Goal: Submit feedback/report problem: Submit feedback/report problem

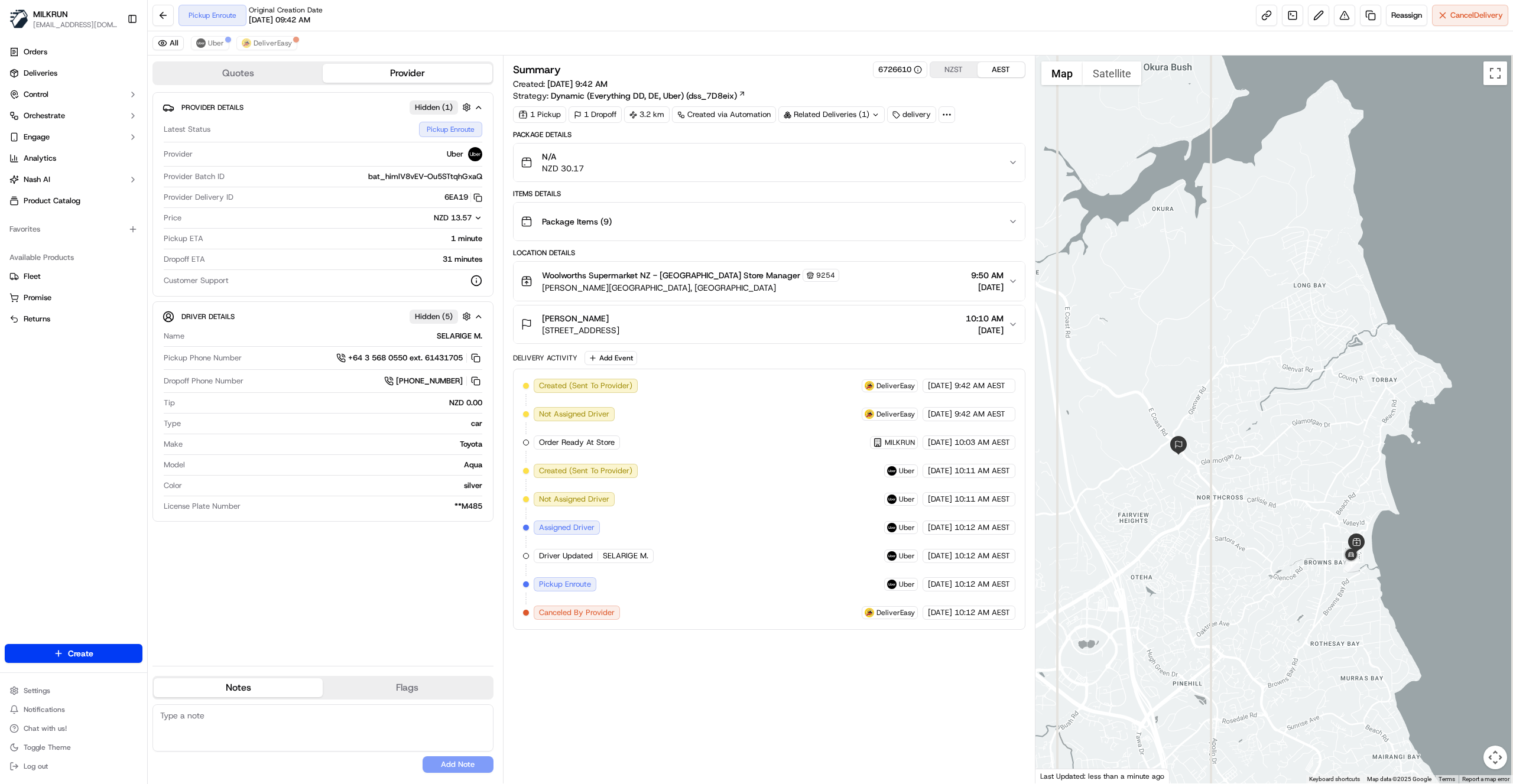
drag, startPoint x: 1439, startPoint y: 541, endPoint x: 1363, endPoint y: 571, distance: 81.7
click at [1369, 572] on div at bounding box center [1275, 419] width 478 height 728
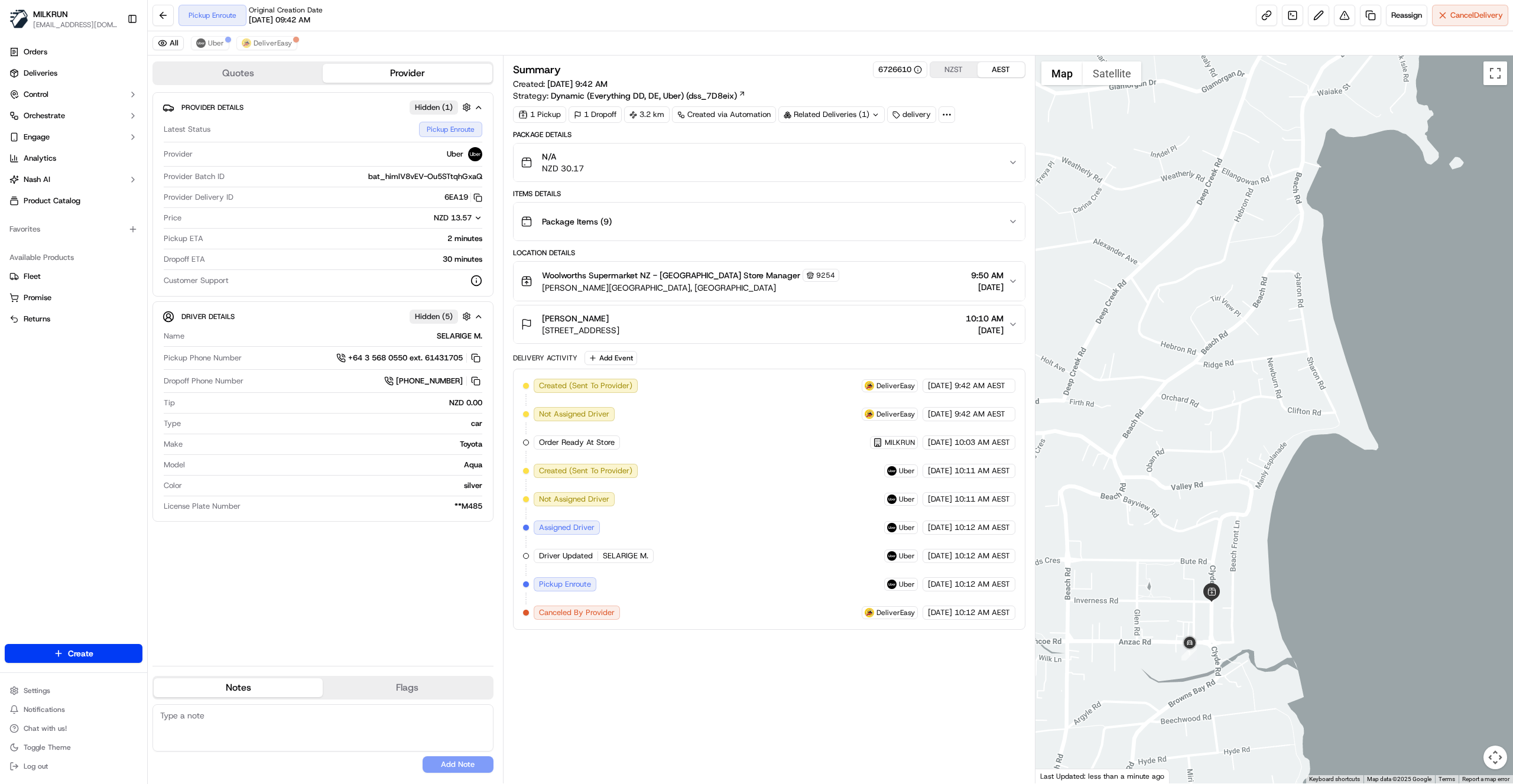
drag, startPoint x: 1251, startPoint y: 465, endPoint x: 1177, endPoint y: 451, distance: 75.3
click at [1181, 458] on div at bounding box center [1275, 419] width 478 height 728
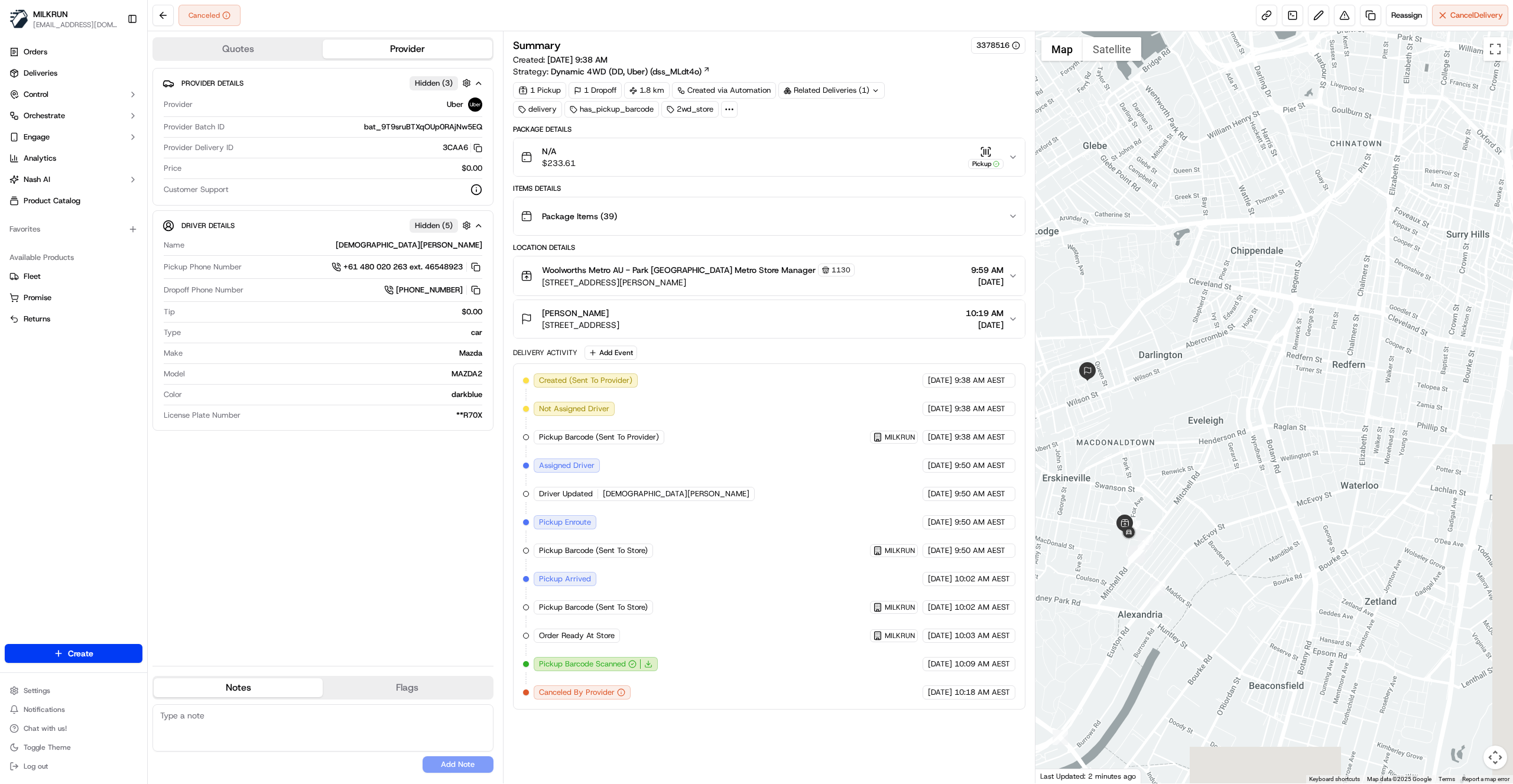
drag, startPoint x: 1419, startPoint y: 610, endPoint x: 1184, endPoint y: 514, distance: 253.9
click at [1184, 514] on div at bounding box center [1275, 407] width 478 height 752
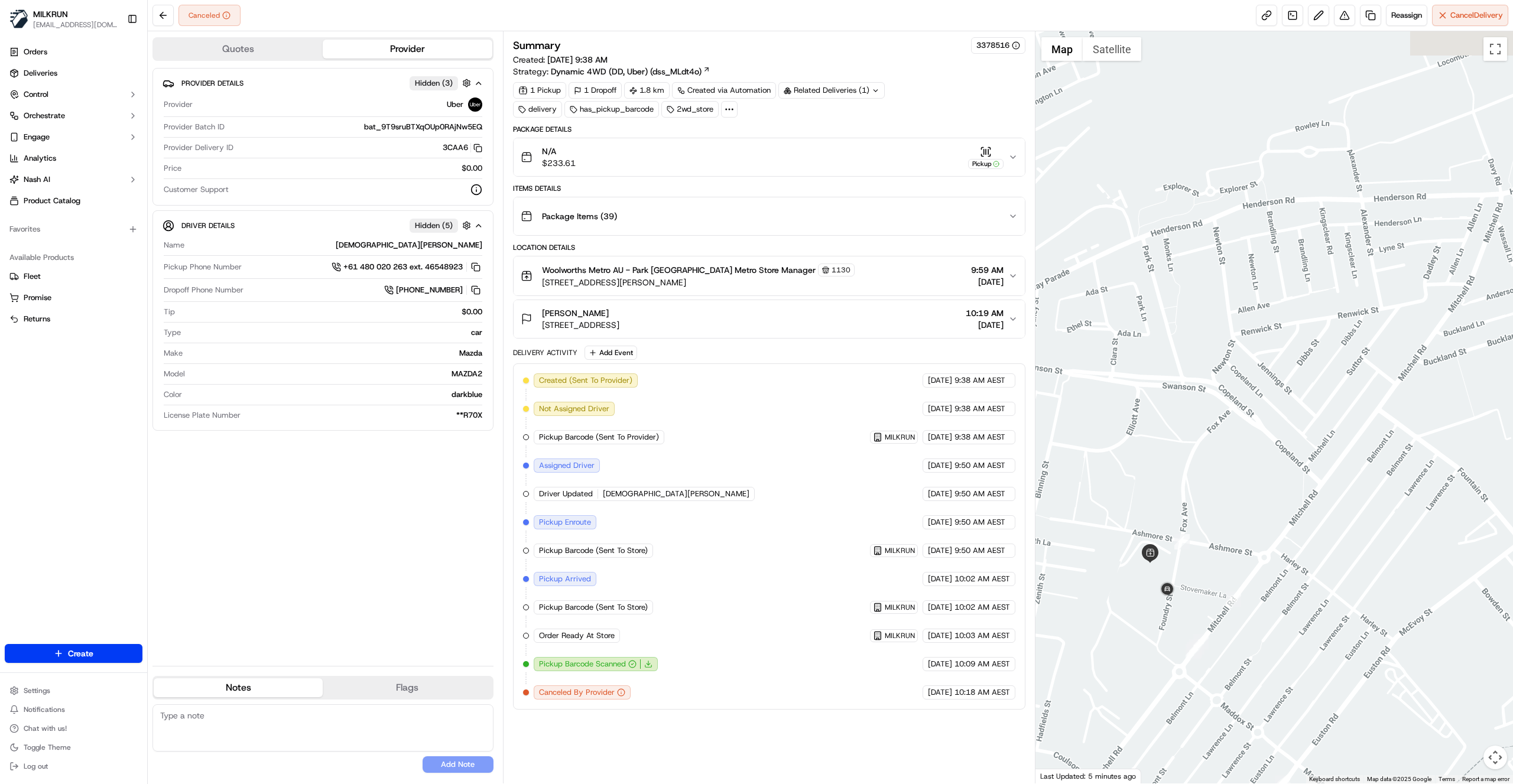
drag, startPoint x: 1339, startPoint y: 527, endPoint x: 1138, endPoint y: 377, distance: 250.8
click at [1138, 377] on div at bounding box center [1275, 407] width 478 height 752
click at [371, 560] on div "Provider Details Hidden ( 3 ) Provider Uber Provider Batch ID bat_9T9sruBTXqOUp…" at bounding box center [323, 362] width 341 height 589
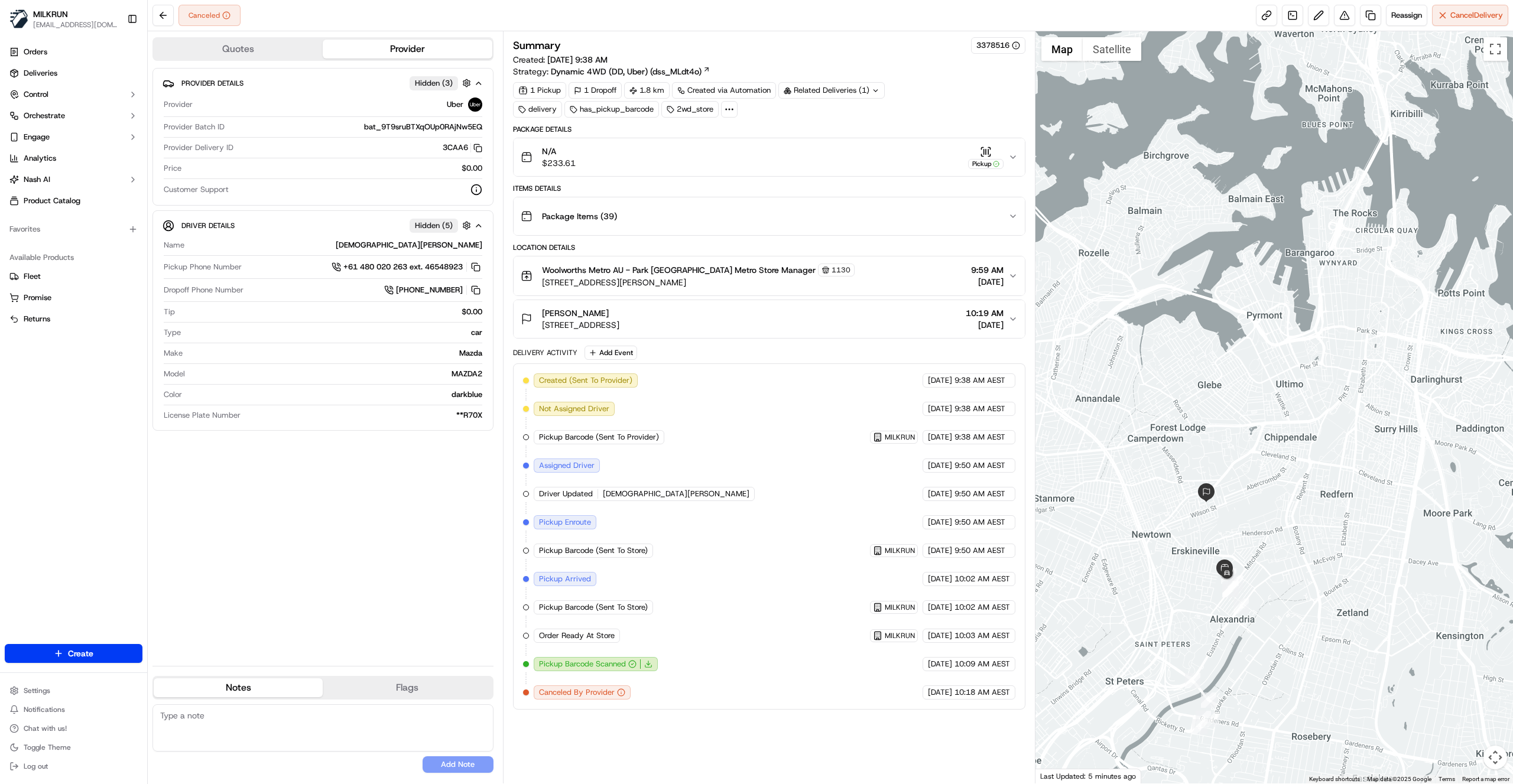
drag, startPoint x: 1174, startPoint y: 506, endPoint x: 1237, endPoint y: 525, distance: 65.8
click at [1237, 525] on div at bounding box center [1275, 407] width 478 height 752
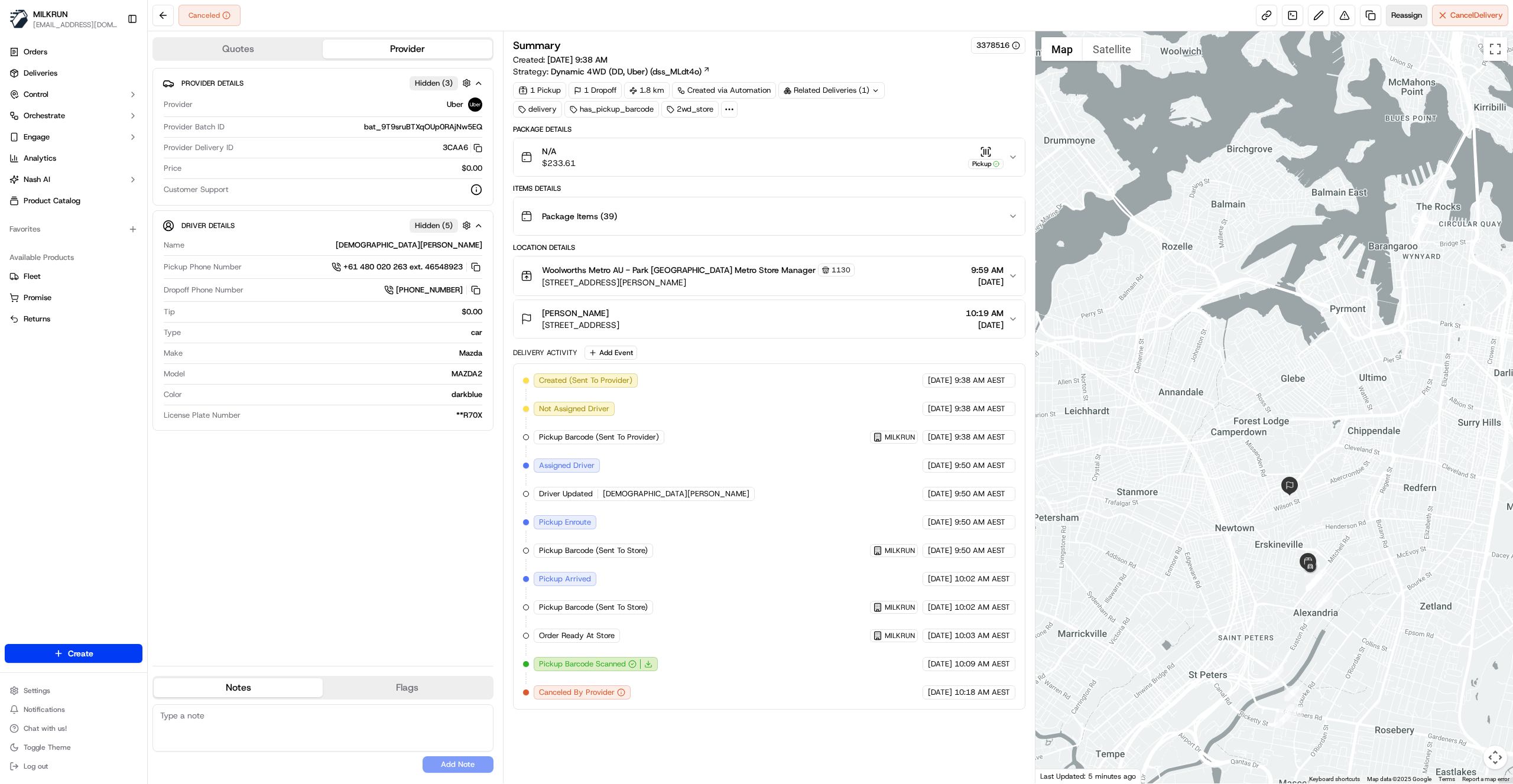
click at [1400, 19] on span "Reassign" at bounding box center [1407, 15] width 31 height 11
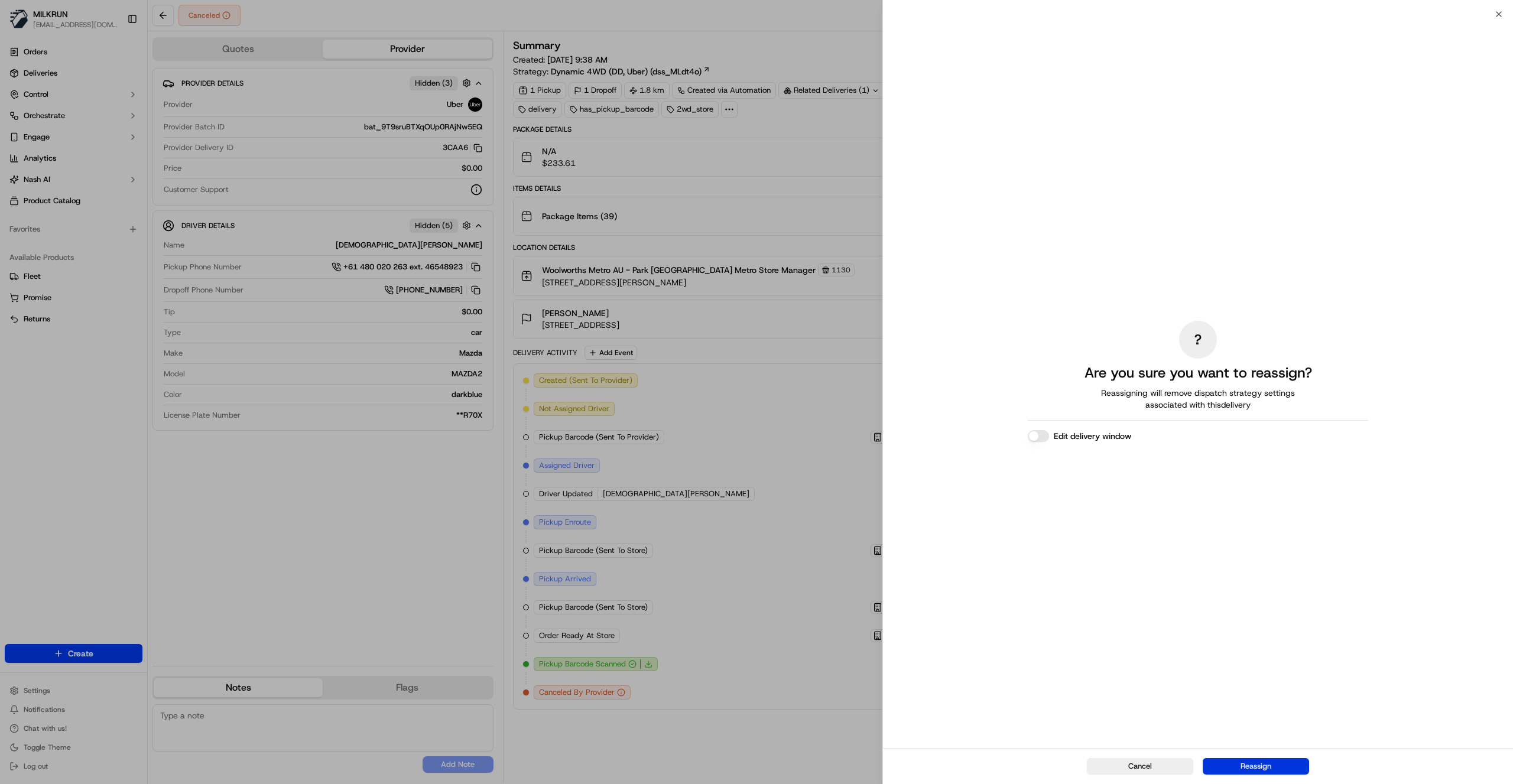
click at [1265, 764] on button "Reassign" at bounding box center [1256, 766] width 107 height 16
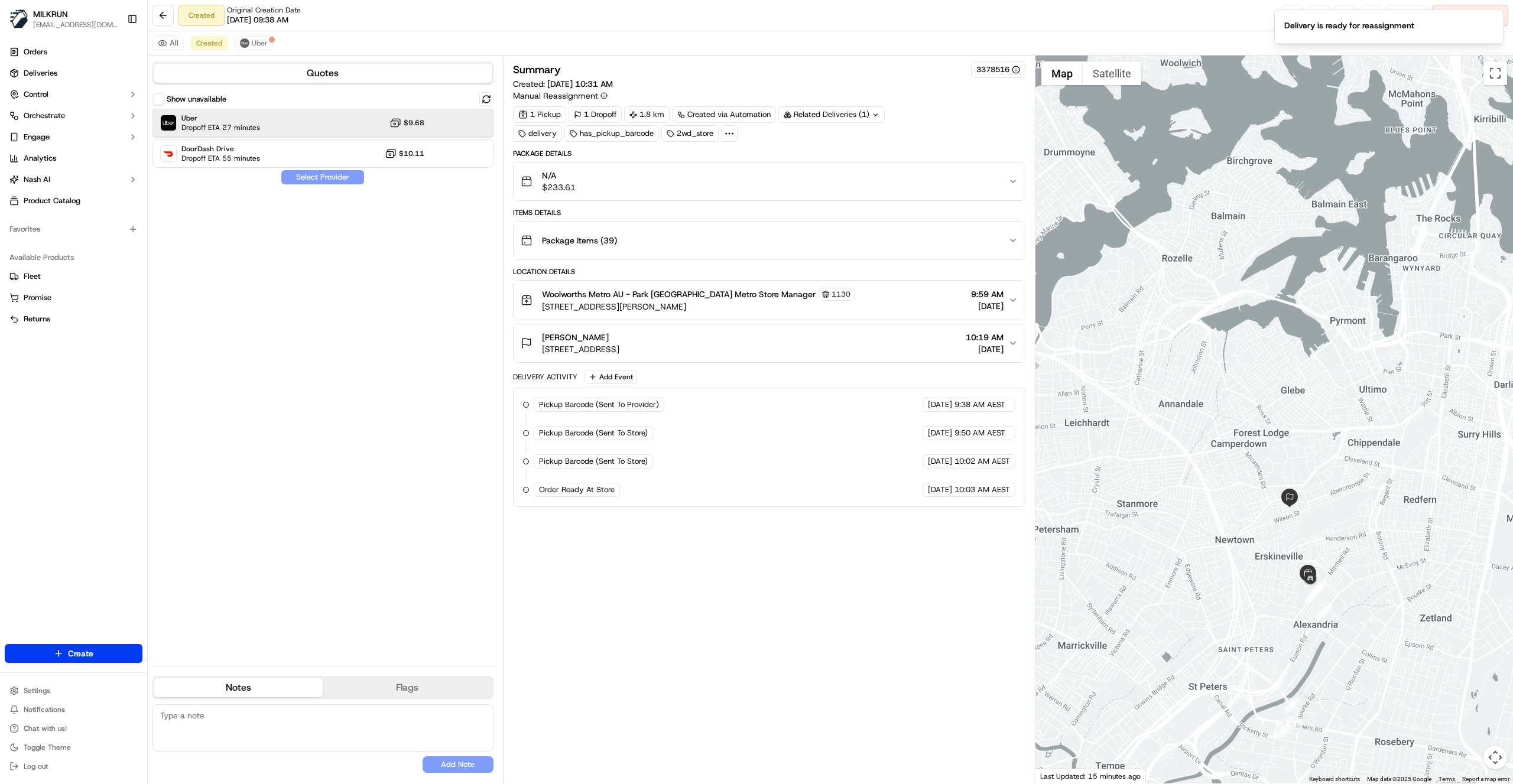
click at [455, 118] on div at bounding box center [458, 123] width 14 height 14
click at [316, 178] on button "Assign Provider" at bounding box center [322, 177] width 84 height 14
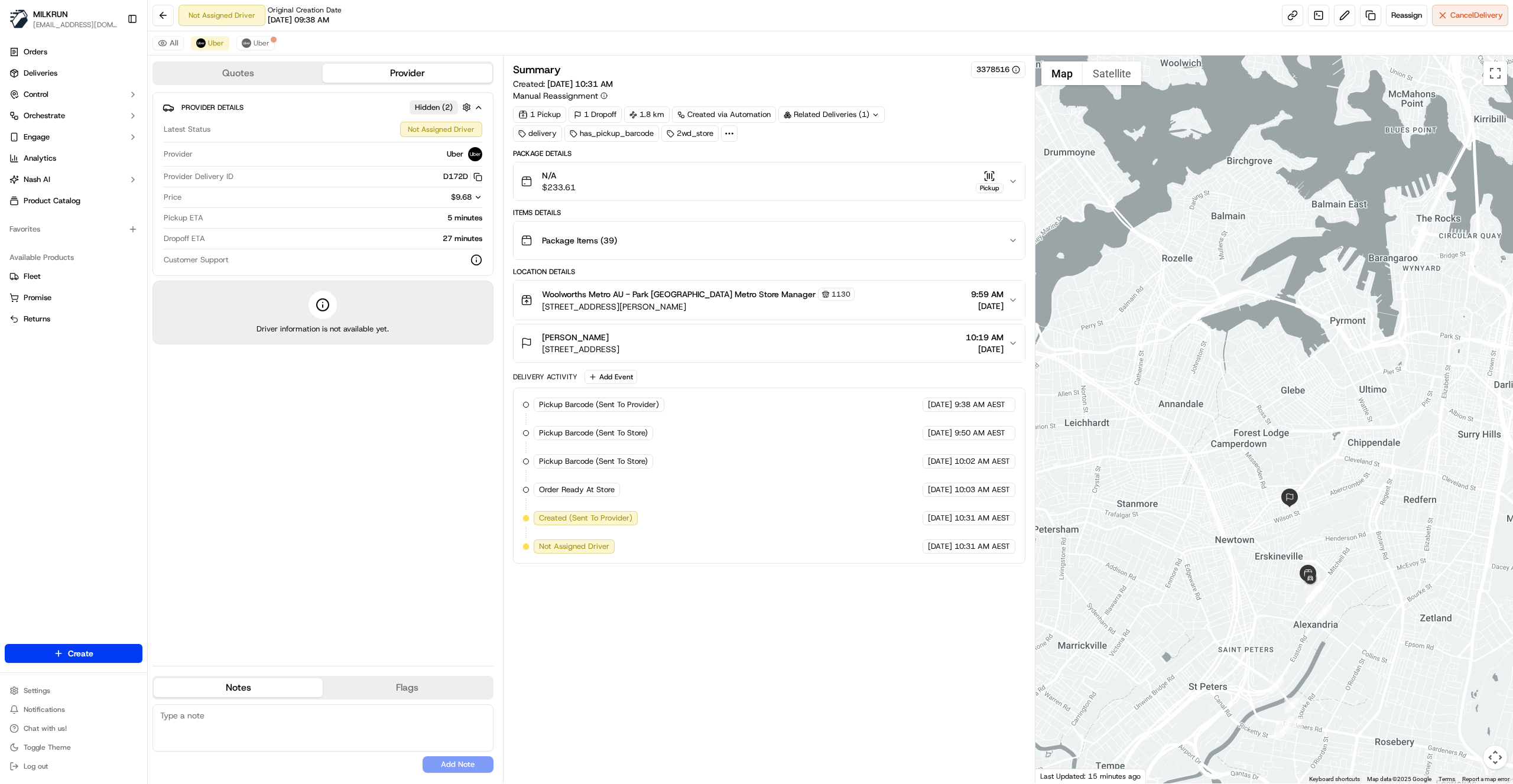
click at [1009, 341] on icon "button" at bounding box center [1013, 343] width 9 height 9
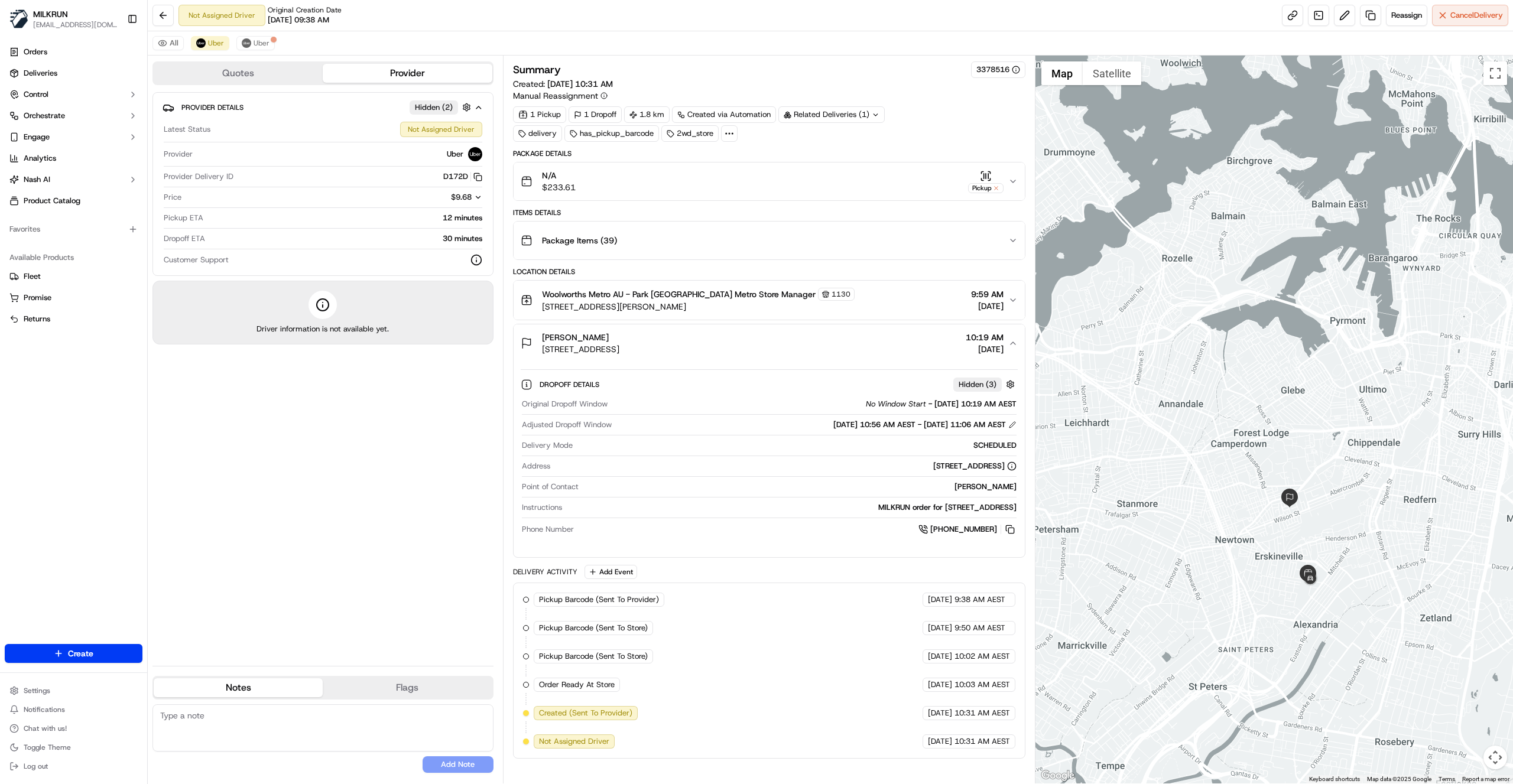
click at [410, 9] on div "Not Assigned Driver Original Creation Date 09/21/2025 09:38 AM Reassign Cancel …" at bounding box center [831, 16] width 1366 height 31
click at [261, 43] on span "Uber" at bounding box center [262, 42] width 16 height 9
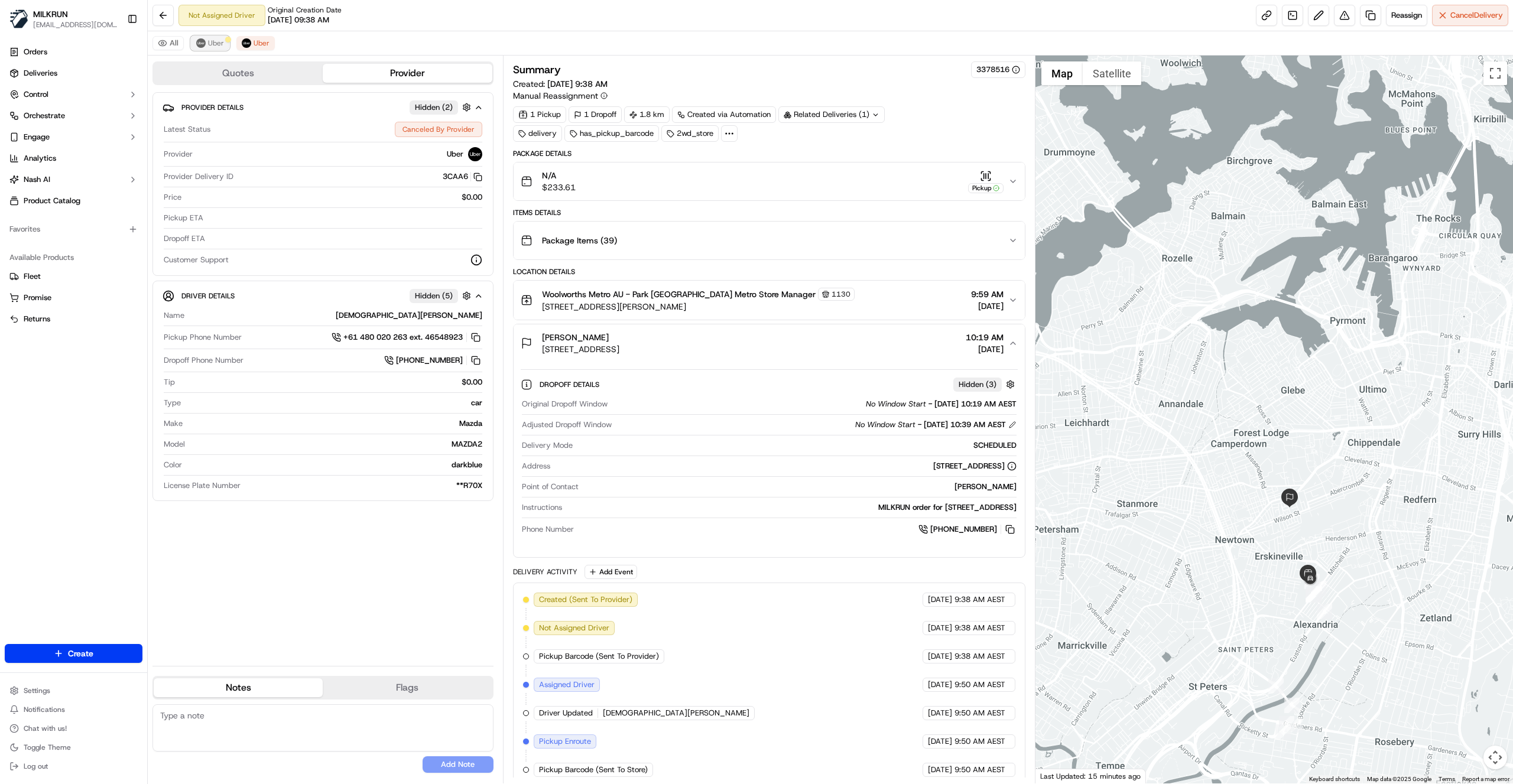
click at [206, 42] on button "Uber" at bounding box center [210, 43] width 38 height 14
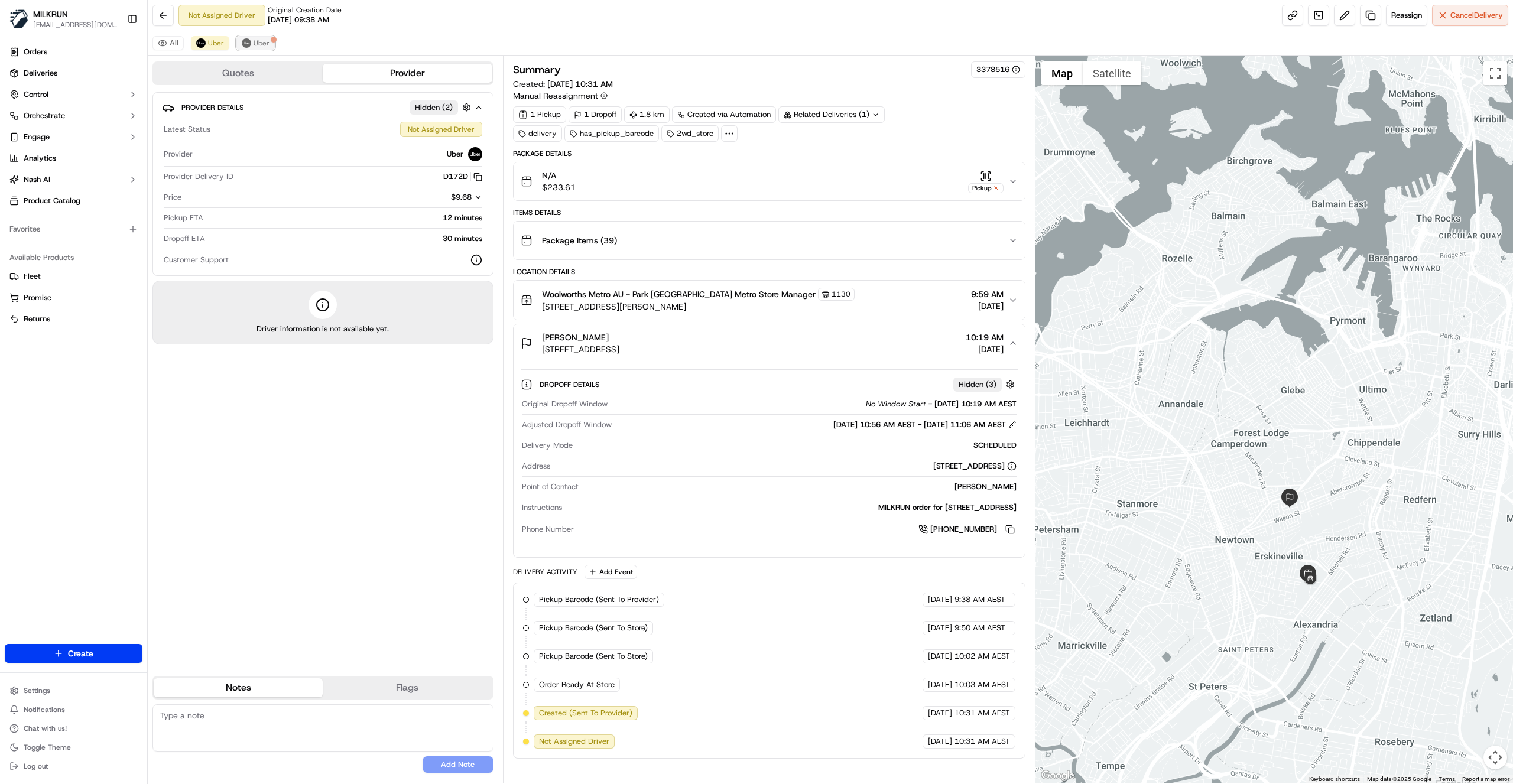
click at [257, 45] on span "Uber" at bounding box center [262, 42] width 16 height 9
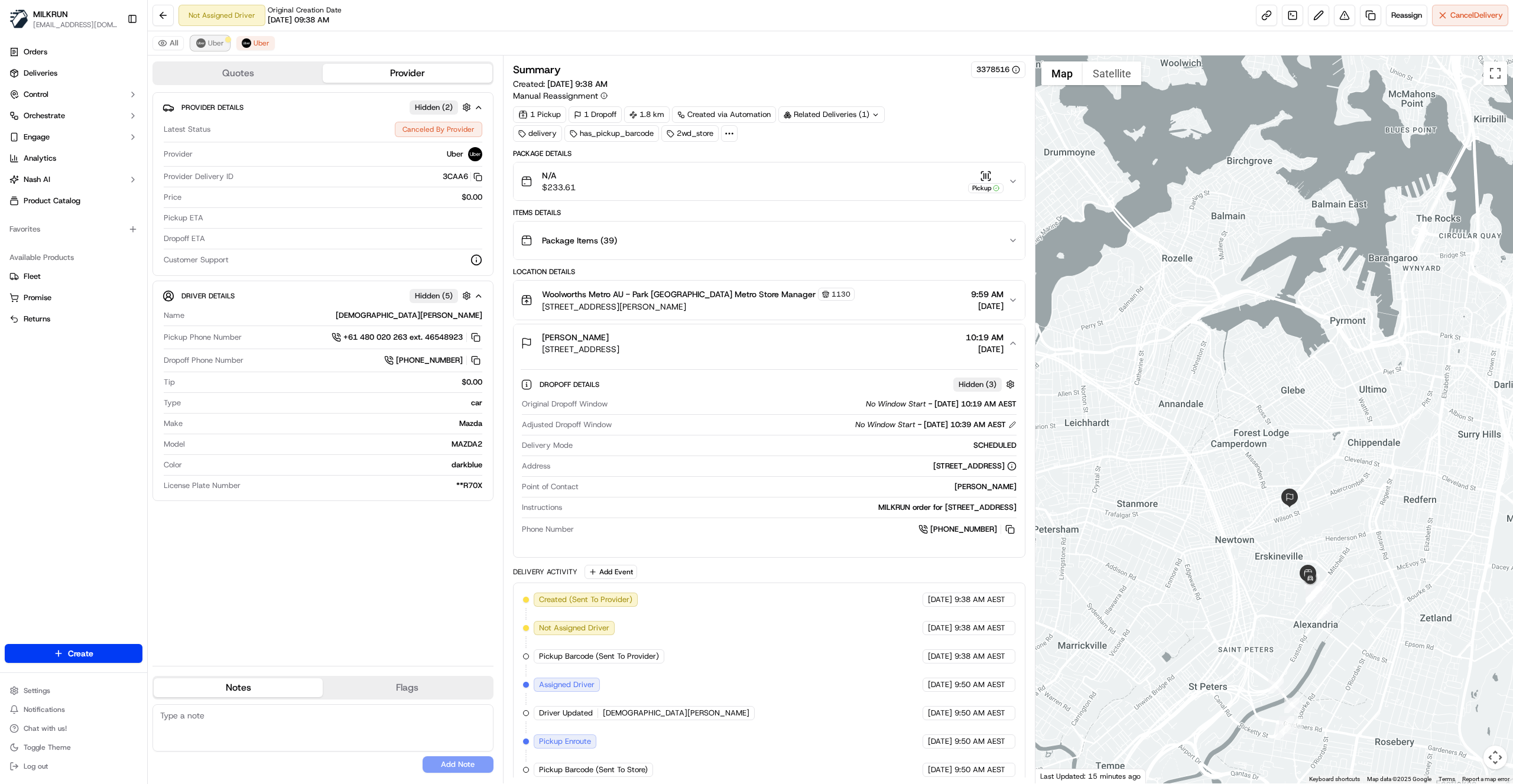
click at [217, 42] on span "Uber" at bounding box center [216, 42] width 16 height 9
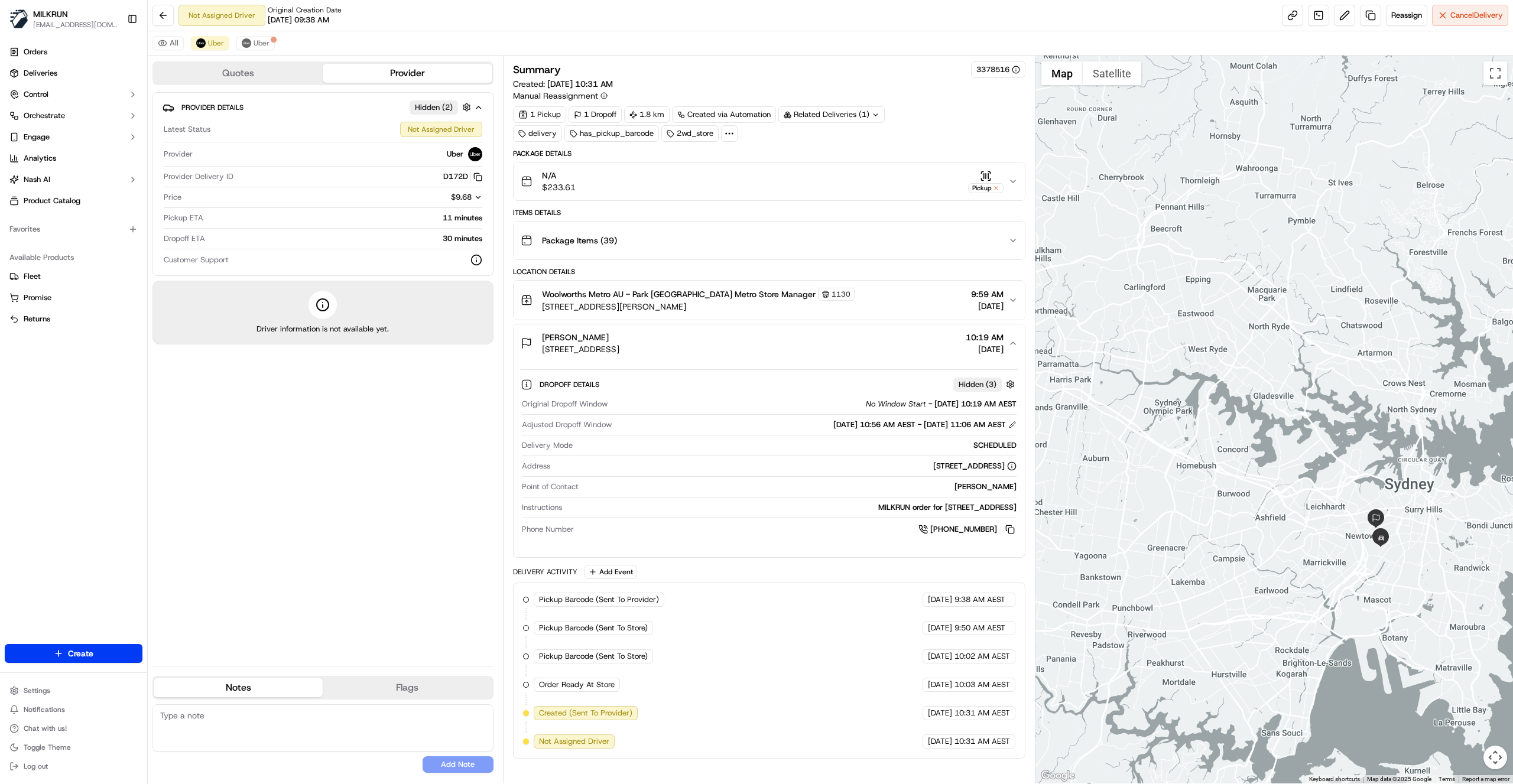
click at [609, 4] on div "Not Assigned Driver Original Creation Date 09/21/2025 09:38 AM Reassign Cancel …" at bounding box center [831, 16] width 1366 height 31
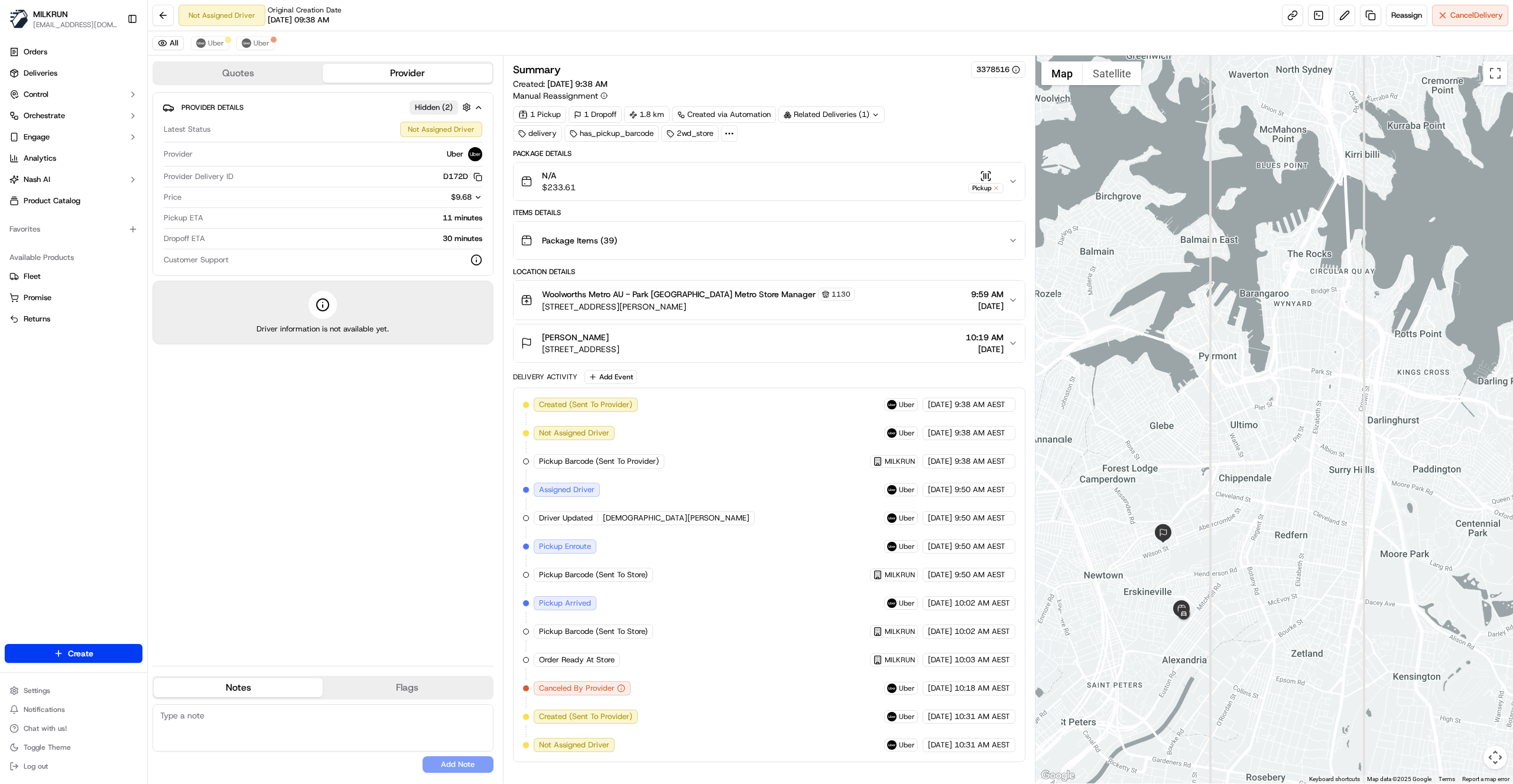
drag, startPoint x: 1337, startPoint y: 534, endPoint x: 1239, endPoint y: 587, distance: 111.4
click at [1243, 593] on div at bounding box center [1275, 419] width 478 height 728
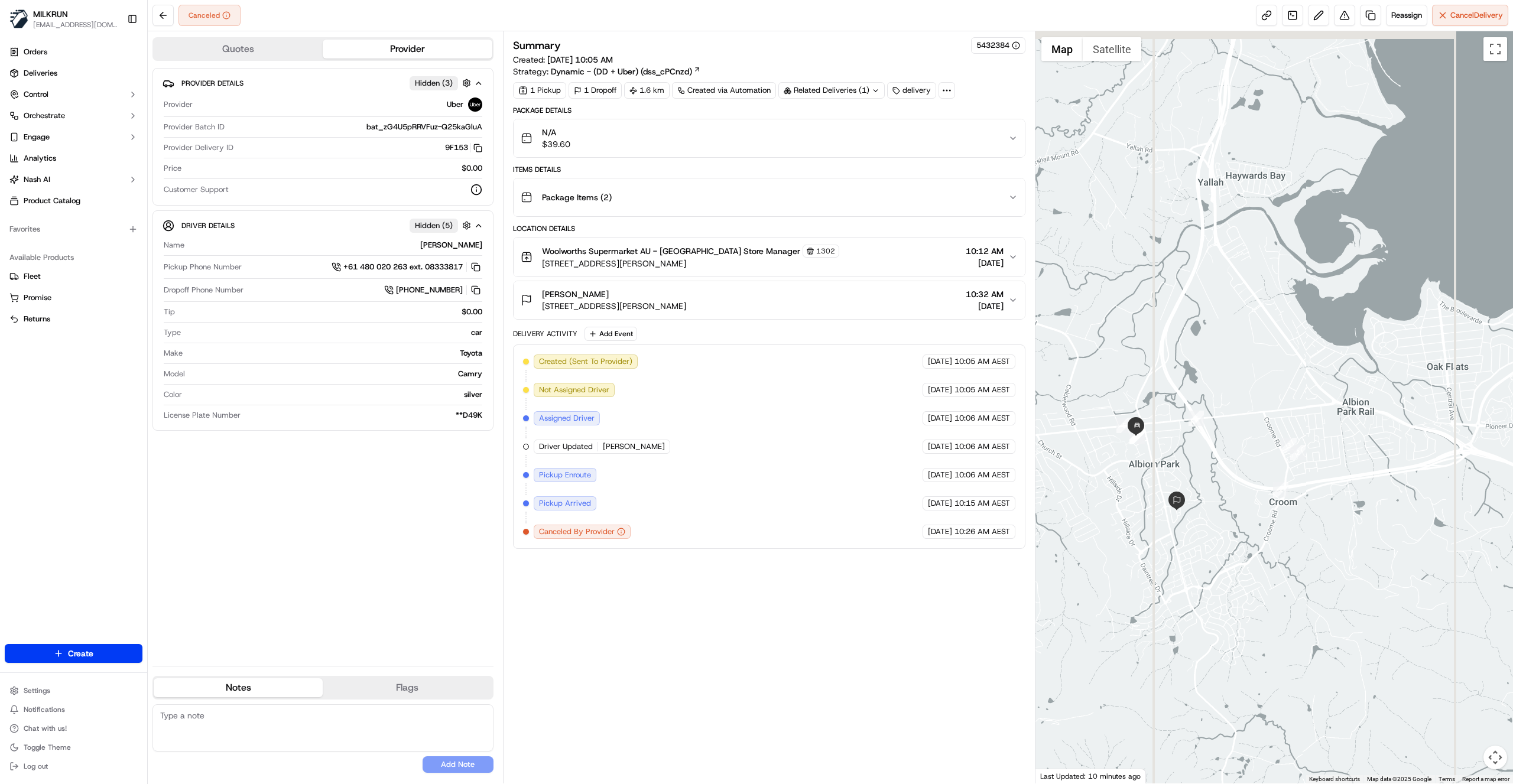
drag, startPoint x: 1363, startPoint y: 294, endPoint x: 1176, endPoint y: 440, distance: 237.2
click at [1176, 440] on div at bounding box center [1275, 407] width 478 height 752
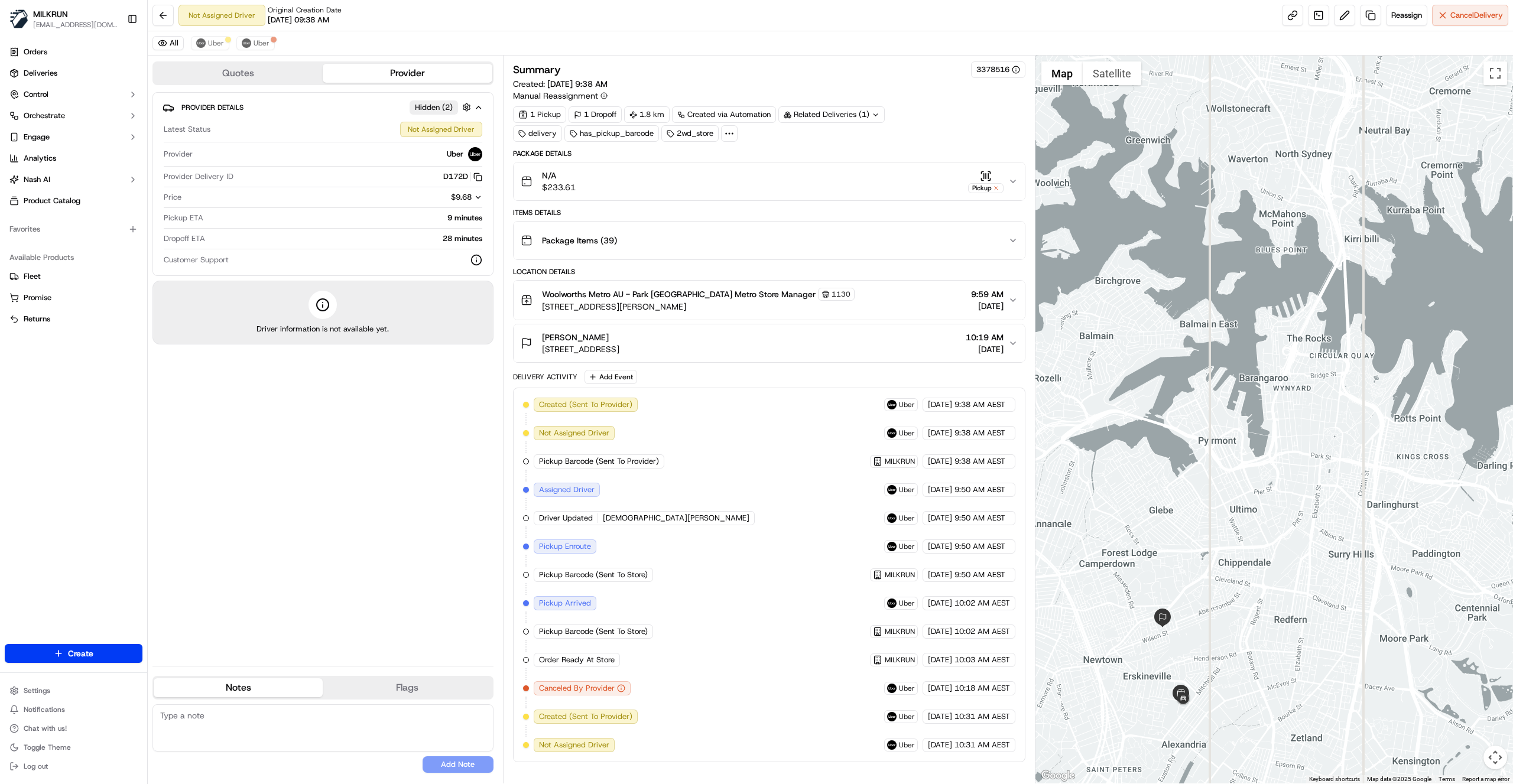
drag, startPoint x: 1136, startPoint y: 683, endPoint x: 1173, endPoint y: 612, distance: 80.1
click at [1173, 612] on div at bounding box center [1275, 419] width 478 height 728
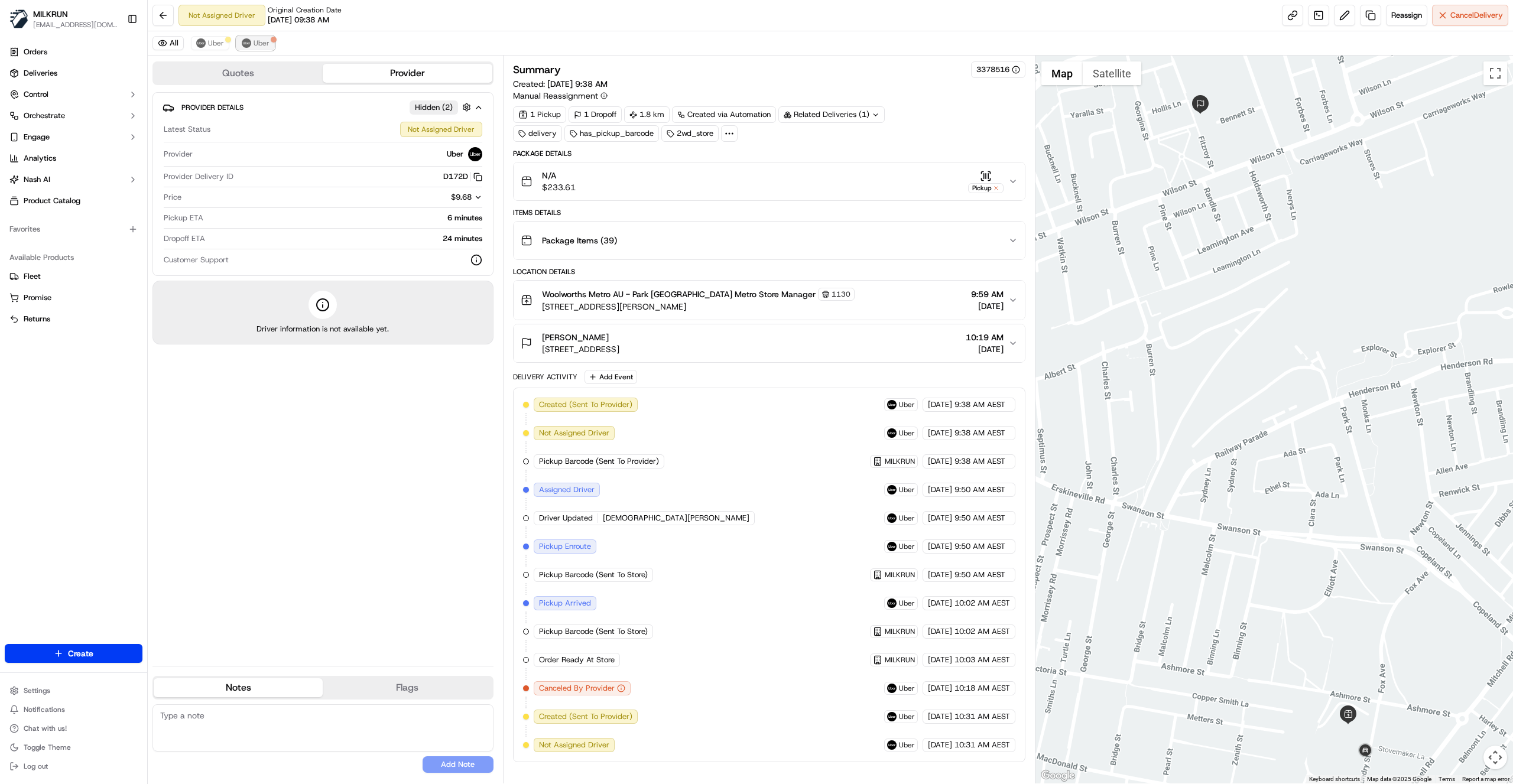
click at [250, 40] on button "Uber" at bounding box center [255, 43] width 38 height 14
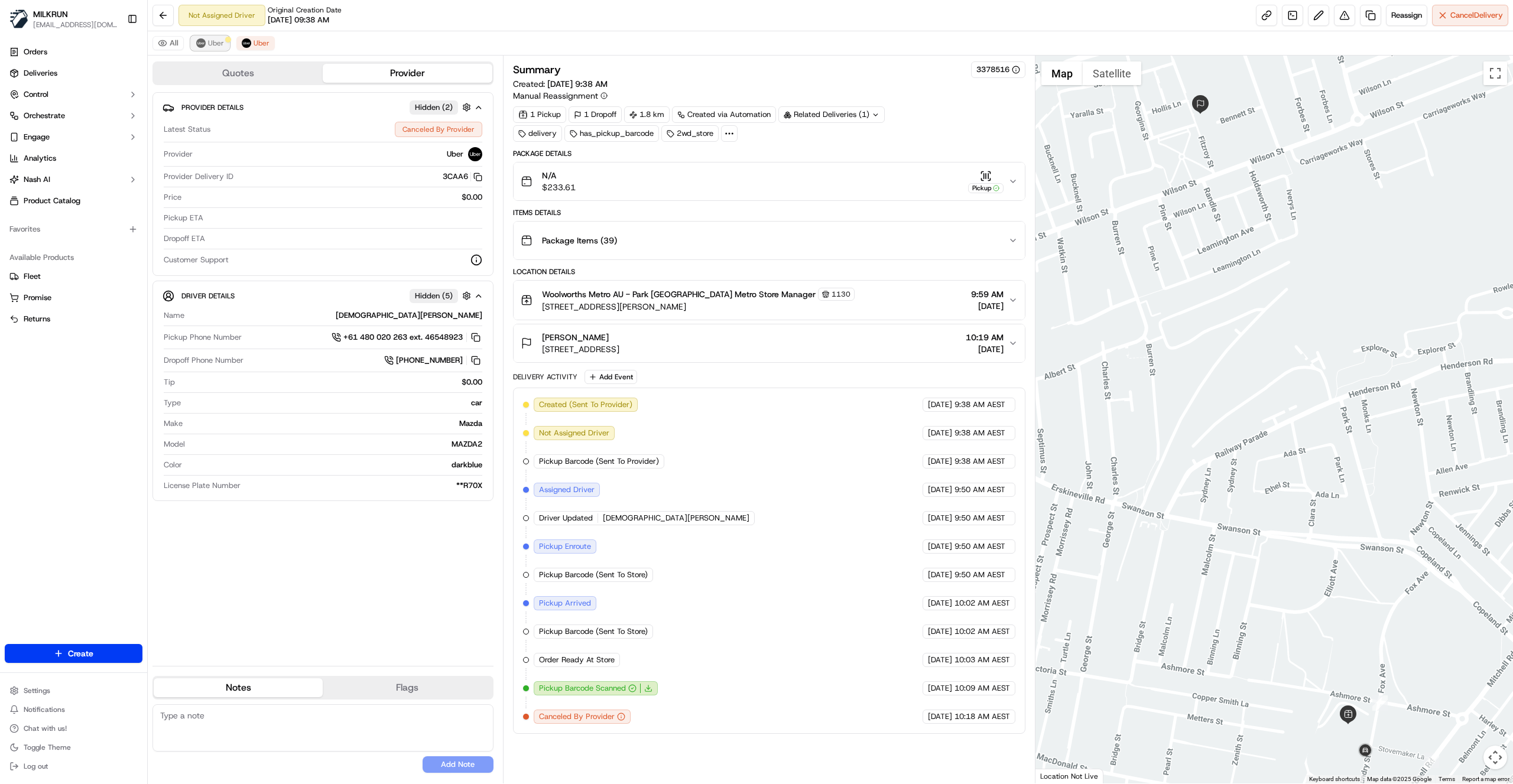
click at [220, 45] on span "Uber" at bounding box center [216, 42] width 16 height 9
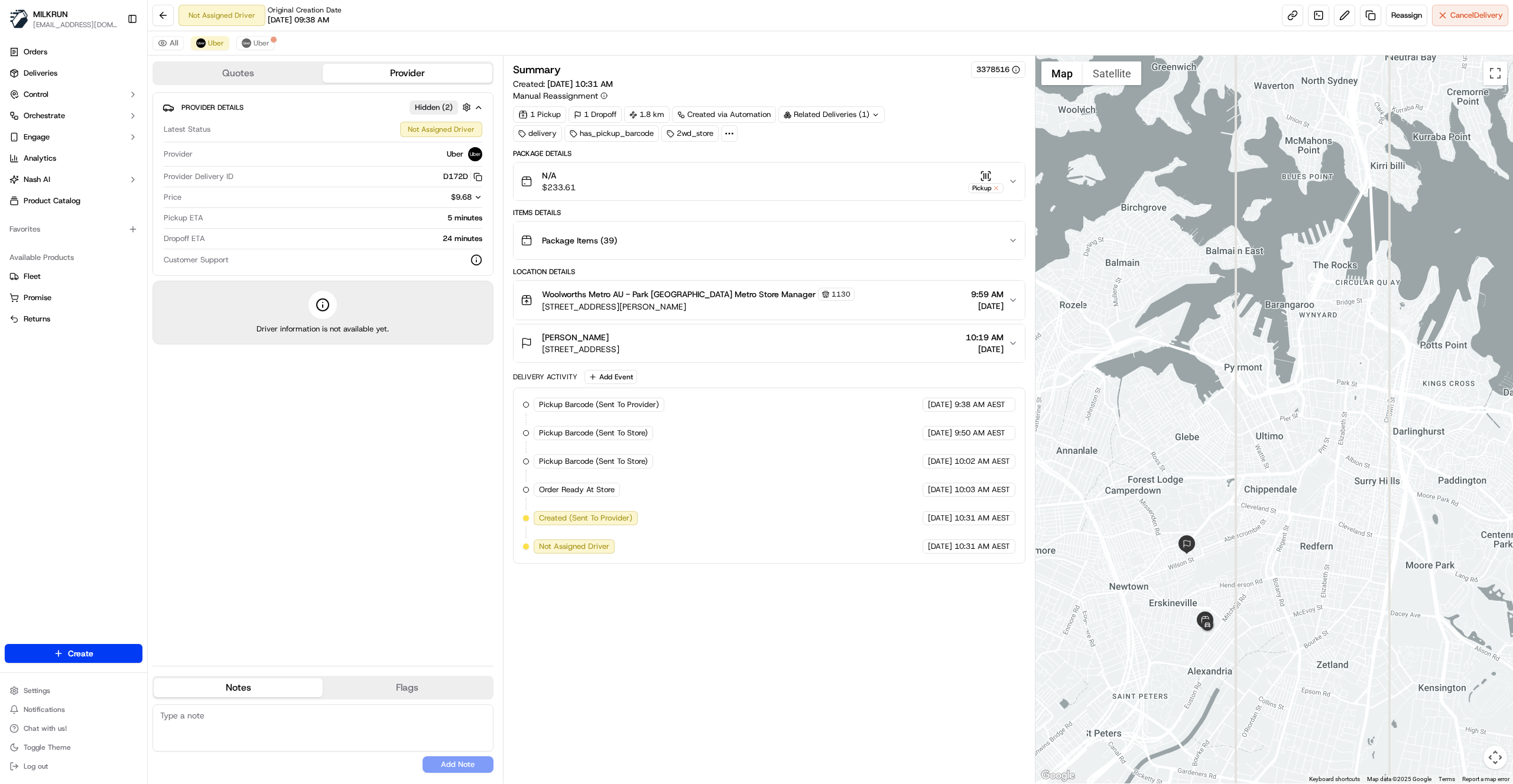
drag, startPoint x: 1301, startPoint y: 337, endPoint x: 1265, endPoint y: 551, distance: 217.0
click at [1272, 559] on div at bounding box center [1275, 419] width 478 height 728
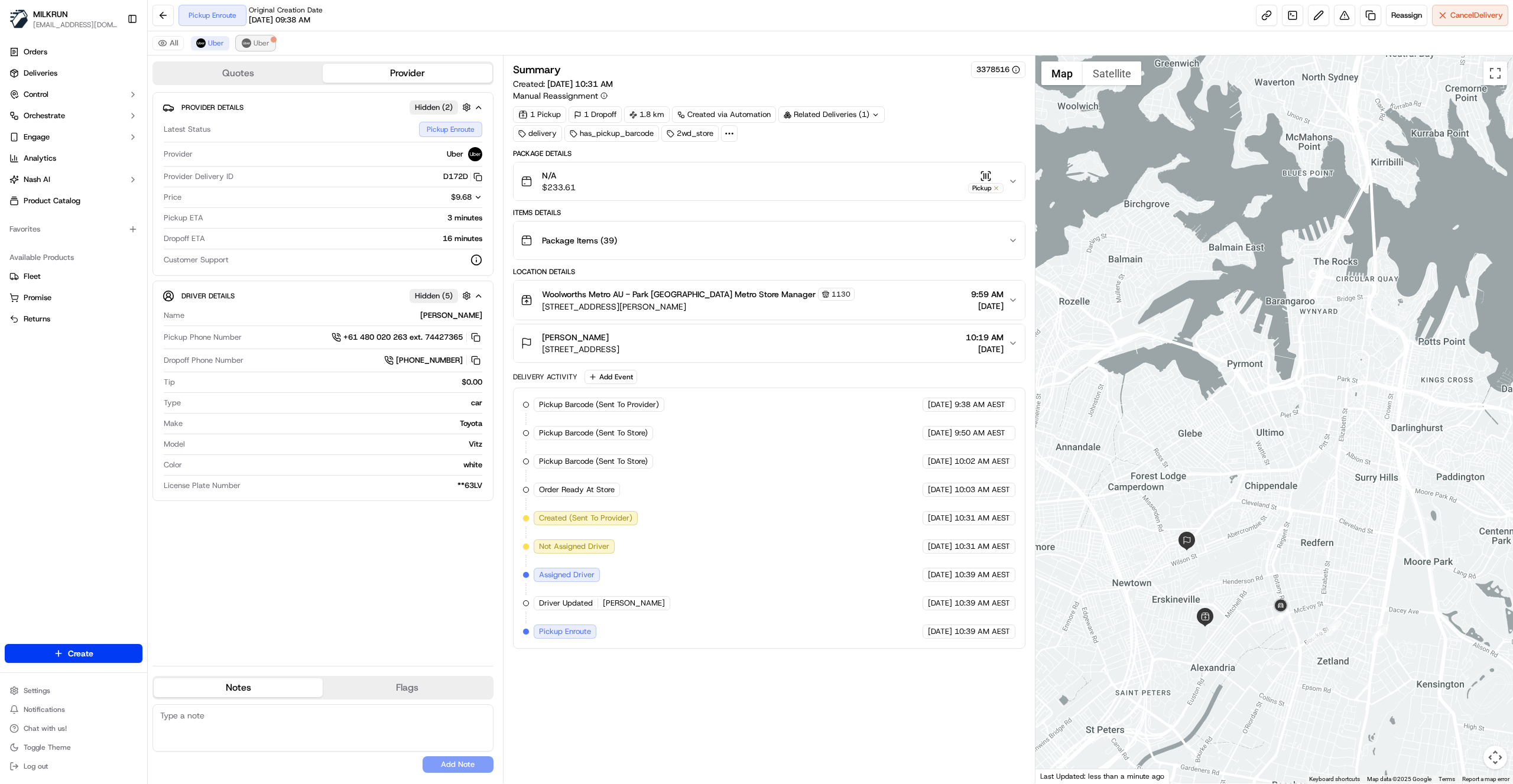
click at [269, 44] on button "Uber" at bounding box center [255, 43] width 38 height 14
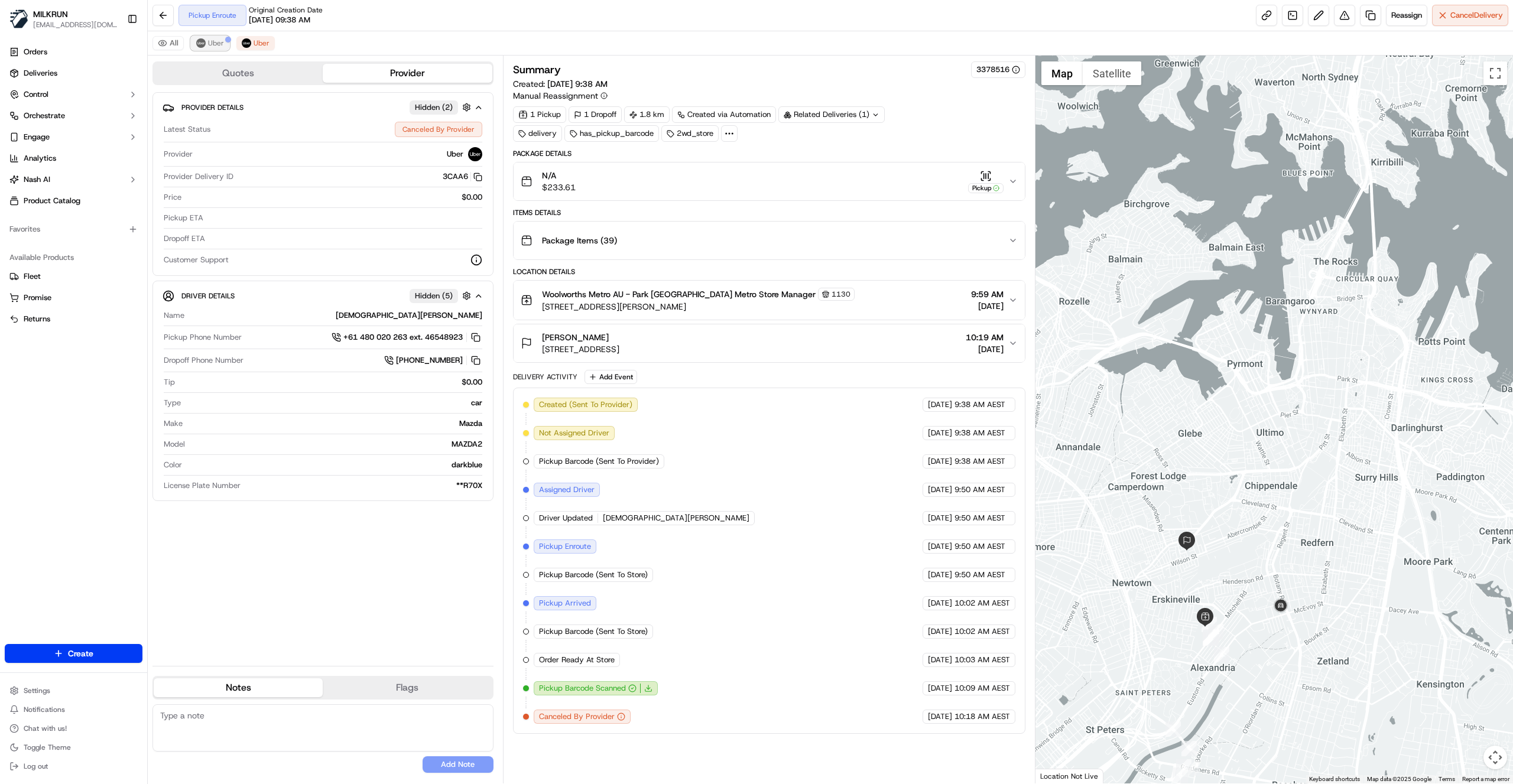
click at [213, 42] on span "Uber" at bounding box center [216, 42] width 16 height 9
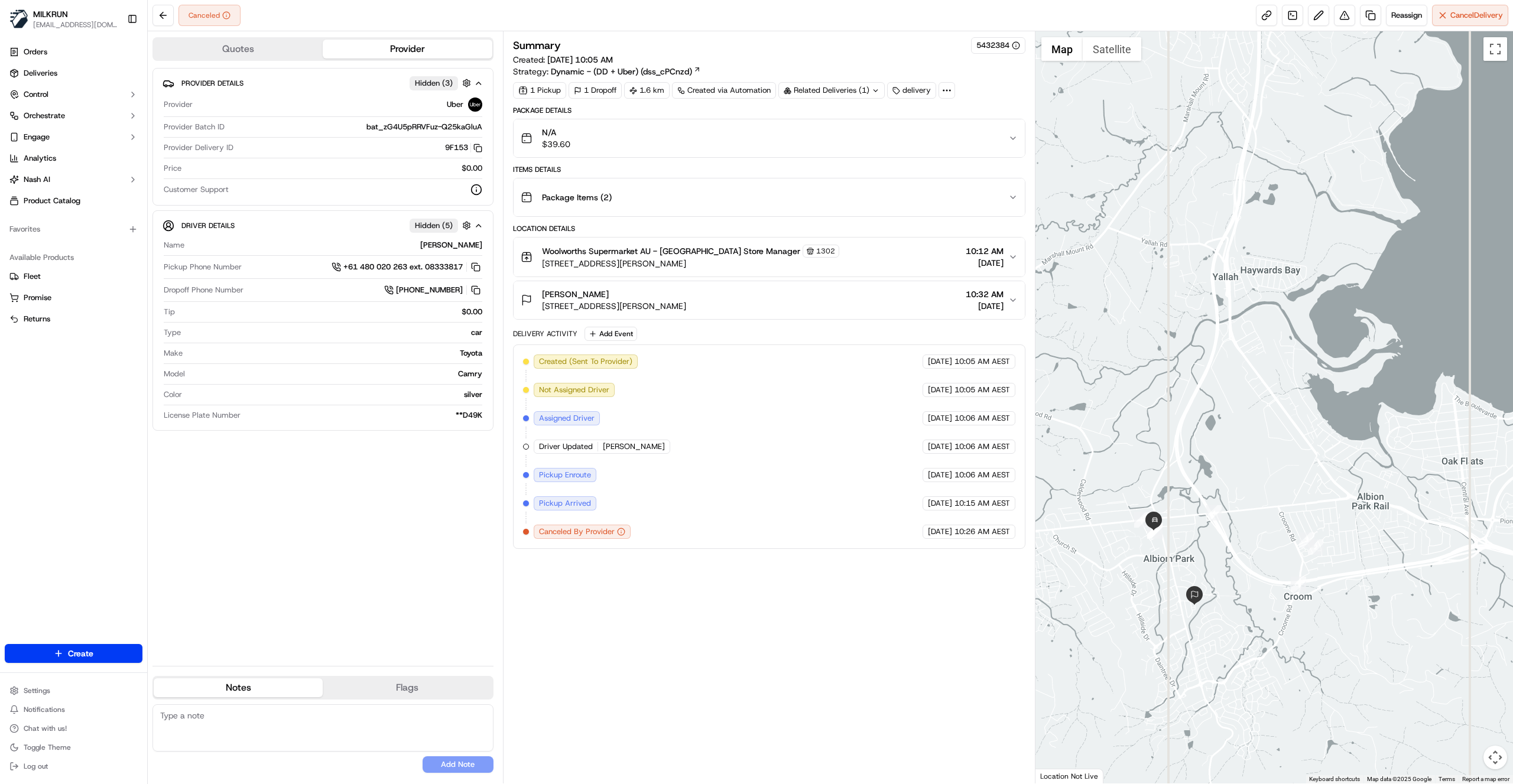
drag, startPoint x: 1327, startPoint y: 454, endPoint x: 1189, endPoint y: 551, distance: 168.7
click at [1189, 551] on div at bounding box center [1275, 407] width 478 height 752
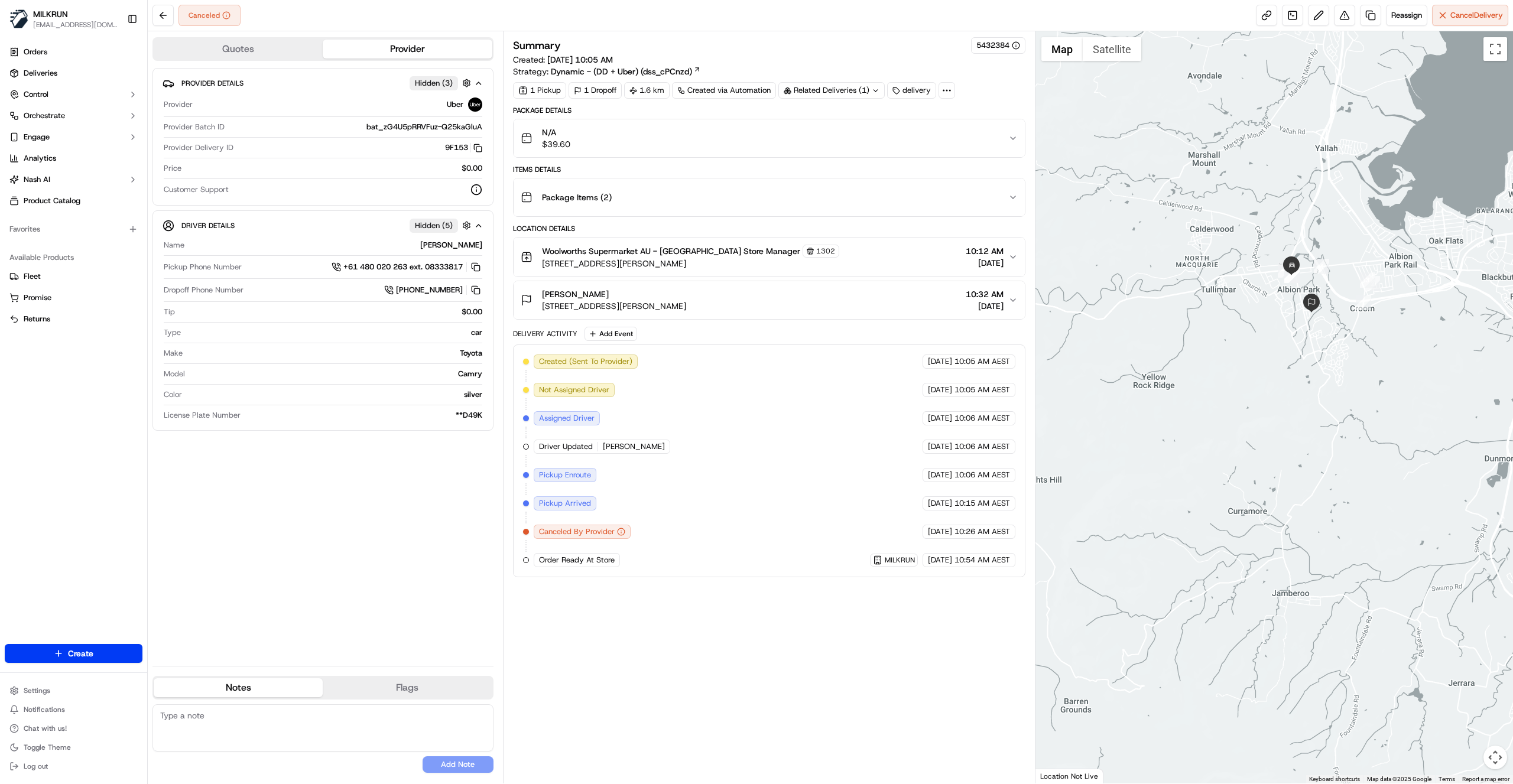
click at [863, 660] on div "Summary 5432384 Created: 21/09/2025 10:05 AM Strategy: Dynamic - (DD + Uber) (d…" at bounding box center [769, 408] width 513 height 740
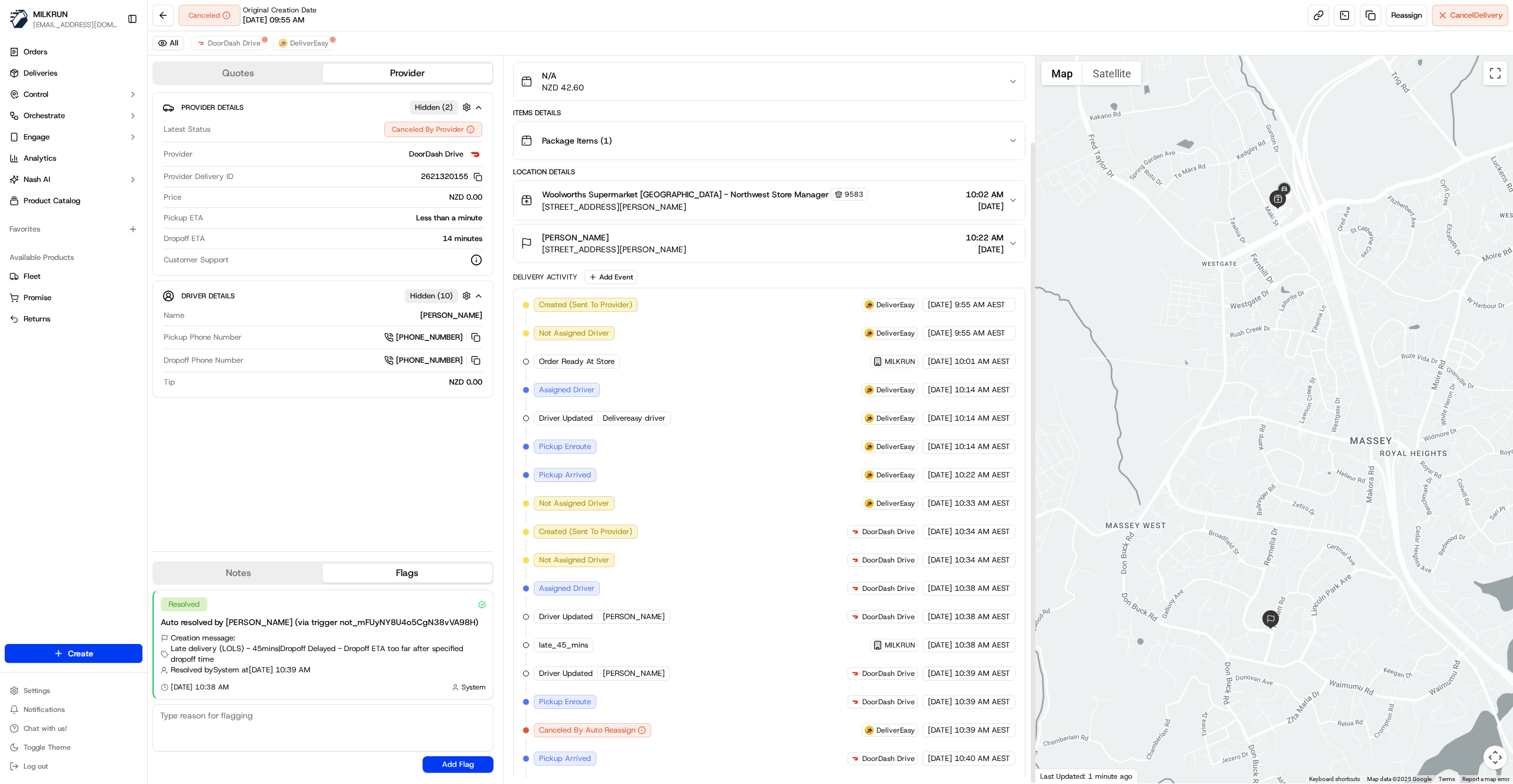
scroll to position [97, 0]
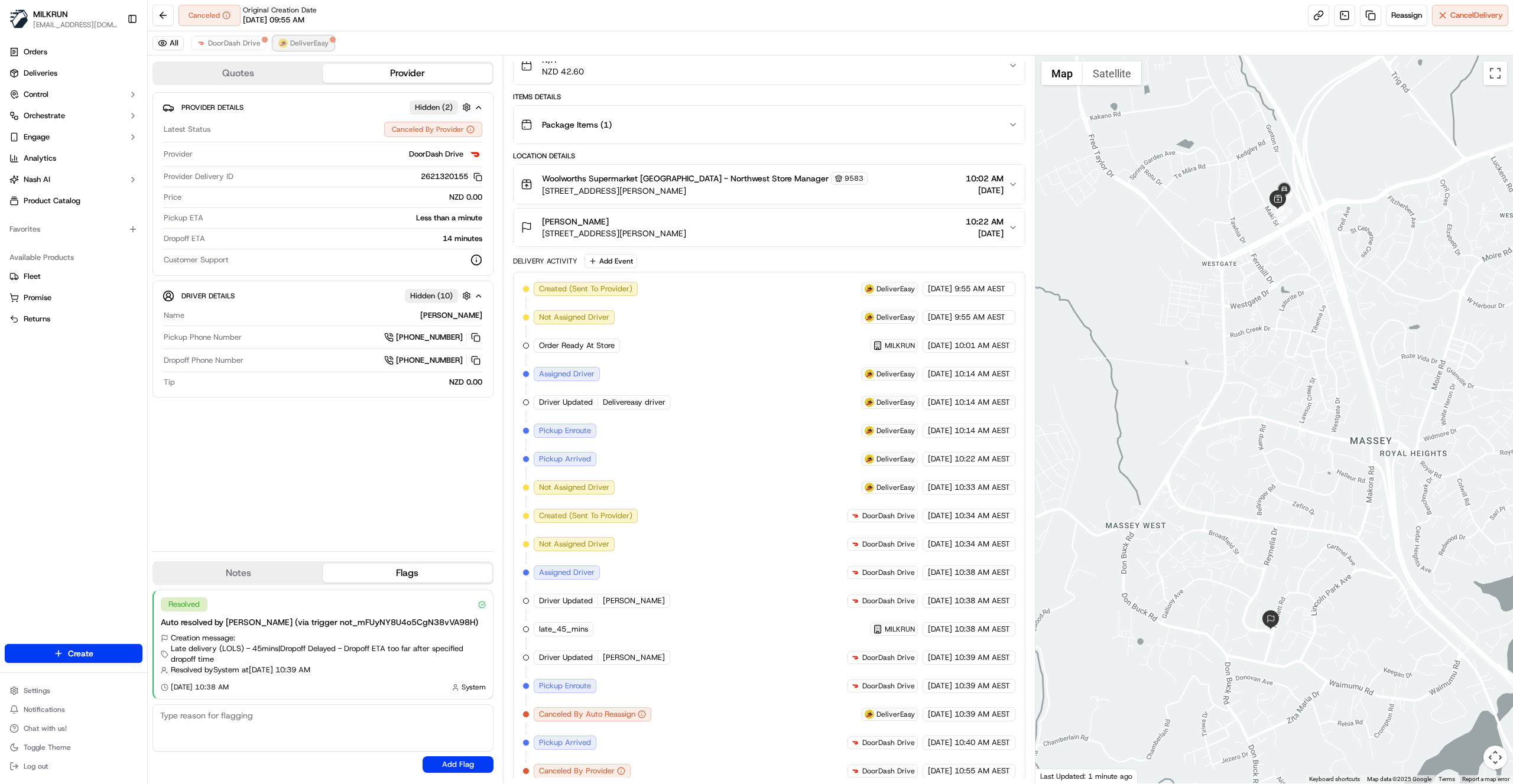
click at [301, 45] on span "DeliverEasy" at bounding box center [309, 42] width 38 height 9
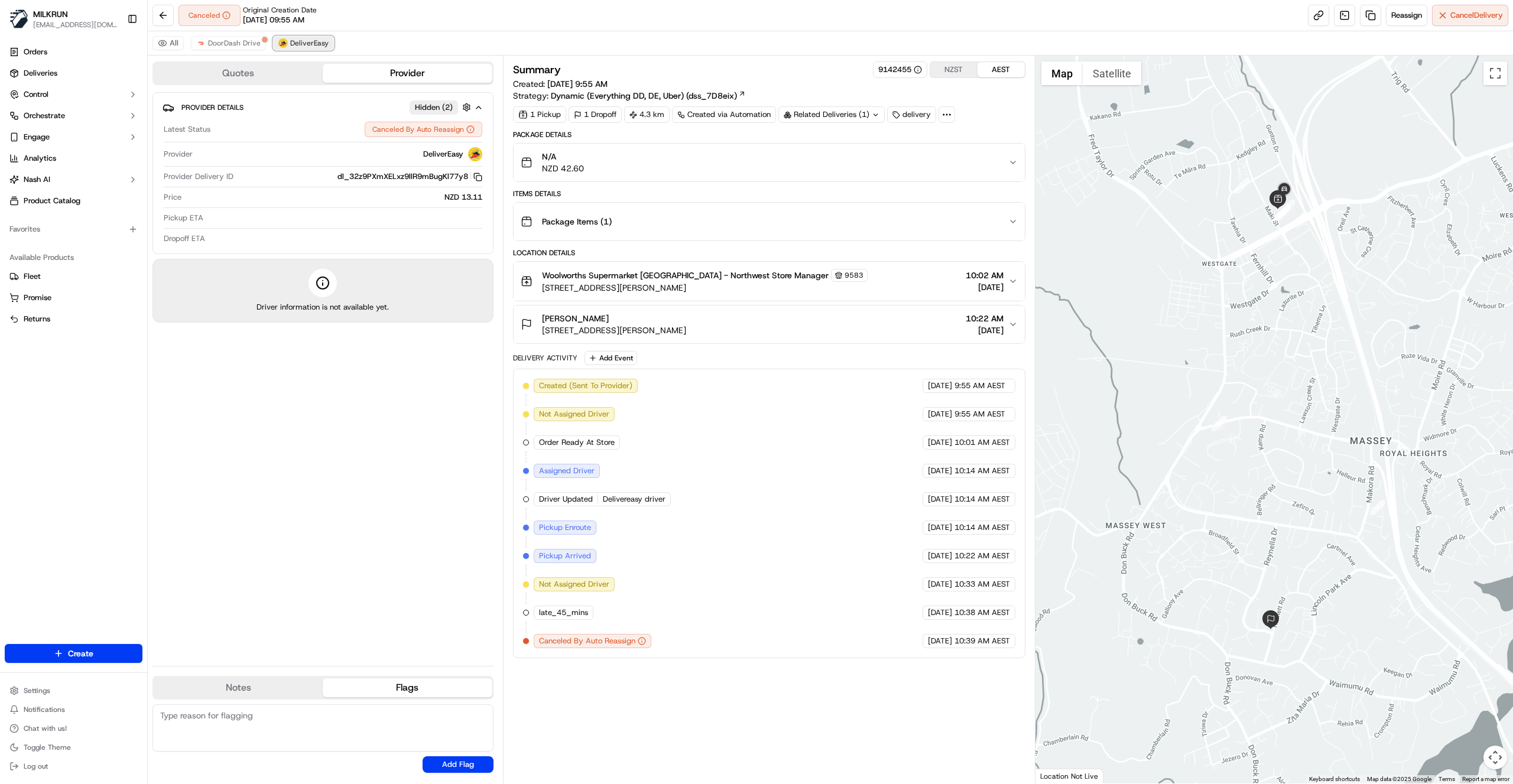
scroll to position [0, 0]
click at [233, 46] on span "DoorDash Drive" at bounding box center [234, 42] width 53 height 9
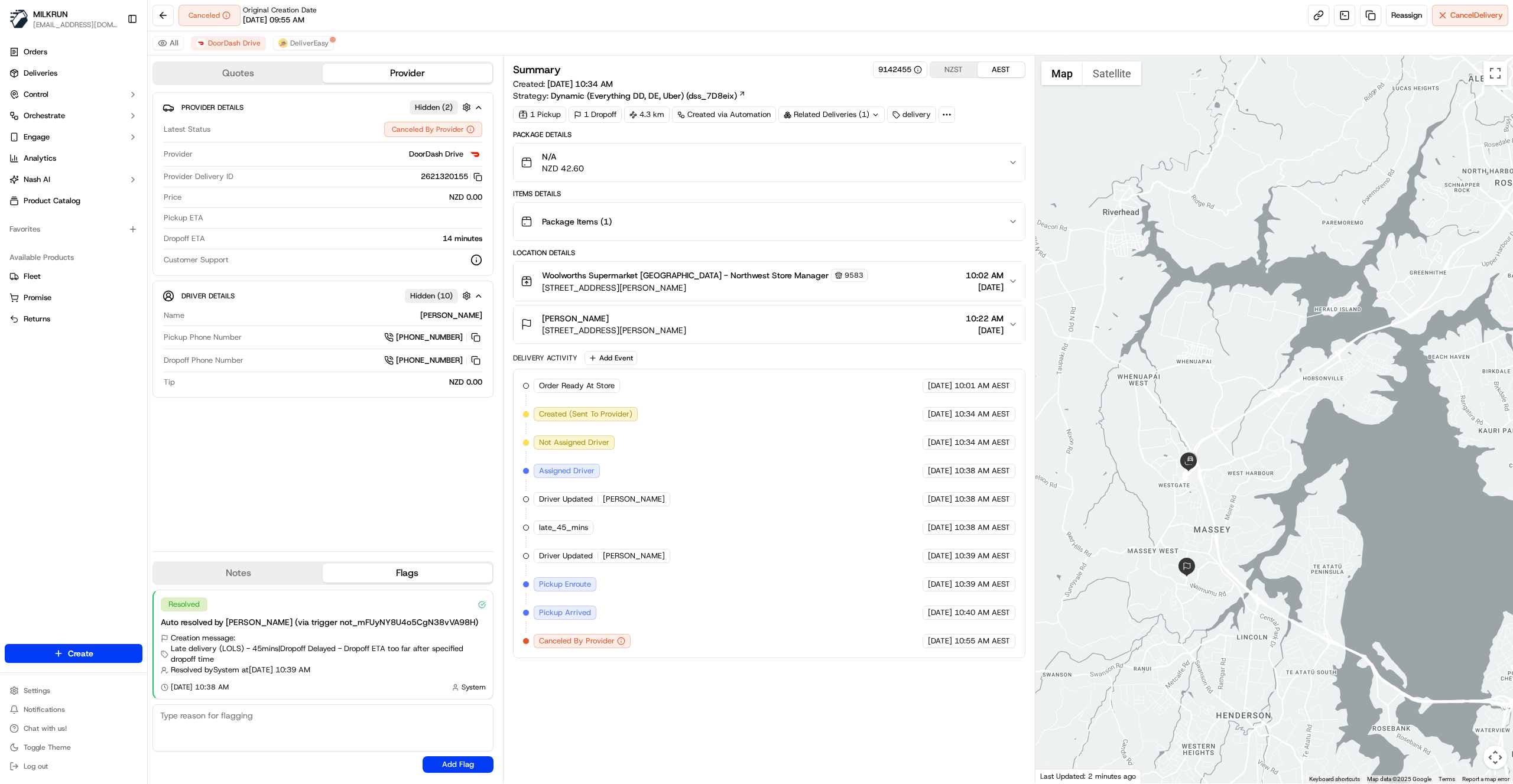
drag, startPoint x: 1232, startPoint y: 404, endPoint x: 1142, endPoint y: 506, distance: 136.0
click at [1142, 506] on div at bounding box center [1275, 419] width 478 height 728
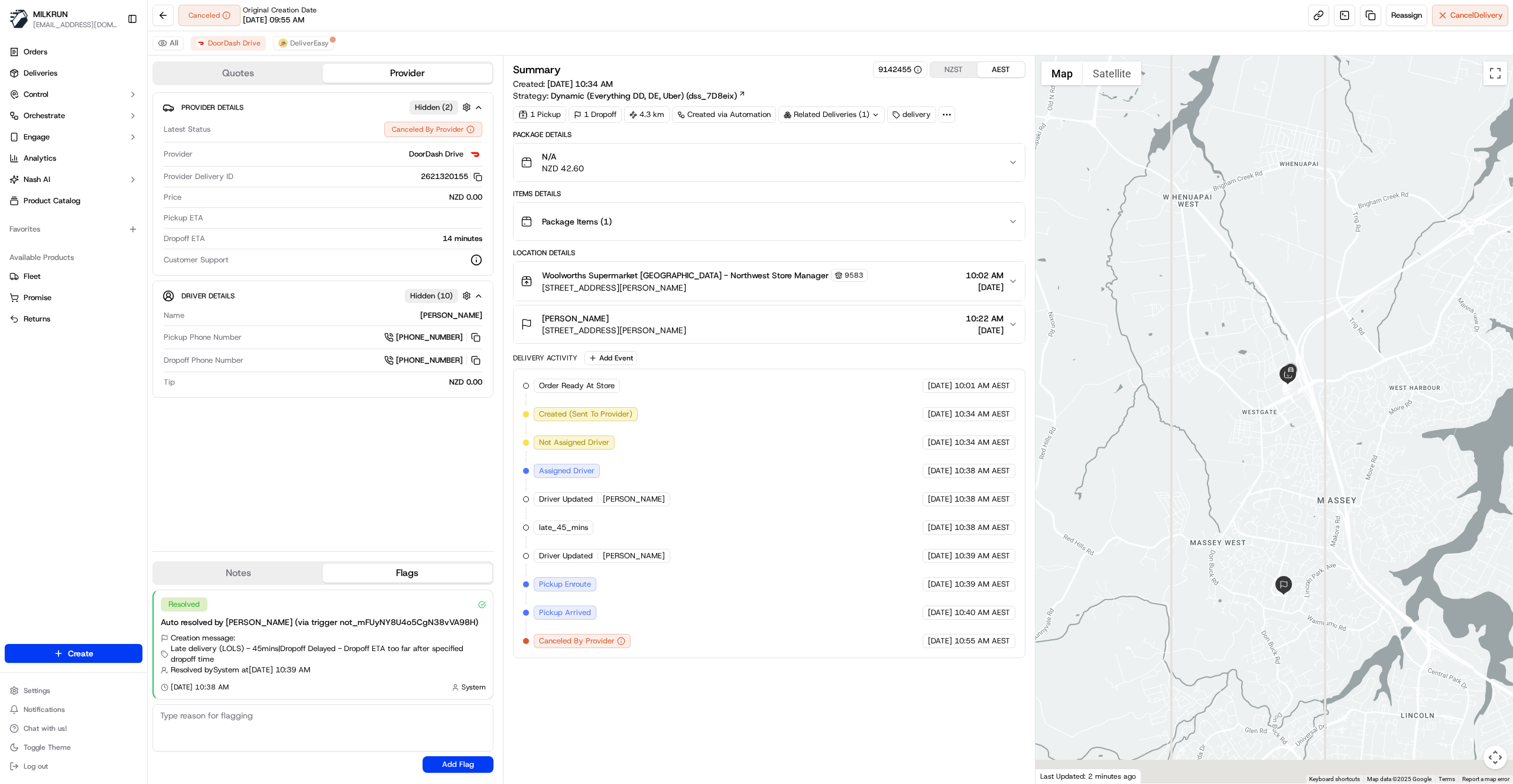
drag, startPoint x: 1136, startPoint y: 529, endPoint x: 1184, endPoint y: 504, distance: 54.1
click at [1184, 504] on div at bounding box center [1275, 419] width 478 height 728
click at [172, 42] on button "All" at bounding box center [168, 43] width 31 height 14
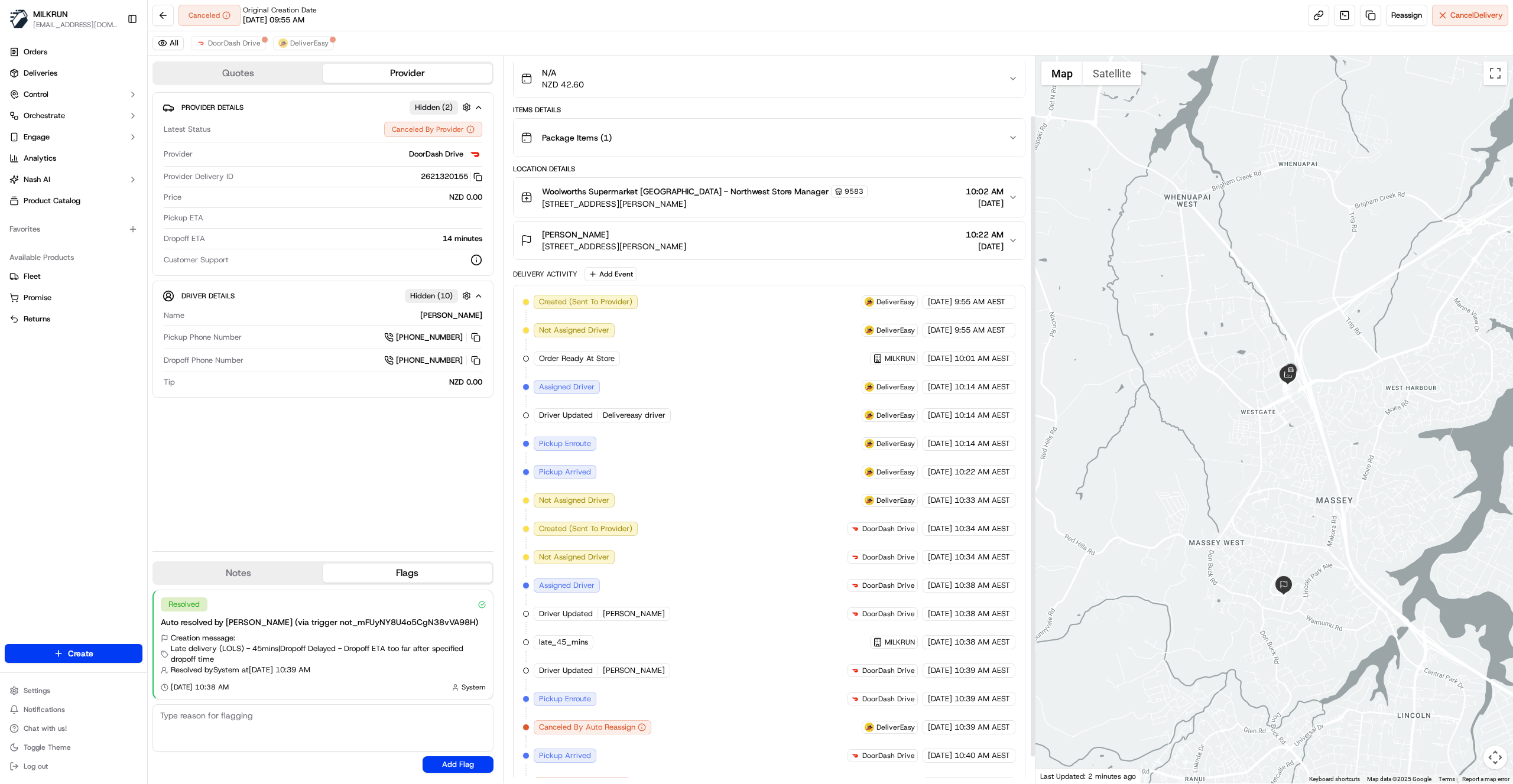
scroll to position [97, 0]
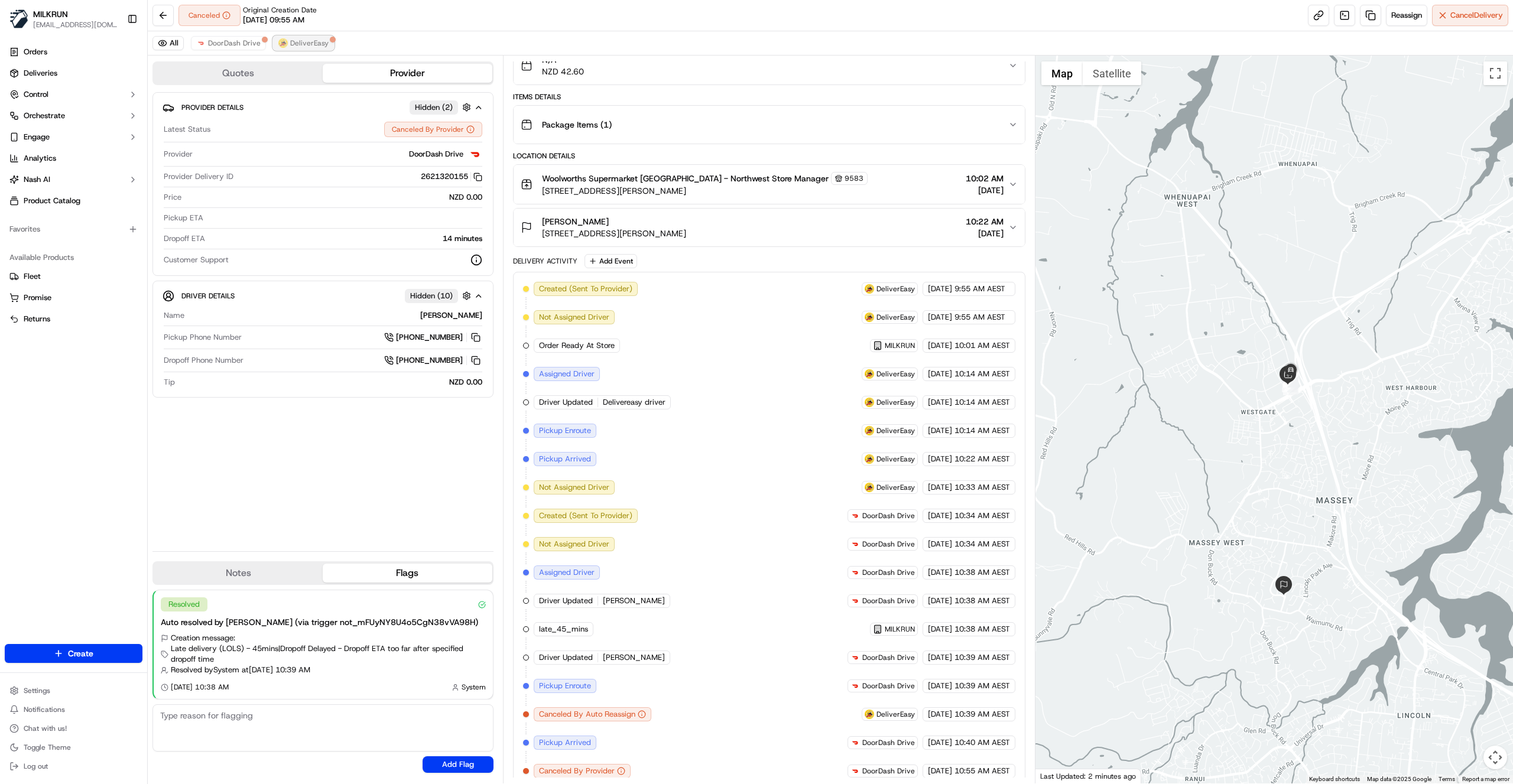
click at [301, 42] on span "DeliverEasy" at bounding box center [309, 42] width 38 height 9
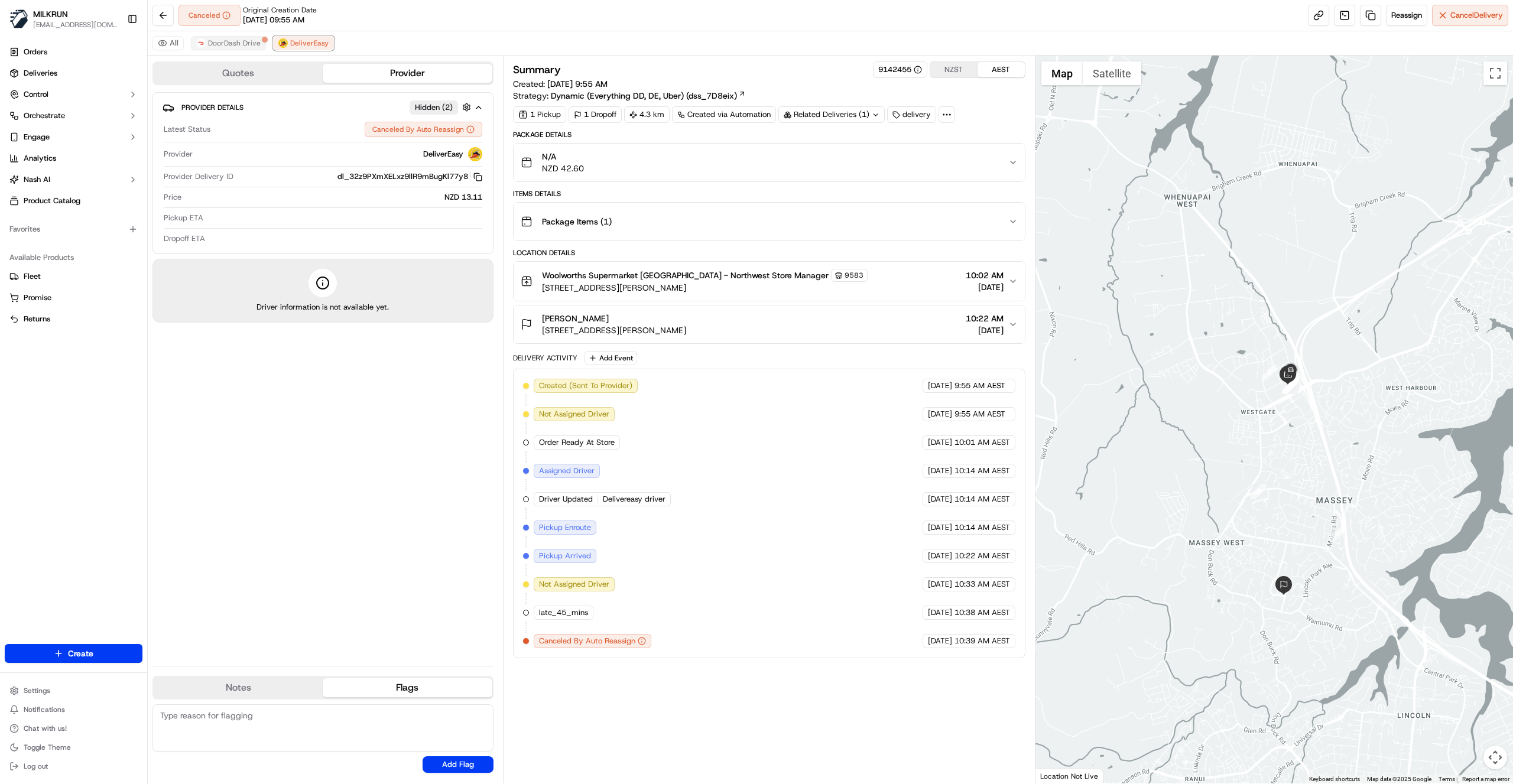
scroll to position [0, 0]
click at [236, 43] on span "DoorDash Drive" at bounding box center [234, 42] width 53 height 9
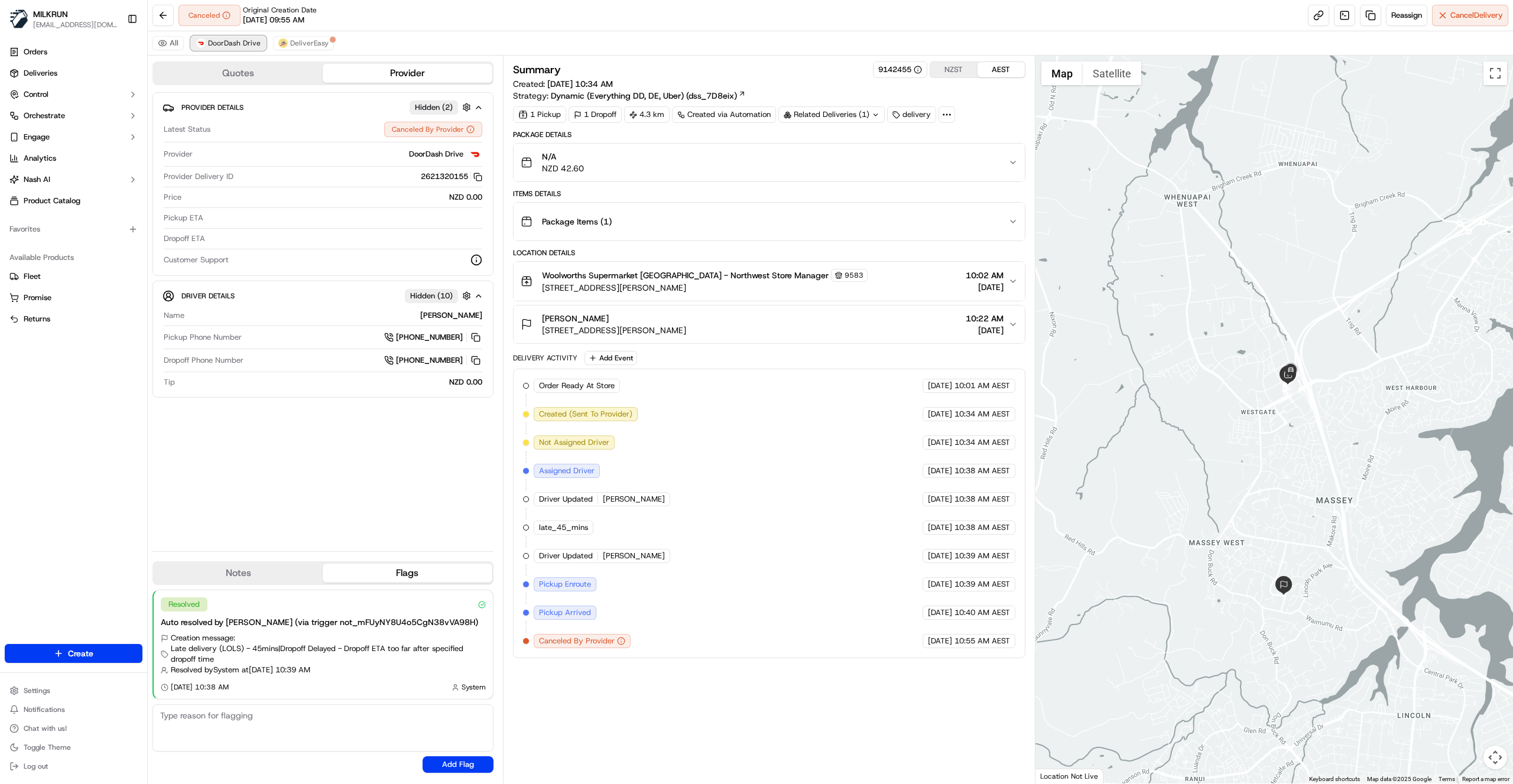
click at [249, 46] on span "DoorDash Drive" at bounding box center [234, 42] width 53 height 9
click at [305, 40] on span "DeliverEasy" at bounding box center [309, 42] width 38 height 9
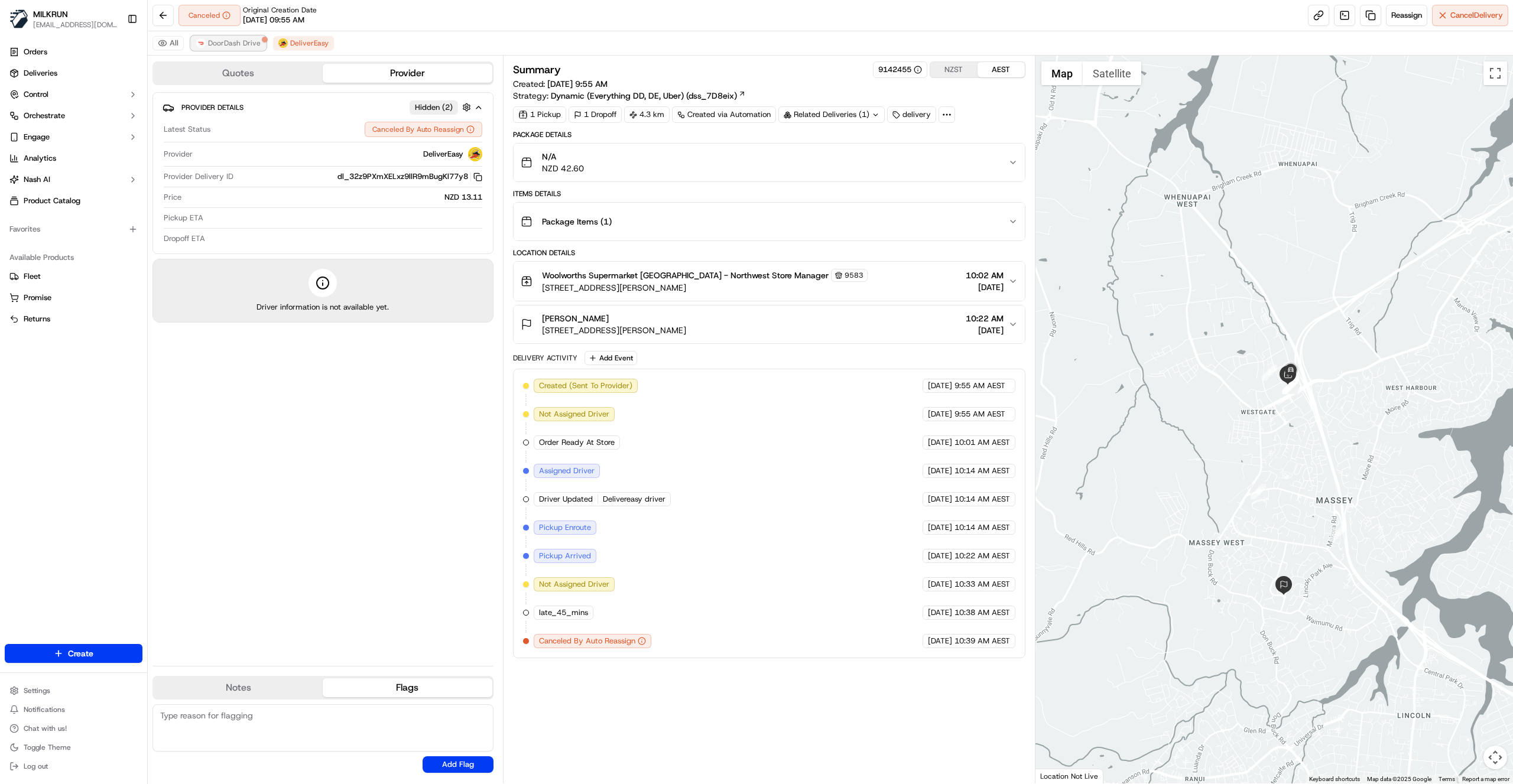
click at [210, 45] on span "DoorDash Drive" at bounding box center [234, 42] width 53 height 9
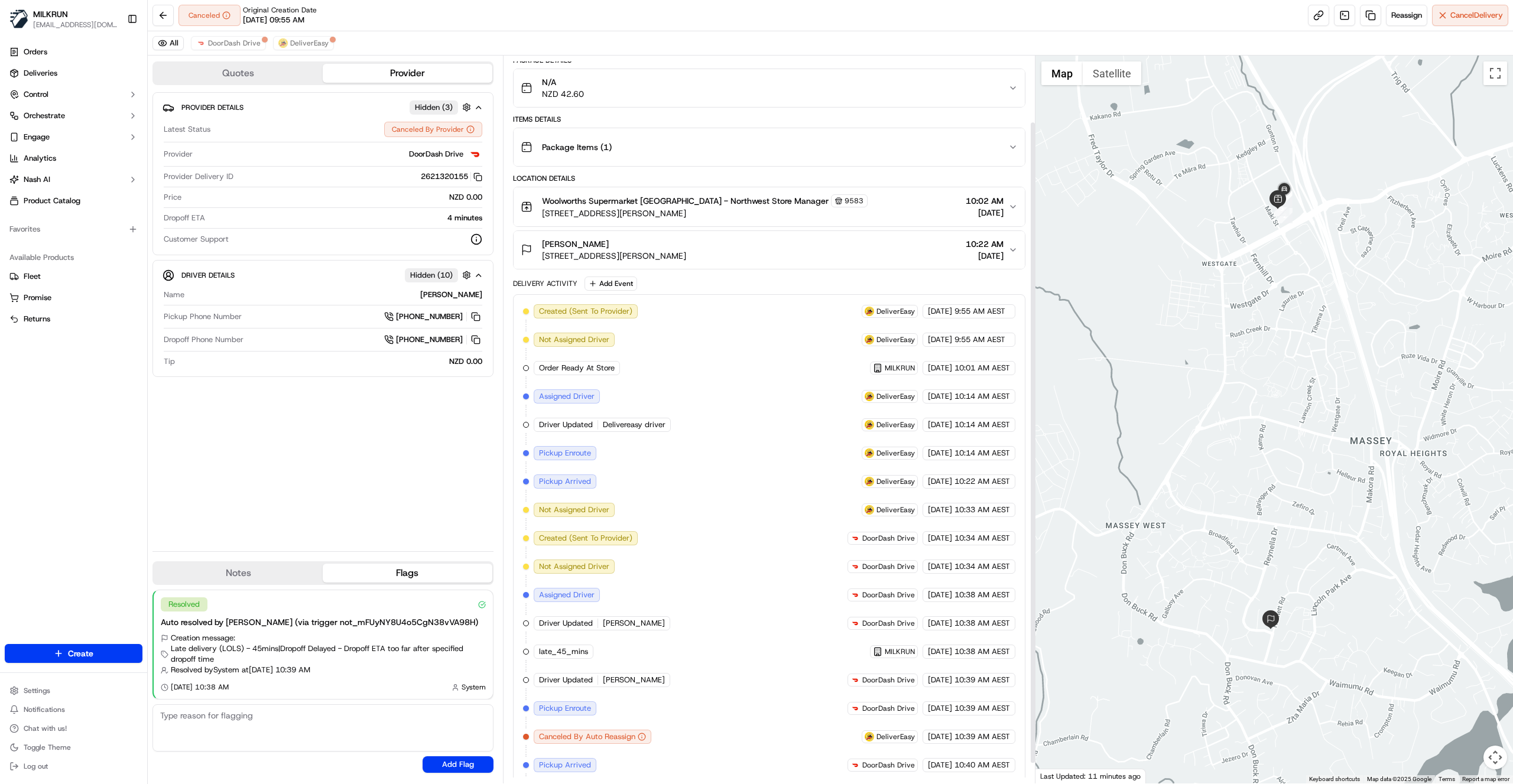
scroll to position [97, 0]
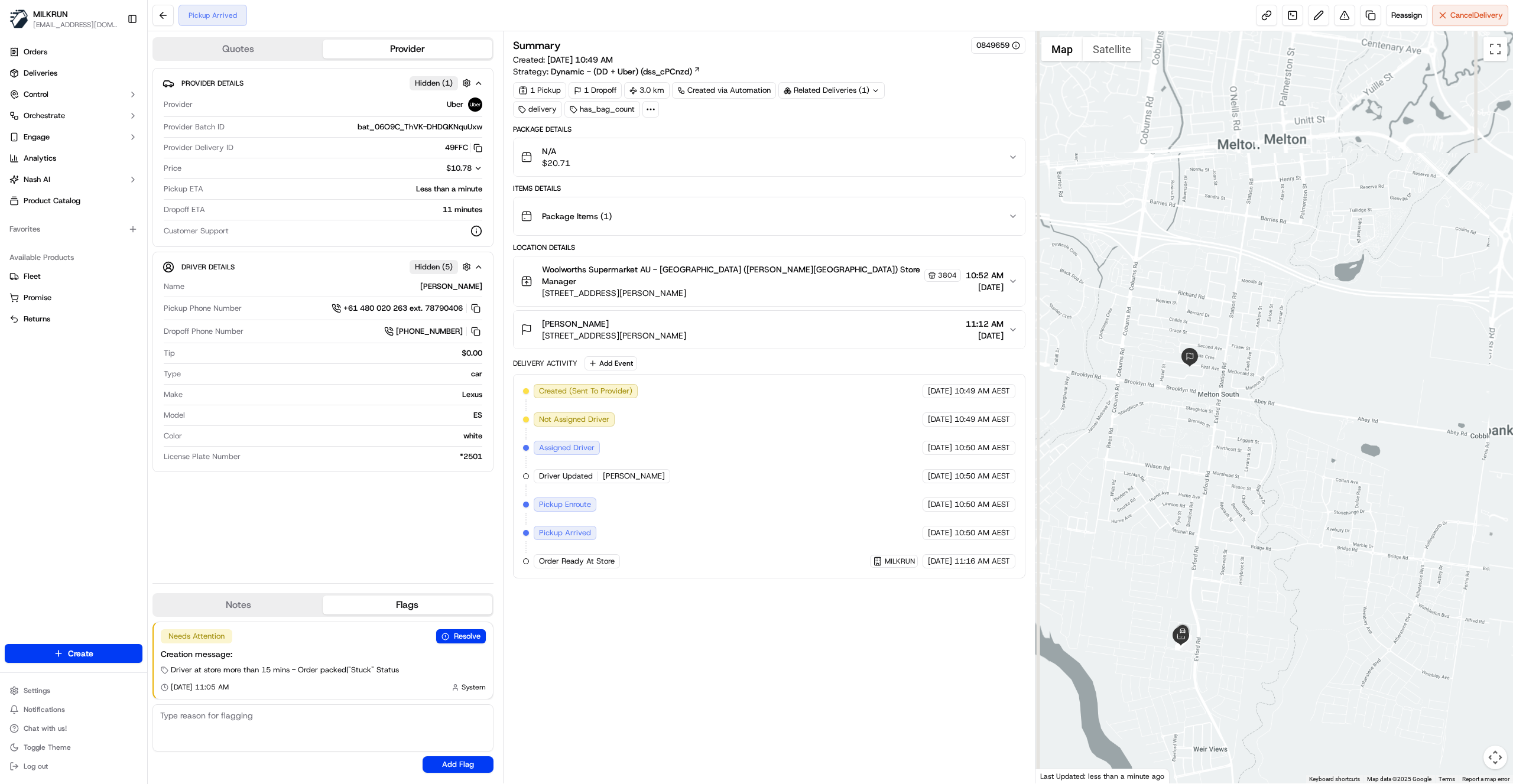
drag, startPoint x: 1299, startPoint y: 479, endPoint x: 1251, endPoint y: 527, distance: 67.9
click at [1251, 527] on div at bounding box center [1275, 407] width 478 height 752
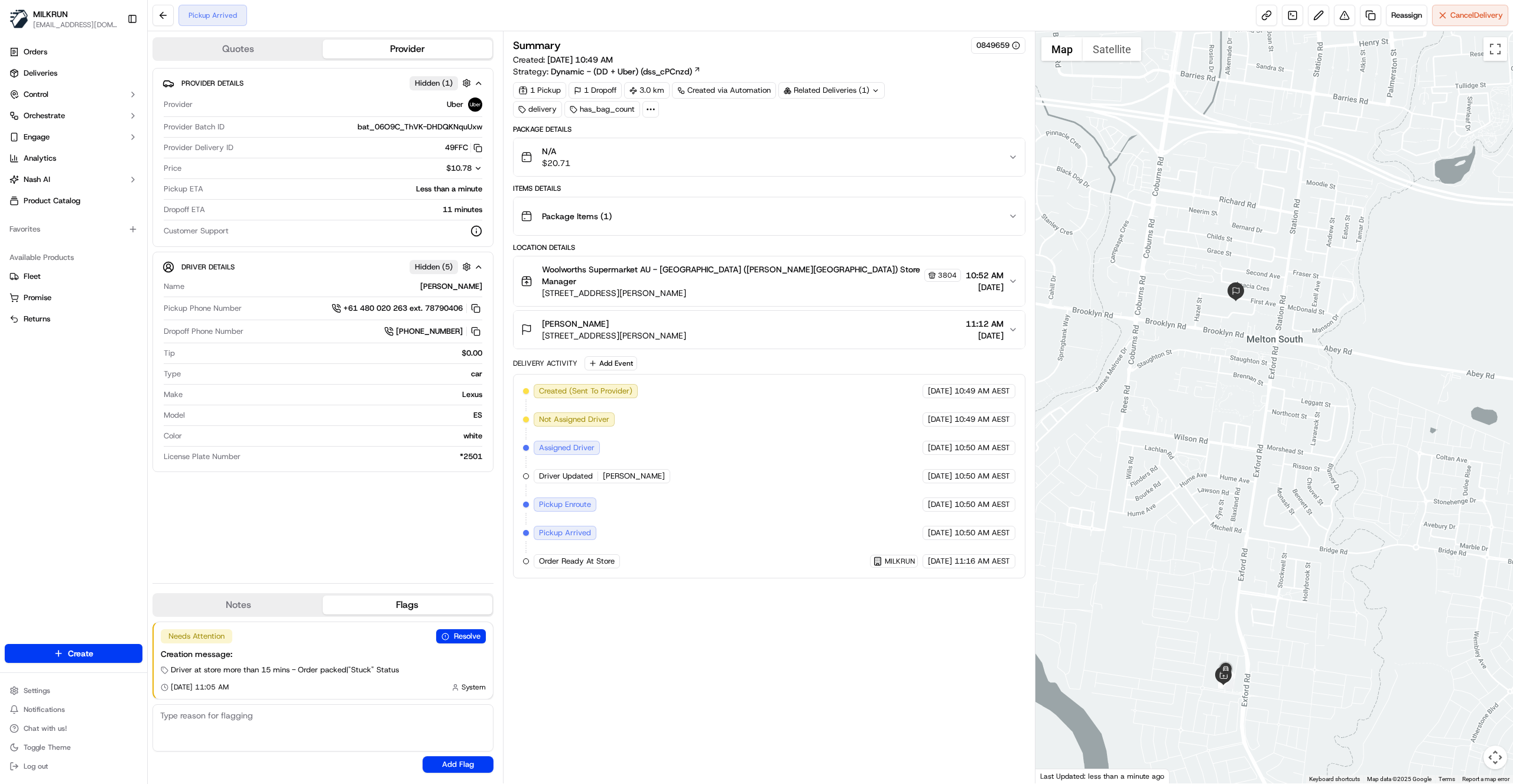
drag, startPoint x: 1244, startPoint y: 587, endPoint x: 1317, endPoint y: 582, distance: 73.2
click at [1317, 582] on div at bounding box center [1275, 407] width 478 height 752
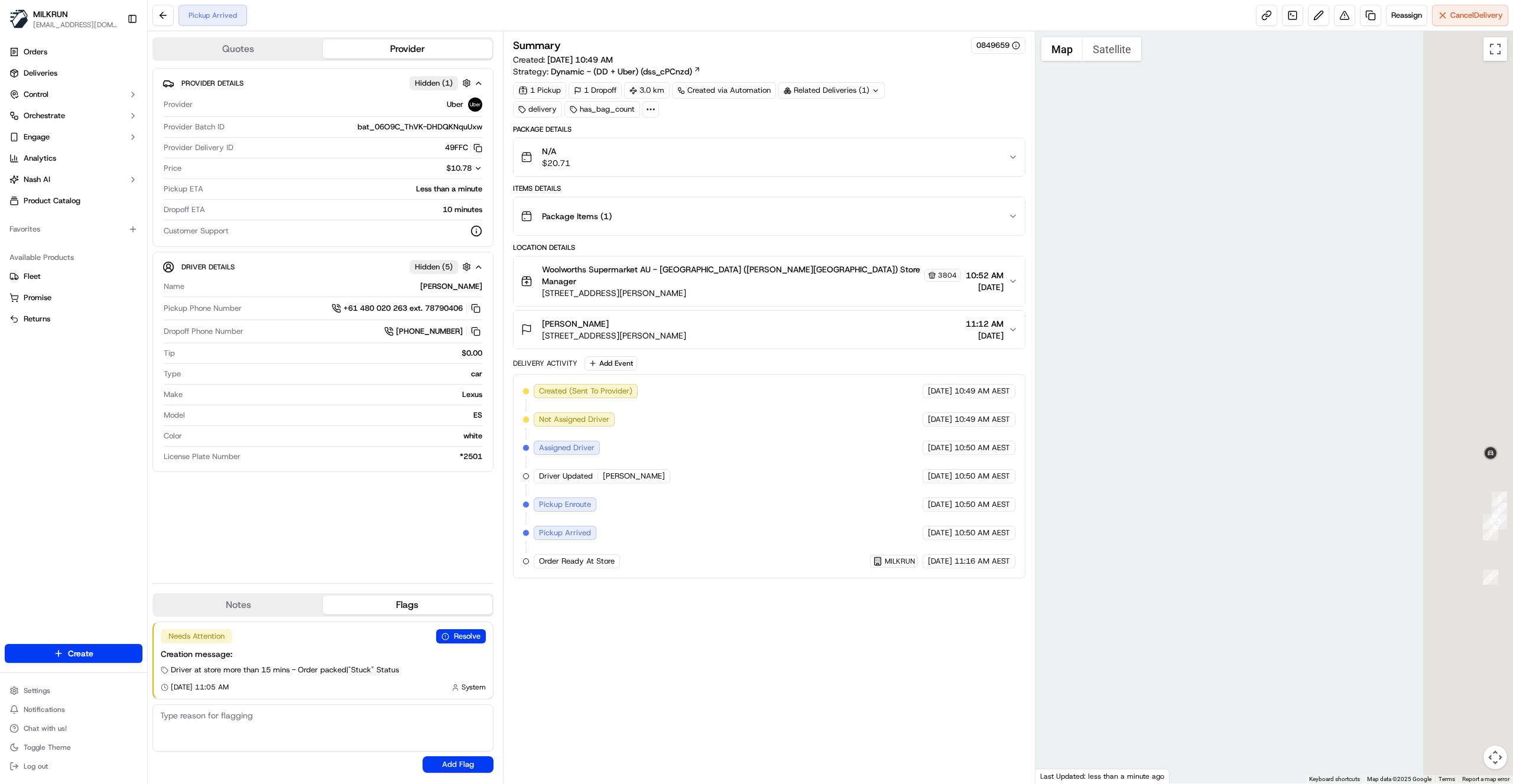
drag, startPoint x: 1213, startPoint y: 632, endPoint x: 911, endPoint y: 634, distance: 302.0
click at [911, 634] on div "Quotes Provider Provider Details Hidden ( 1 ) Provider Uber Provider Batch ID b…" at bounding box center [831, 407] width 1366 height 752
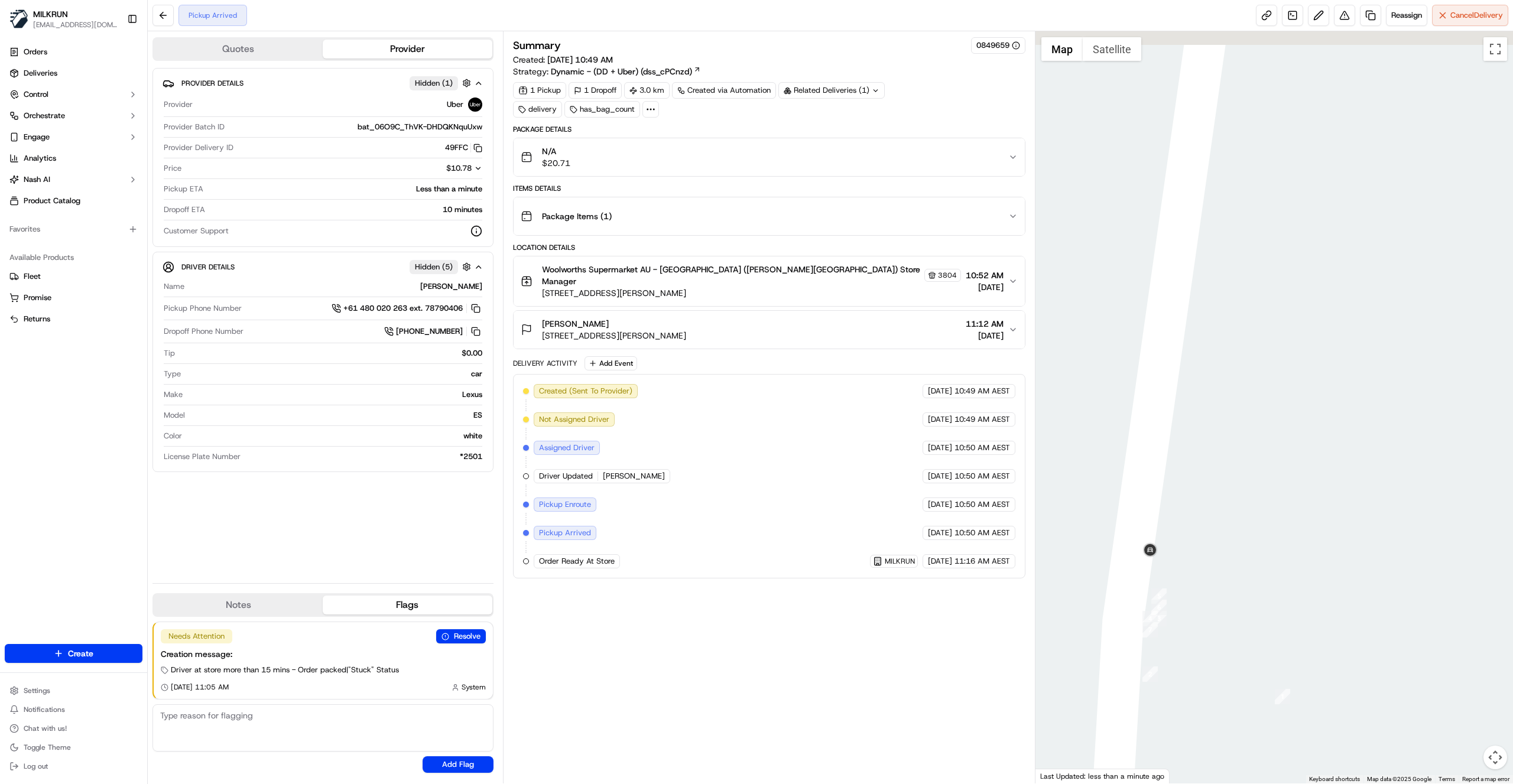
drag, startPoint x: 1197, startPoint y: 527, endPoint x: 1233, endPoint y: 612, distance: 92.3
click at [1233, 612] on div at bounding box center [1275, 407] width 478 height 752
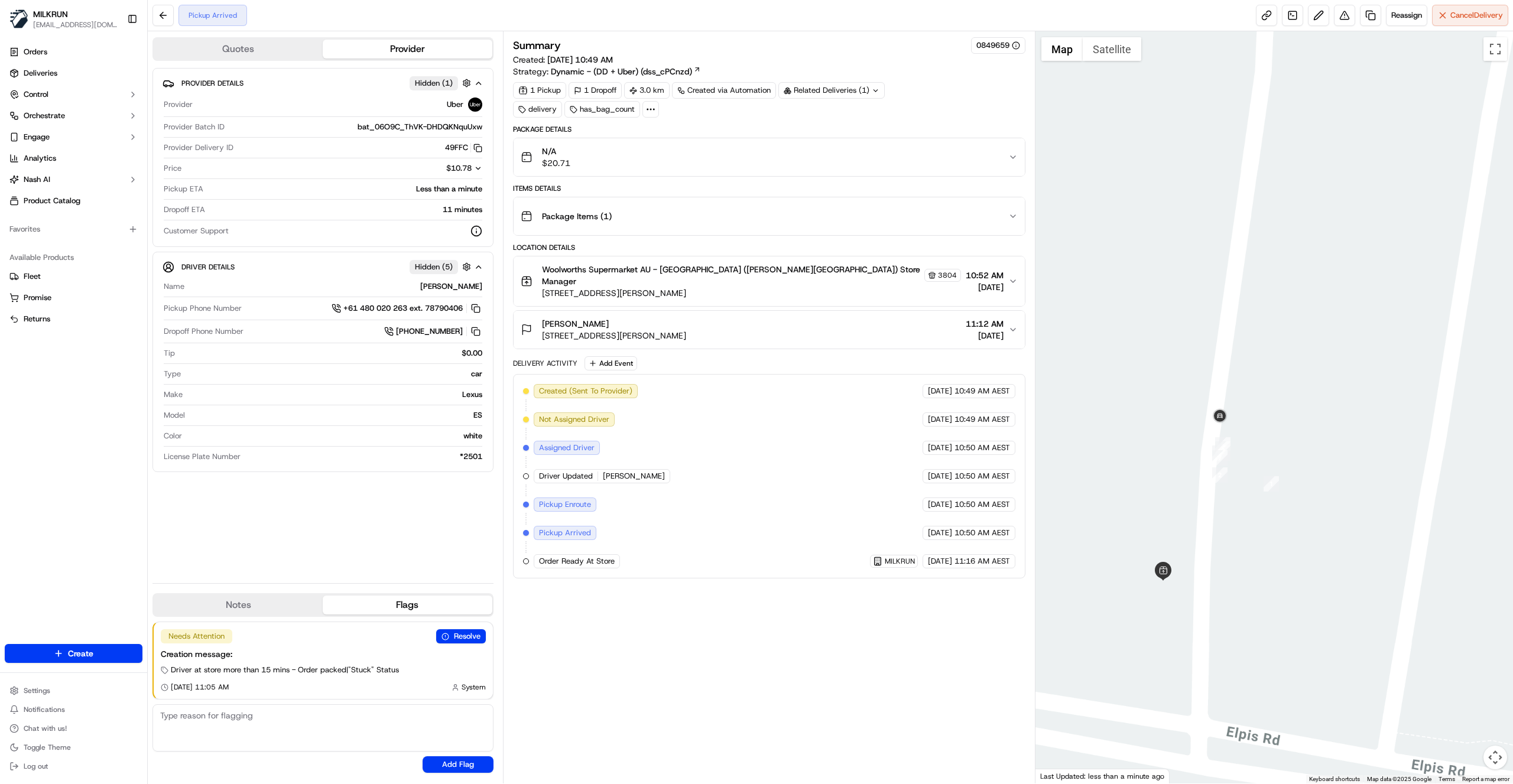
drag, startPoint x: 1256, startPoint y: 465, endPoint x: 1392, endPoint y: 717, distance: 286.4
click at [1392, 717] on div at bounding box center [1275, 407] width 478 height 752
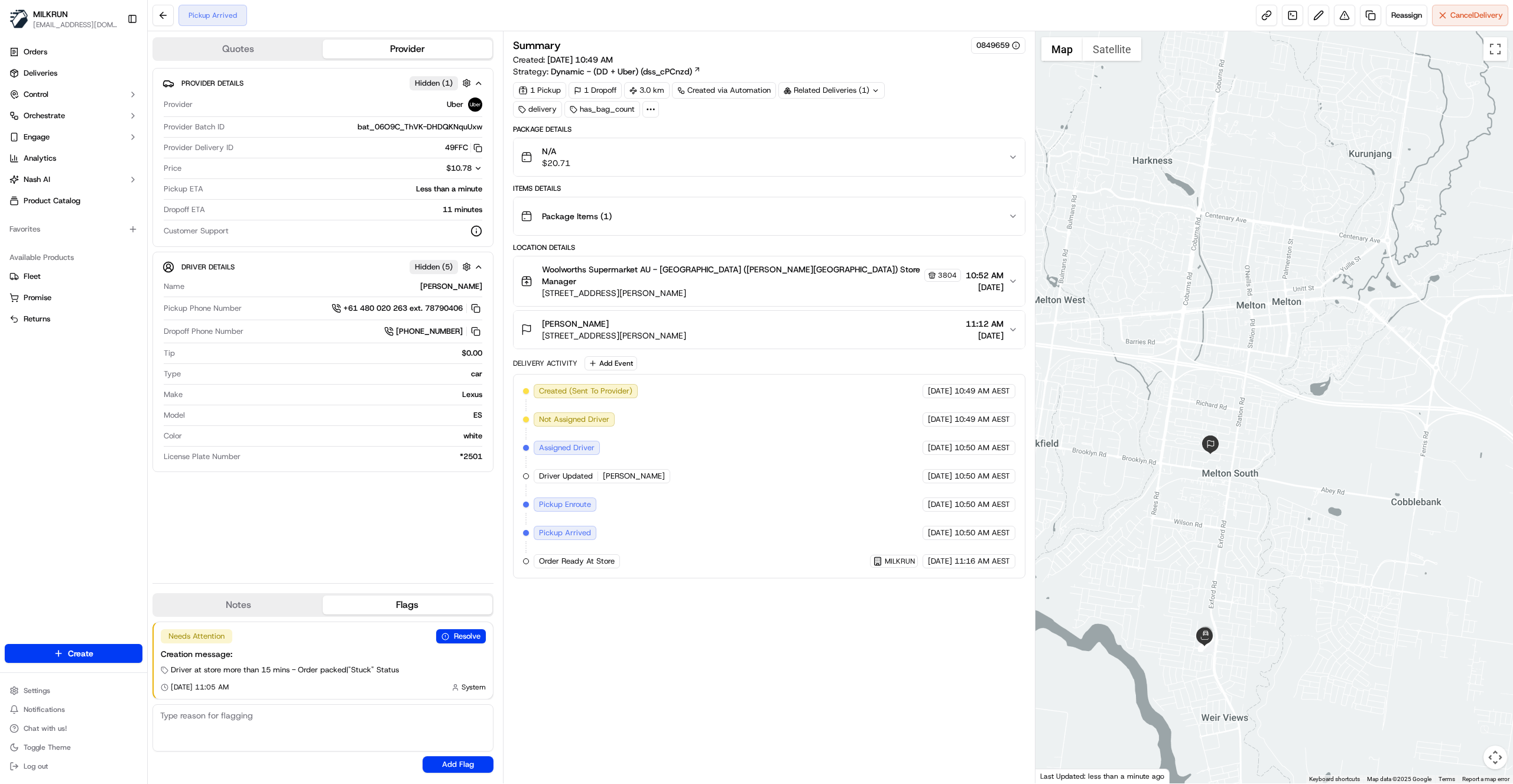
drag, startPoint x: 1290, startPoint y: 671, endPoint x: 1217, endPoint y: 668, distance: 73.1
click at [1217, 669] on div at bounding box center [1275, 407] width 478 height 752
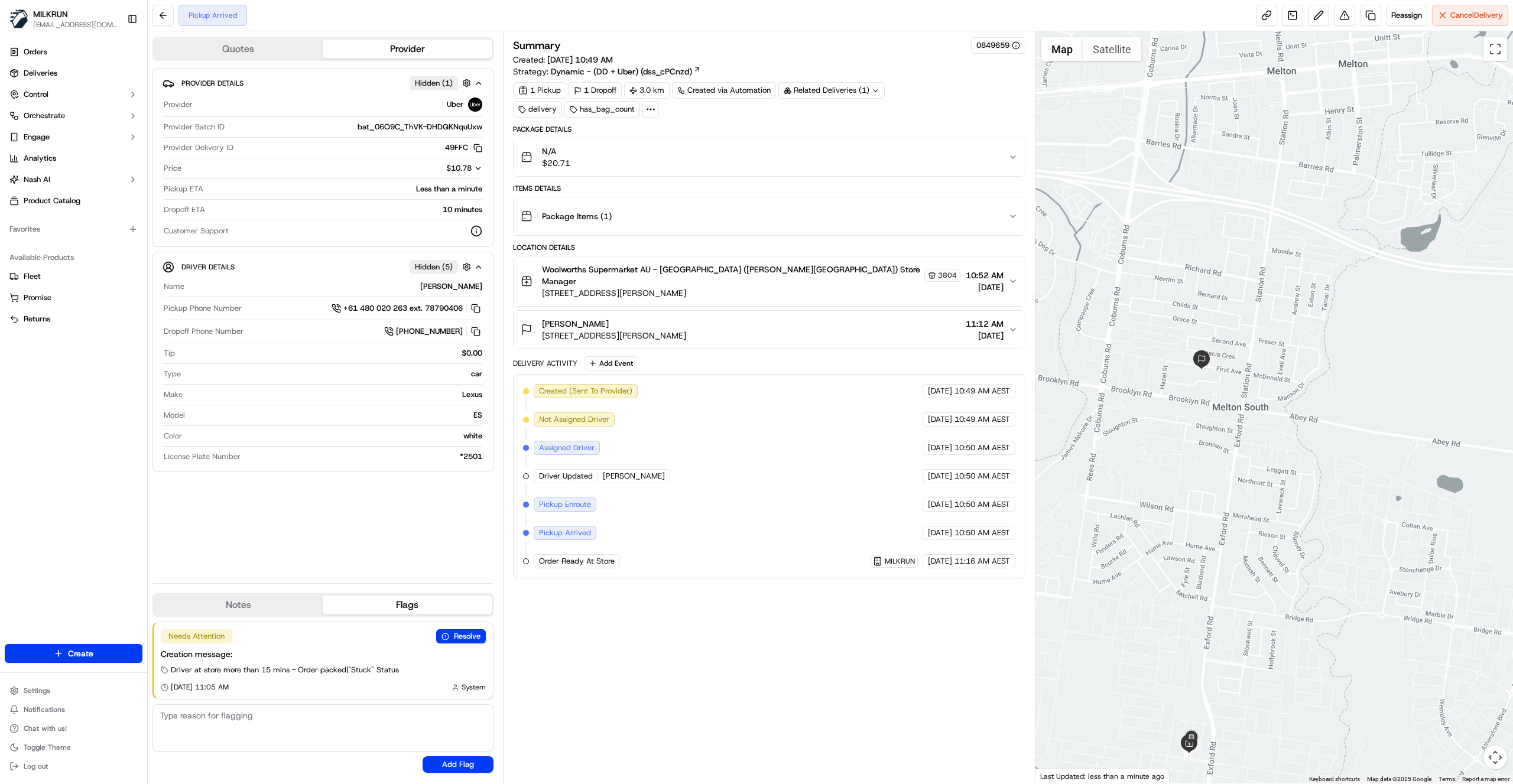
drag, startPoint x: 1294, startPoint y: 487, endPoint x: 1234, endPoint y: 626, distance: 151.4
click at [1234, 626] on div at bounding box center [1275, 407] width 478 height 752
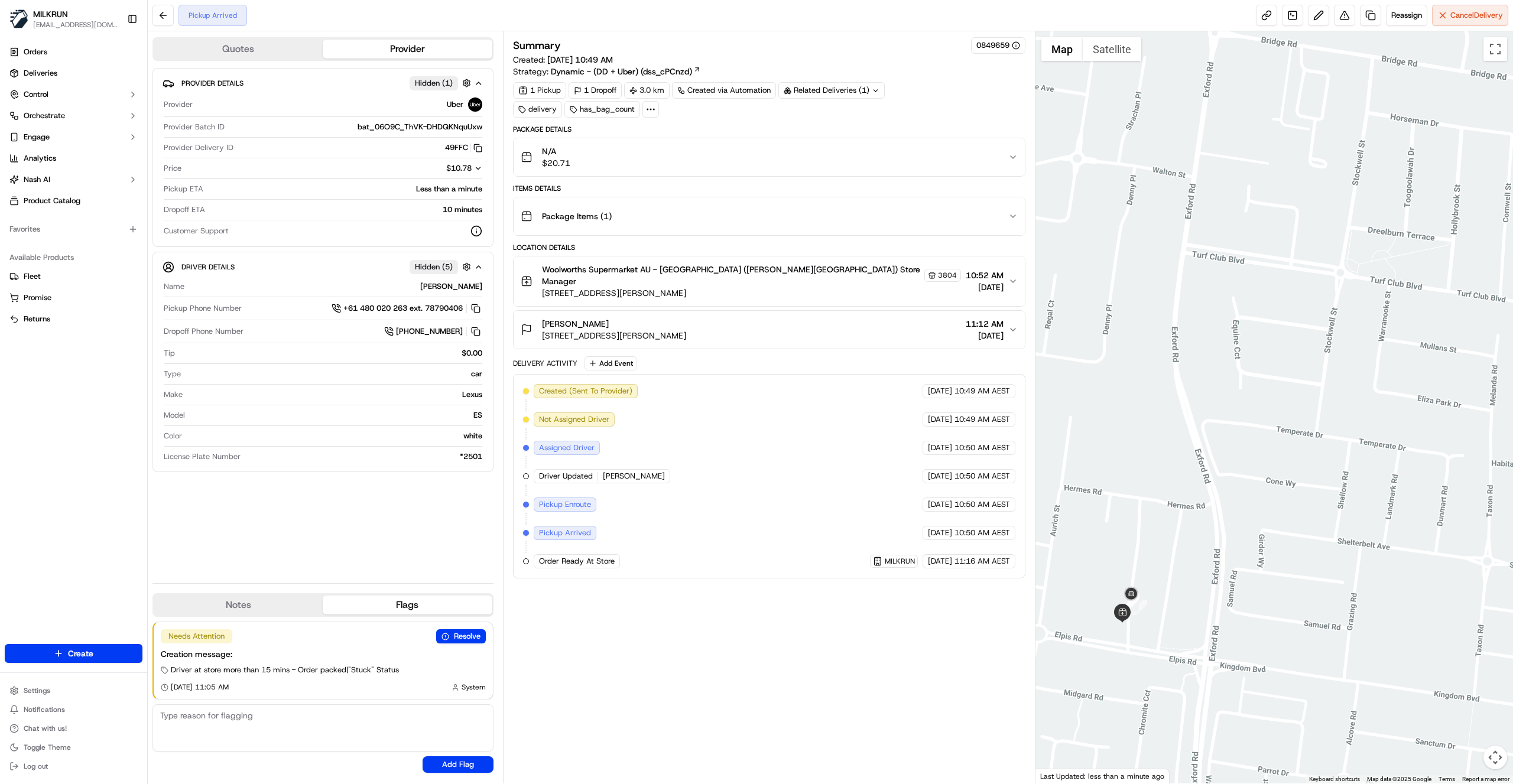
click at [785, 710] on div "Summary 0849659 Created: [DATE] 10:49 AM Strategy: Dynamic - (DD + Uber) (dss_c…" at bounding box center [769, 408] width 513 height 740
drag, startPoint x: 636, startPoint y: 660, endPoint x: 638, endPoint y: 666, distance: 6.3
click at [638, 666] on div "Summary 0849659 Created: [DATE] 10:49 AM Strategy: Dynamic - (DD + Uber) (dss_c…" at bounding box center [769, 408] width 513 height 740
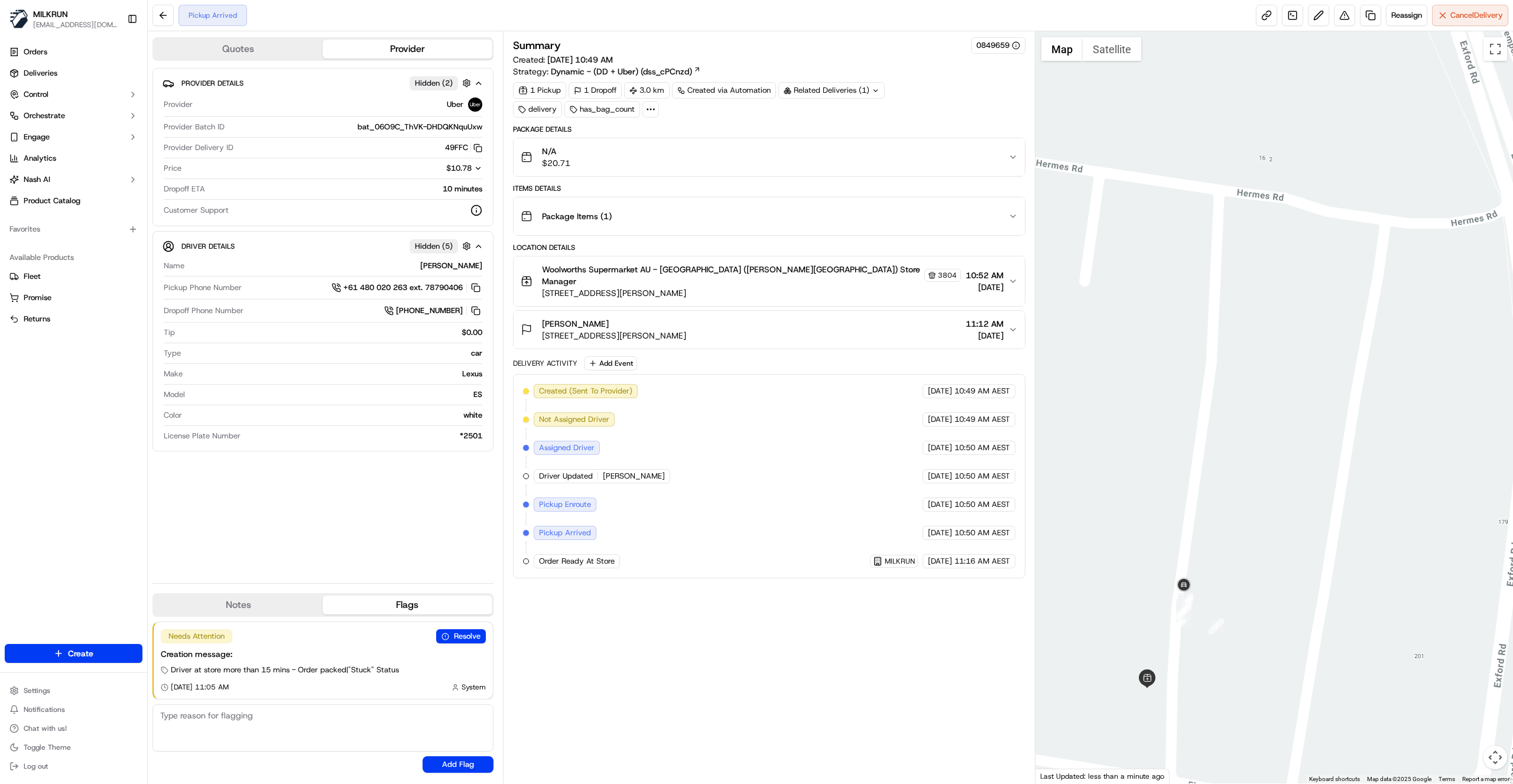
drag, startPoint x: 1312, startPoint y: 652, endPoint x: 1126, endPoint y: 582, distance: 198.7
click at [1126, 582] on div at bounding box center [1275, 407] width 478 height 752
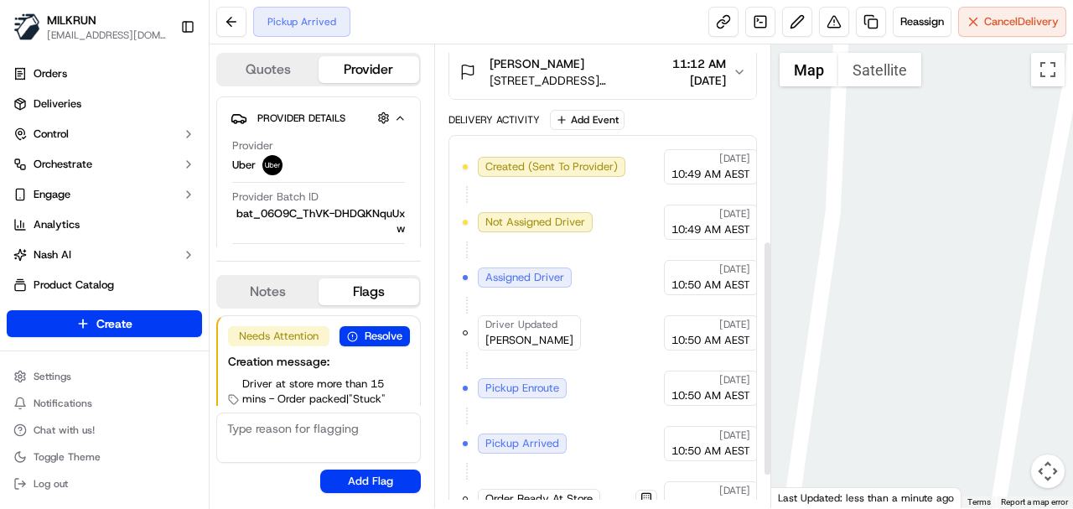
scroll to position [444, 0]
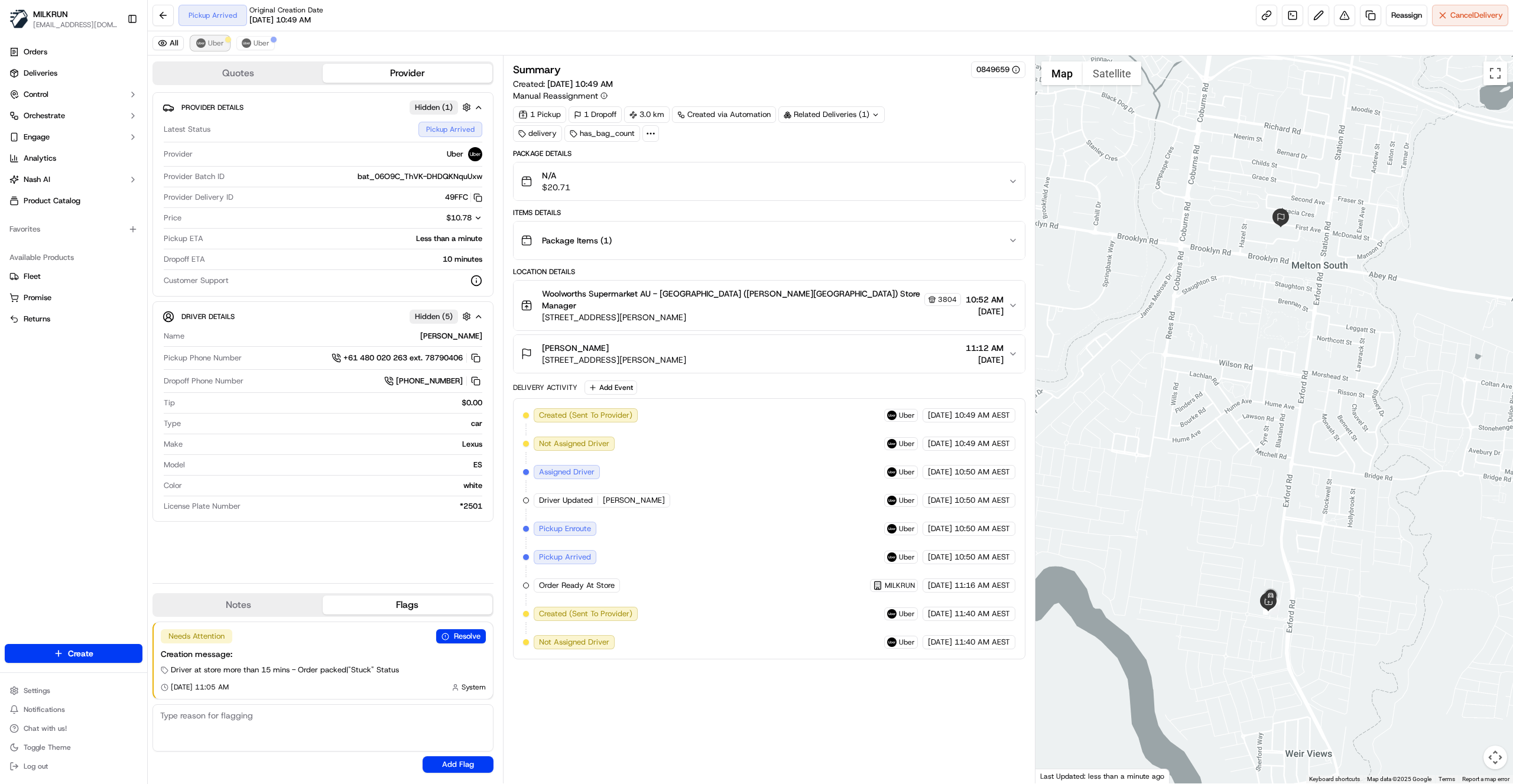
click at [213, 45] on span "Uber" at bounding box center [216, 42] width 16 height 9
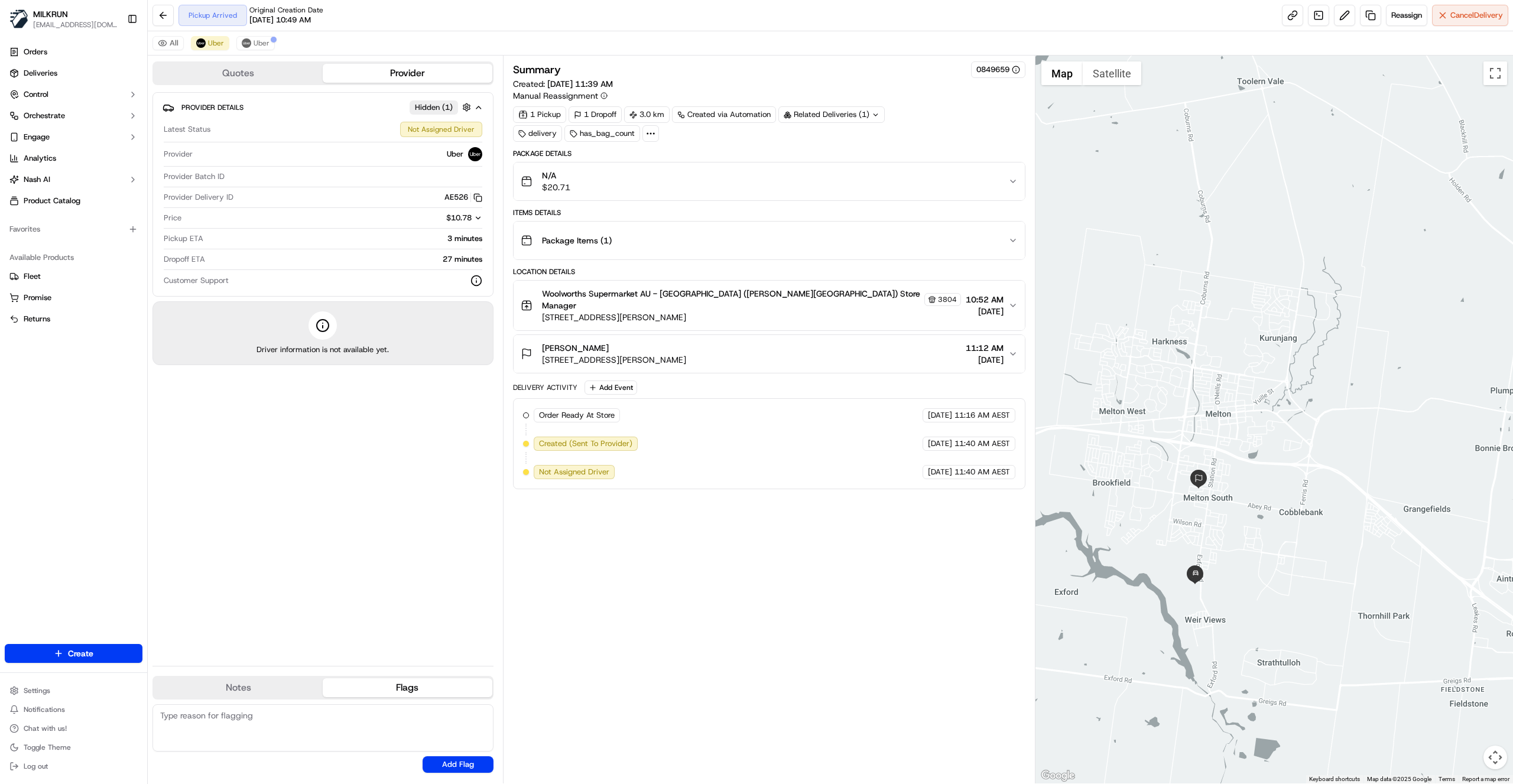
drag, startPoint x: 1344, startPoint y: 511, endPoint x: 1294, endPoint y: 529, distance: 53.1
click at [1294, 529] on div at bounding box center [1275, 419] width 478 height 728
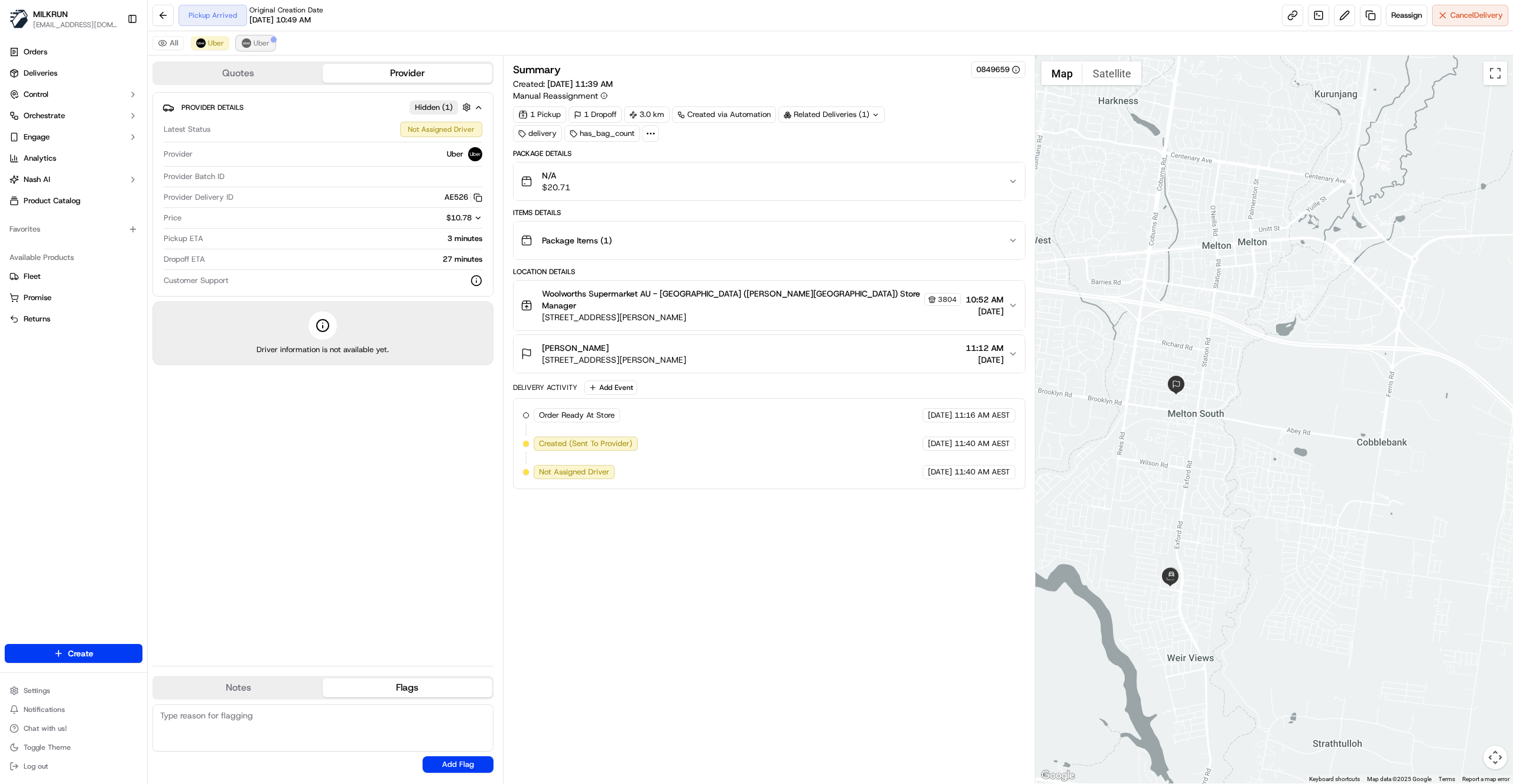
click at [258, 46] on span "Uber" at bounding box center [262, 42] width 16 height 9
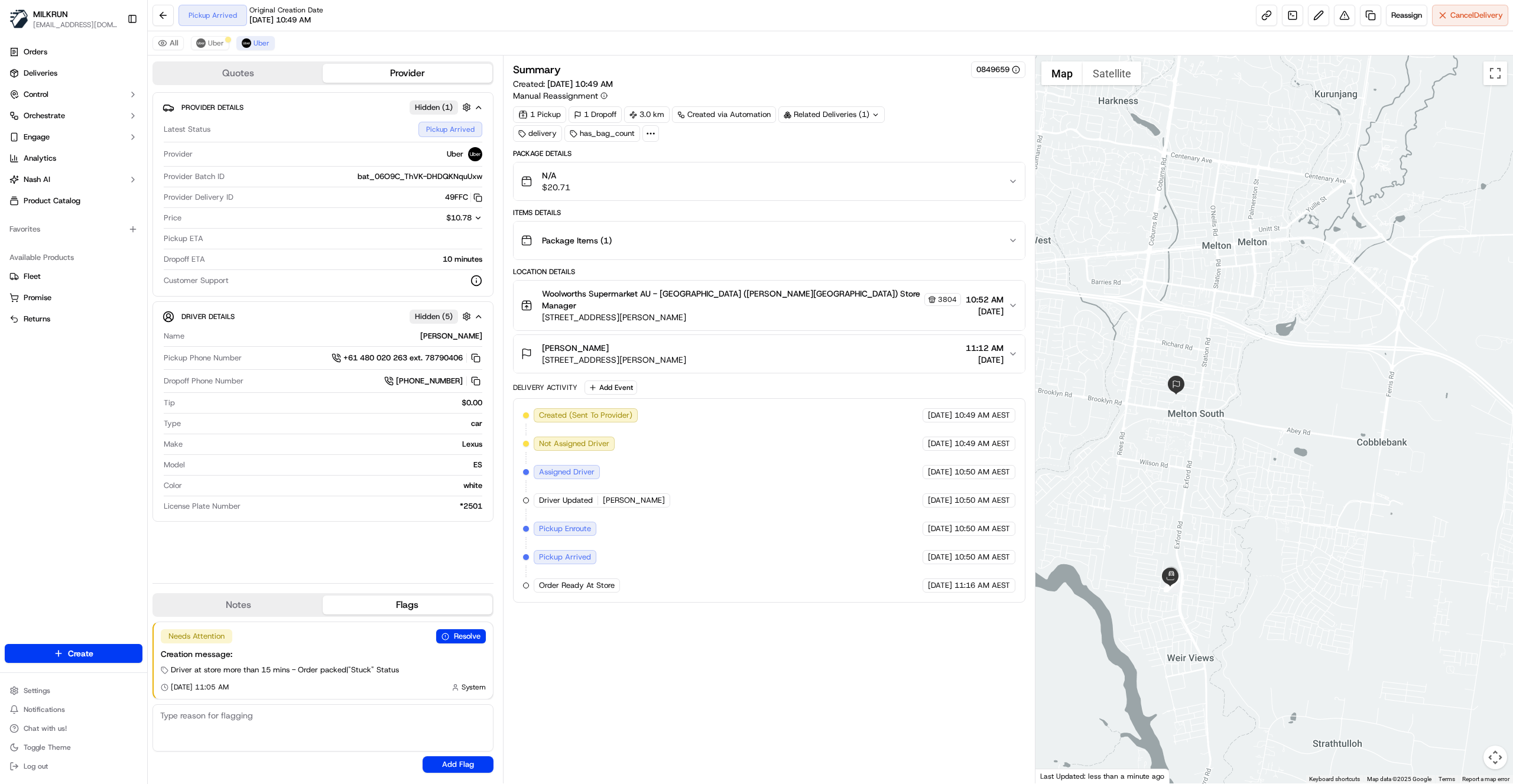
click at [693, 710] on div "Summary 0849659 Created: 21/09/2025 10:49 AM Manual Reassignment 1 Pickup 1 Dro…" at bounding box center [769, 419] width 513 height 716
click at [217, 46] on span "Uber" at bounding box center [216, 42] width 16 height 9
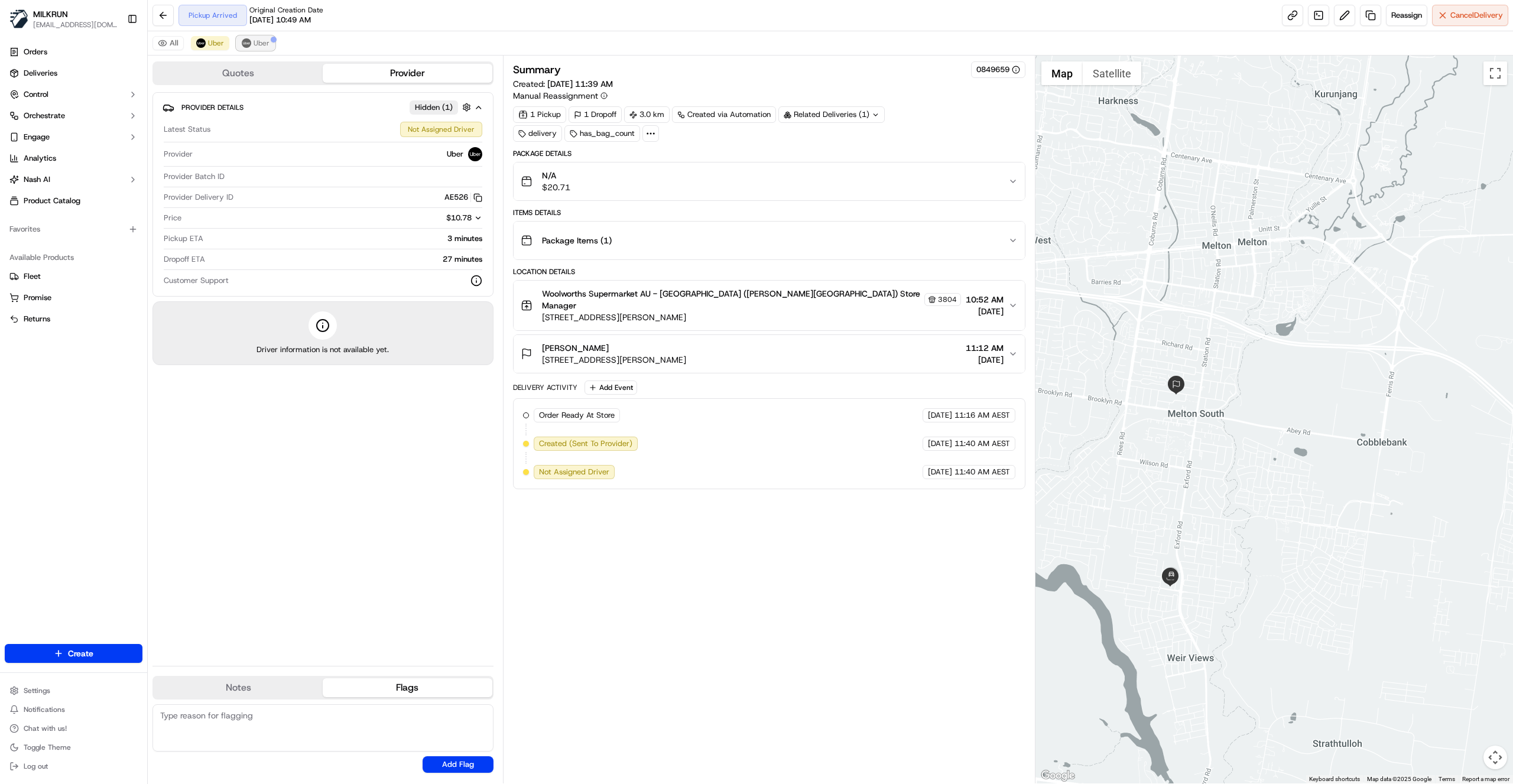
click at [250, 47] on button "Uber" at bounding box center [255, 43] width 38 height 14
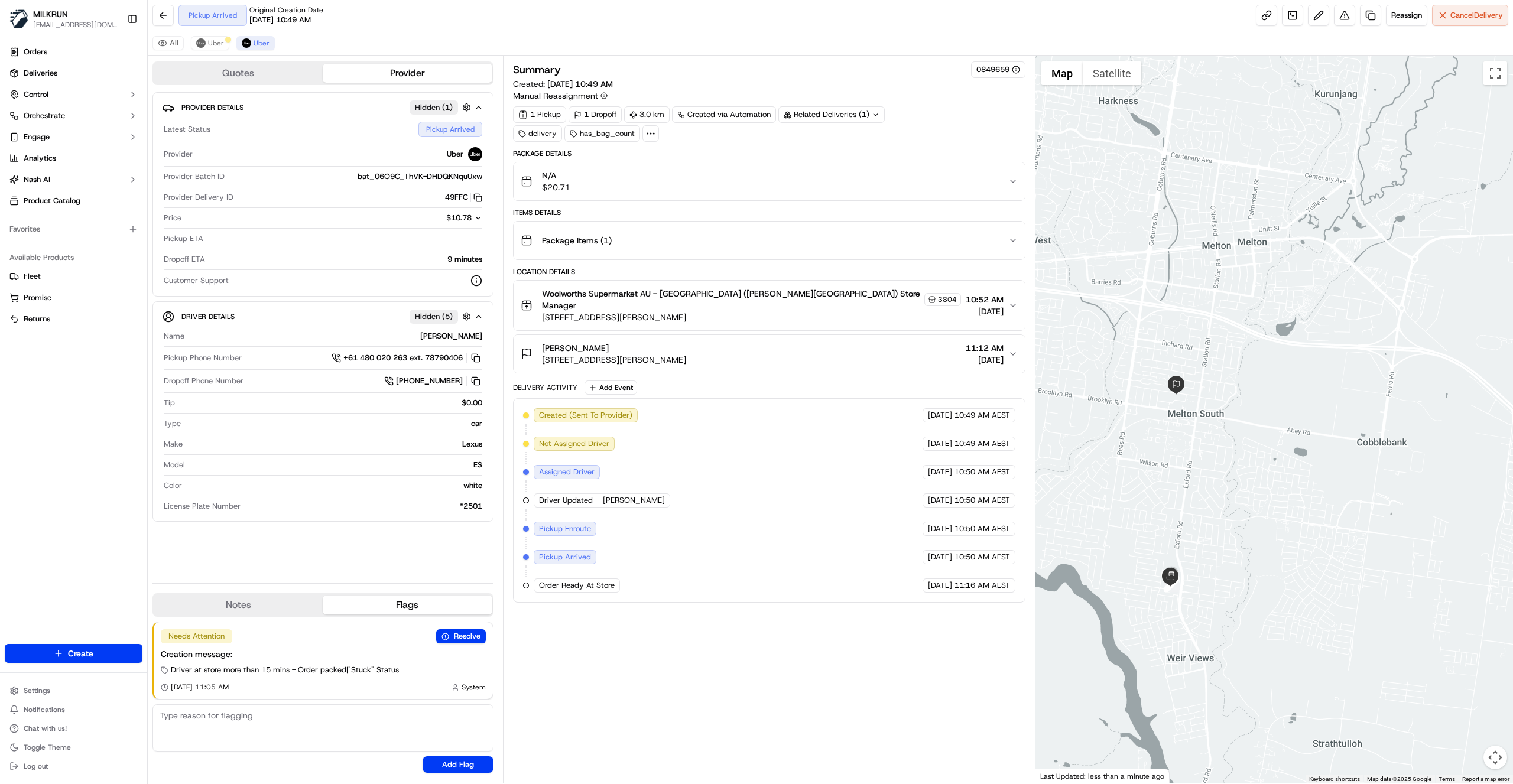
click at [507, 23] on div "Pickup Arrived Original Creation Date 09/21/2025 10:49 AM Reassign Cancel Deliv…" at bounding box center [831, 16] width 1366 height 31
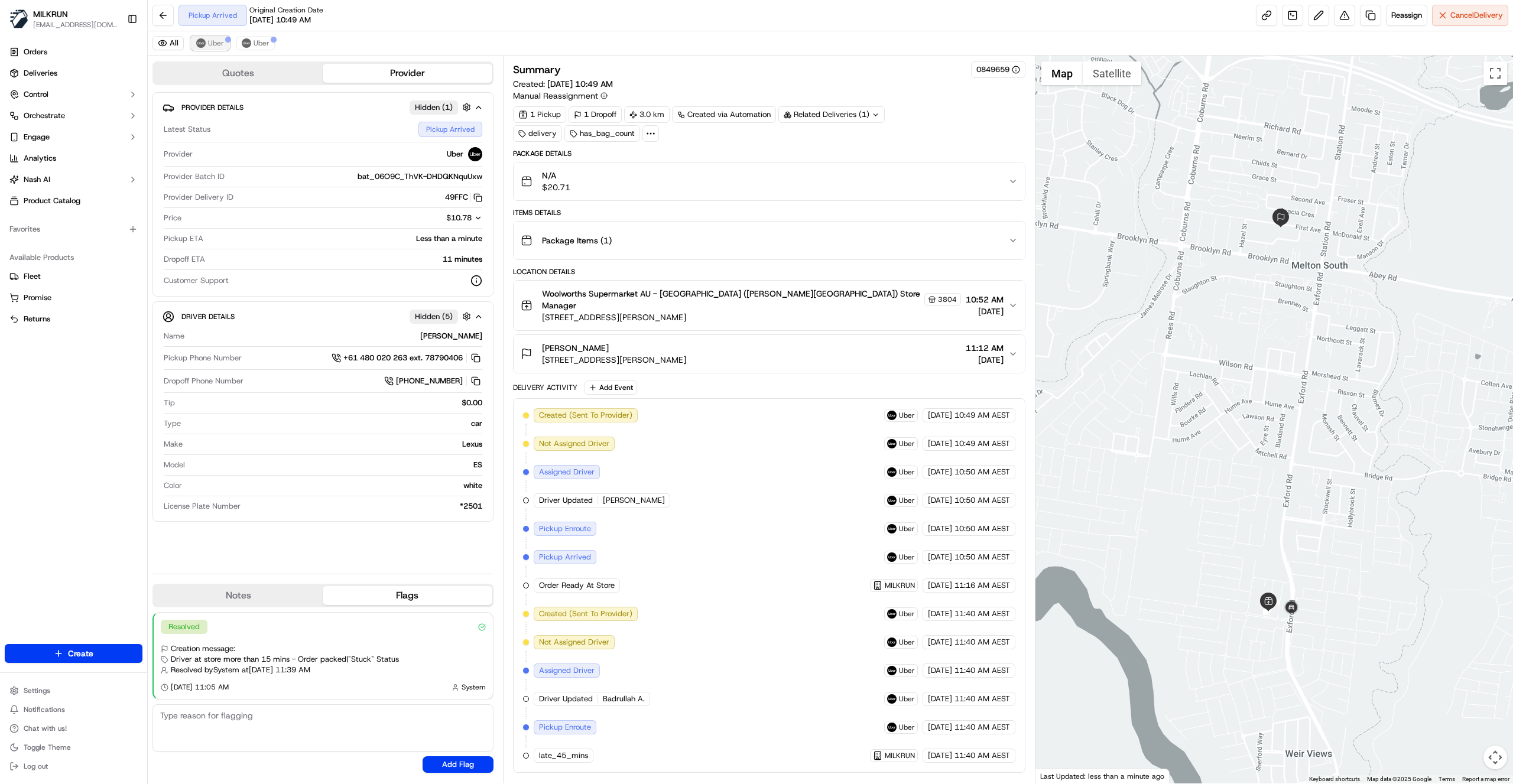
click at [221, 43] on span "Uber" at bounding box center [216, 42] width 16 height 9
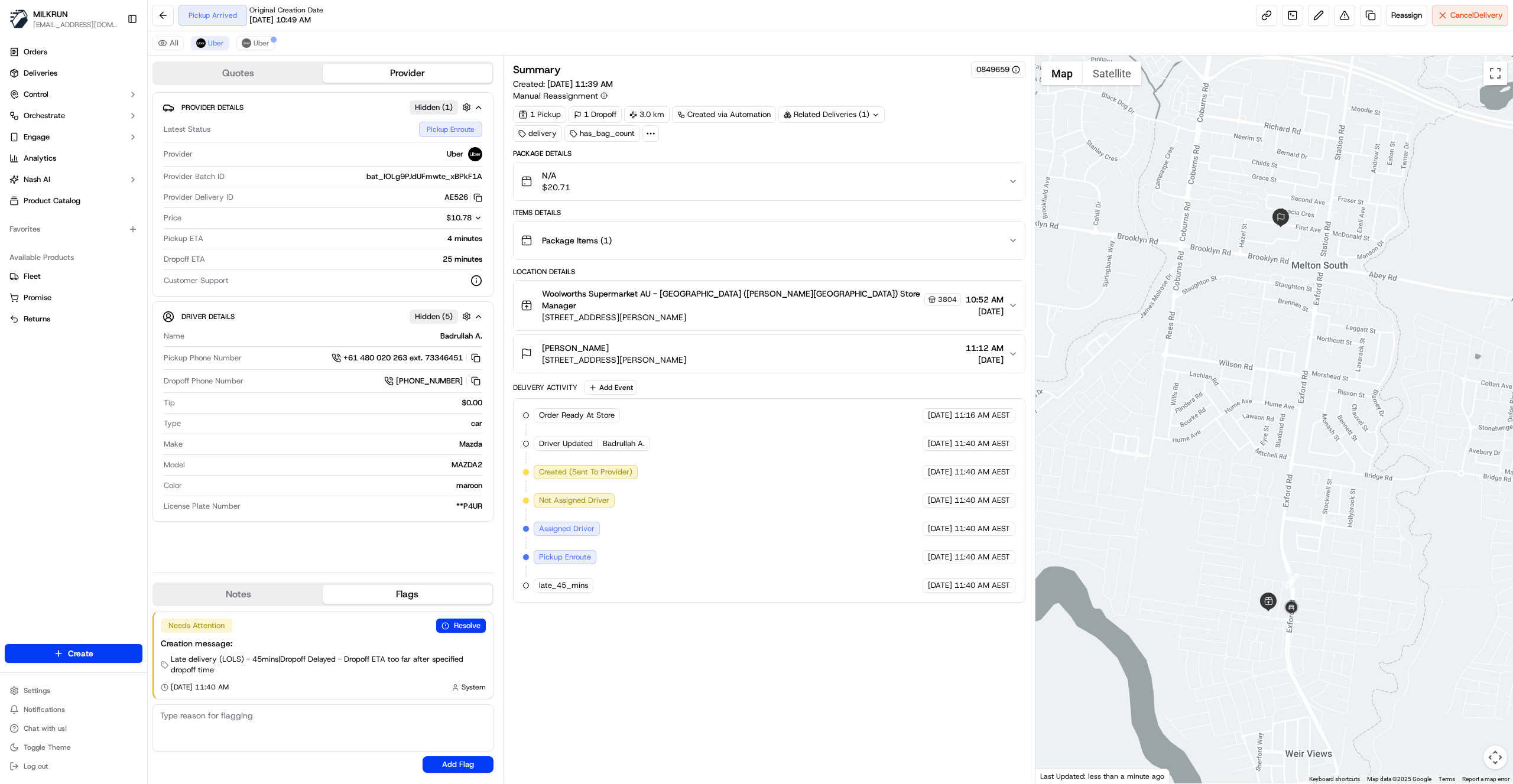
click at [623, 639] on div "Summary 0849659 Created: [DATE] 11:39 AM Manual Reassignment 1 Pickup 1 Dropoff…" at bounding box center [769, 419] width 513 height 716
click at [408, 5] on div "Pickup Arrived Original Creation Date [DATE] 10:49 AM Reassign Cancel Delivery" at bounding box center [831, 16] width 1366 height 31
click at [254, 44] on span "Uber" at bounding box center [262, 42] width 16 height 9
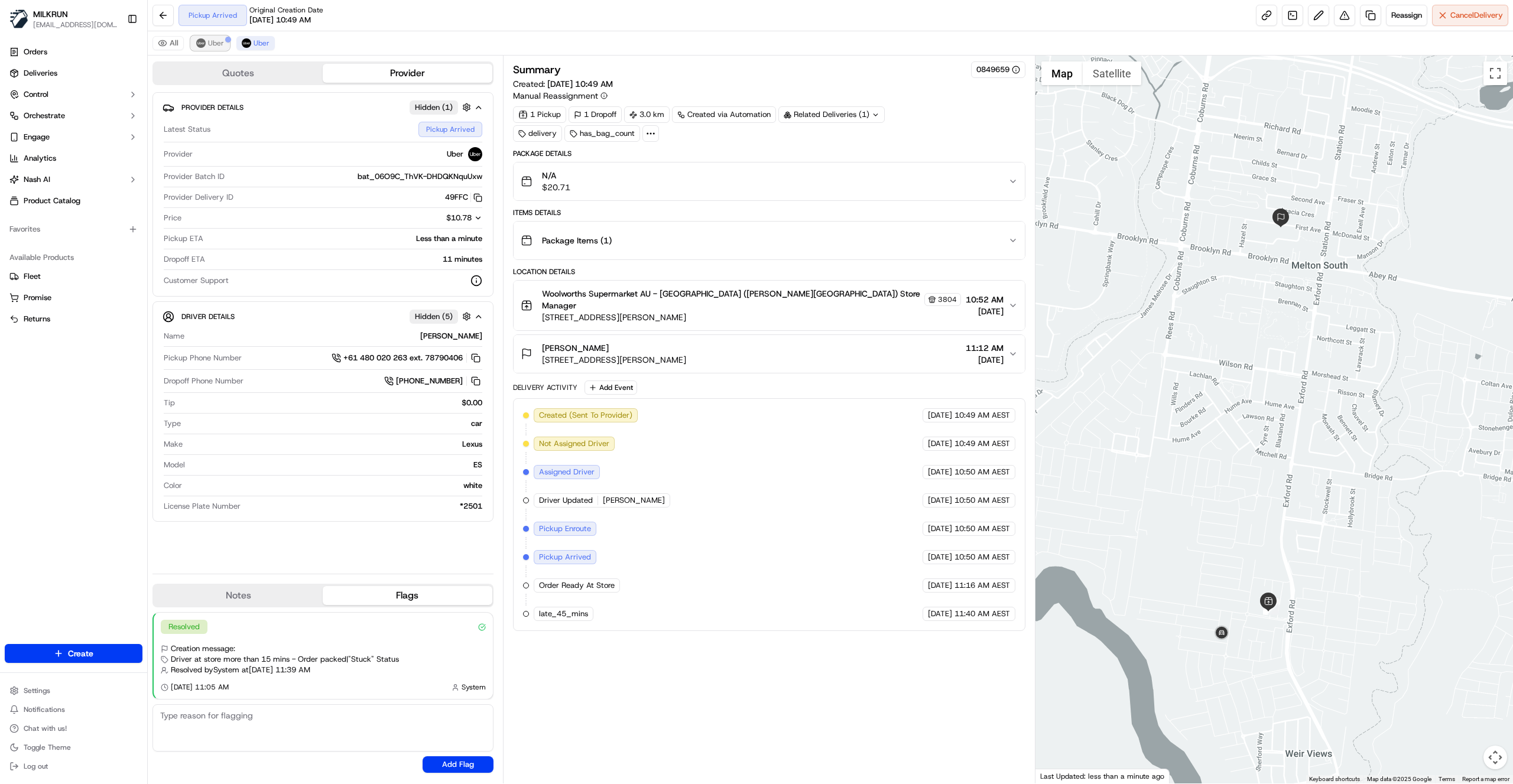
click at [215, 44] on span "Uber" at bounding box center [216, 42] width 16 height 9
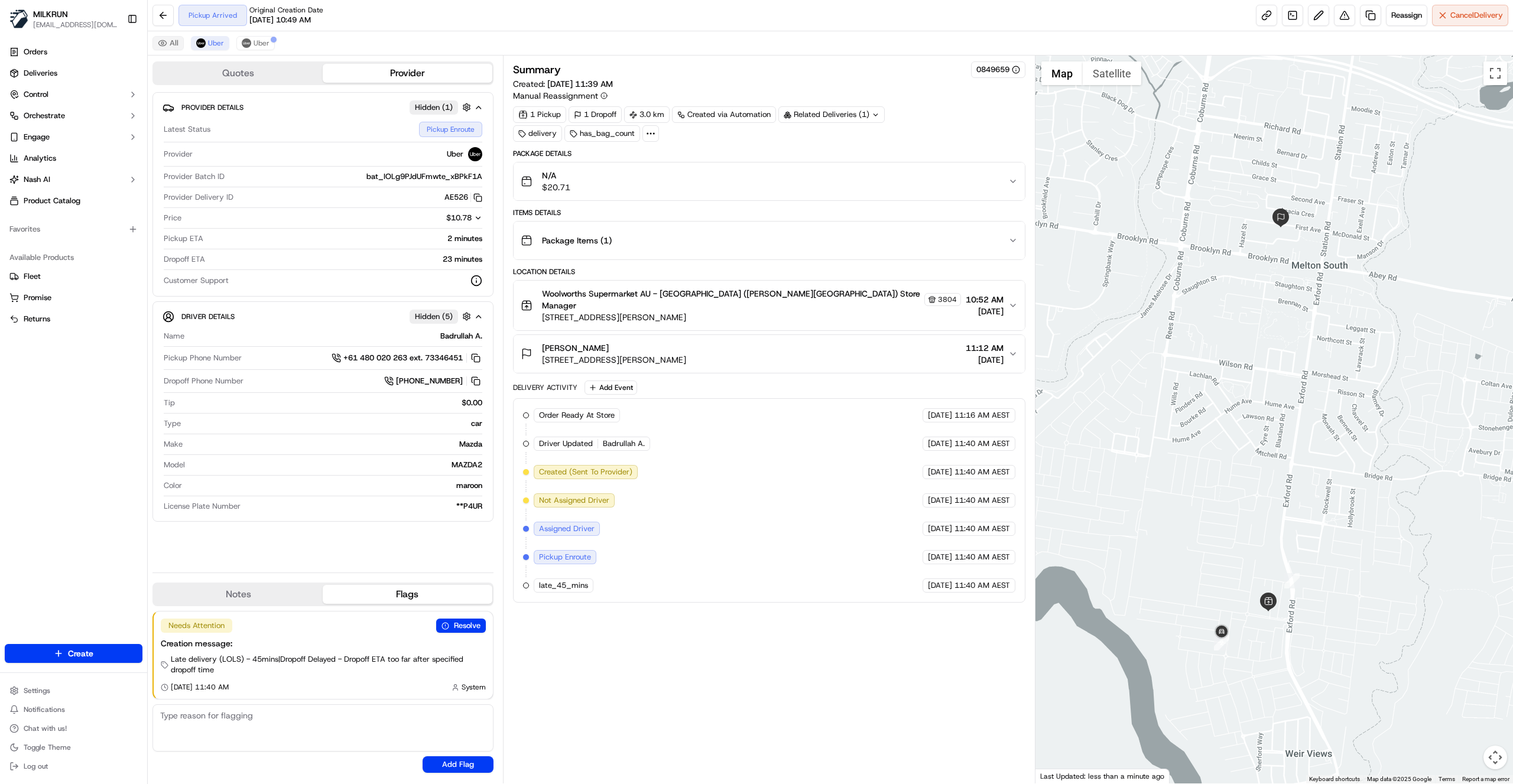
click at [169, 38] on button "All" at bounding box center [168, 43] width 31 height 14
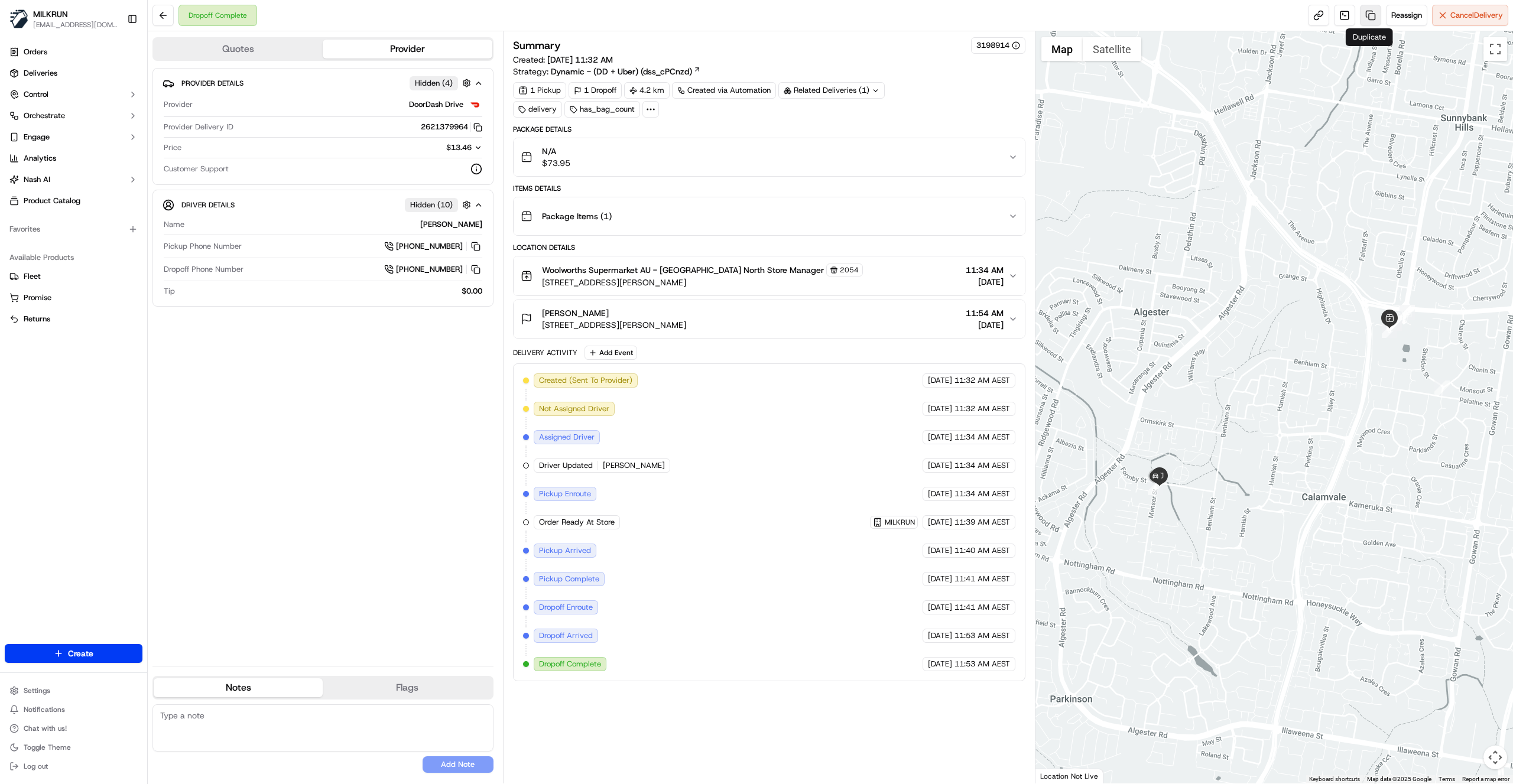
click at [1369, 14] on link at bounding box center [1371, 16] width 21 height 21
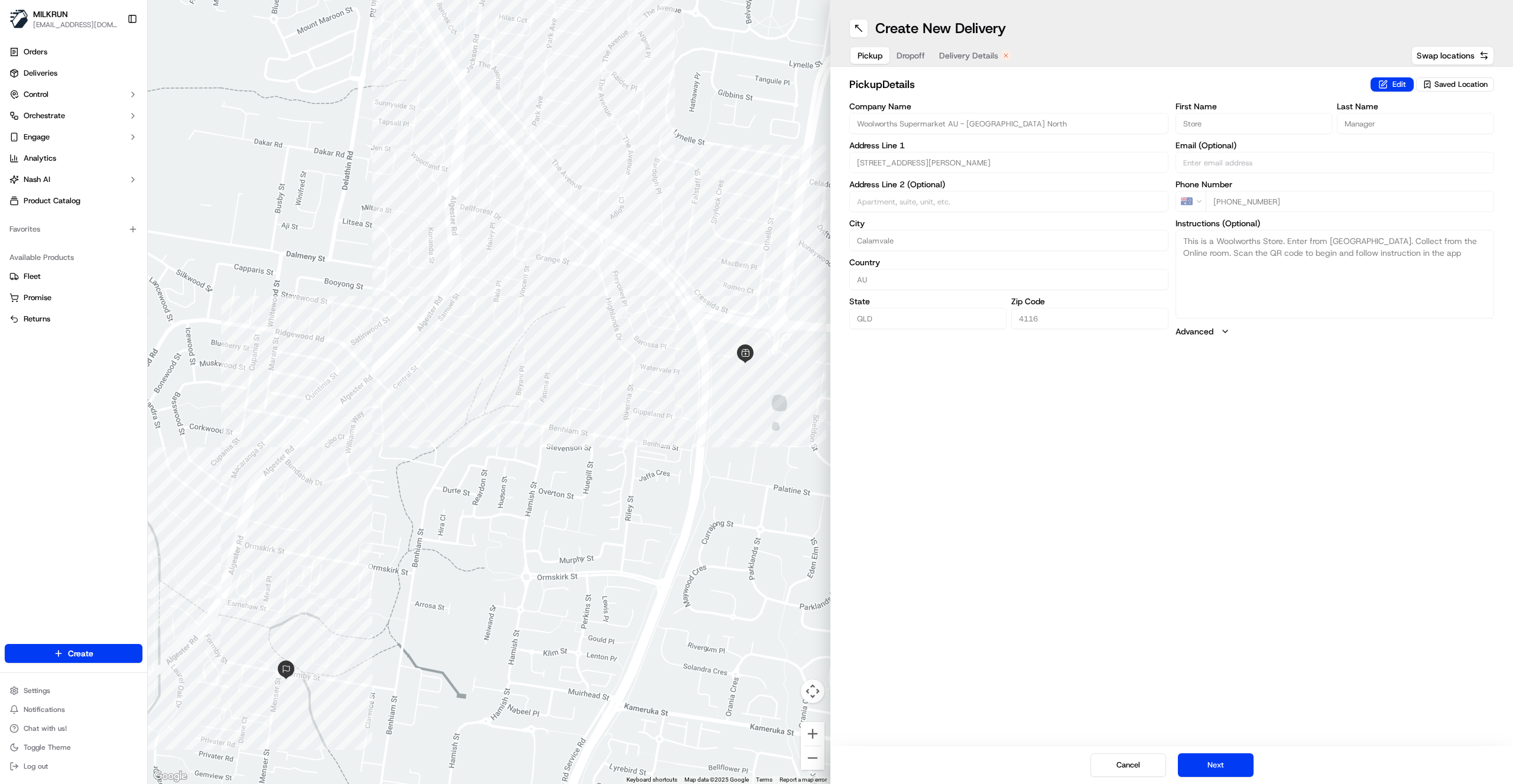
click at [904, 56] on span "Dropoff" at bounding box center [911, 55] width 28 height 12
click at [962, 53] on span "Delivery Details" at bounding box center [969, 55] width 59 height 12
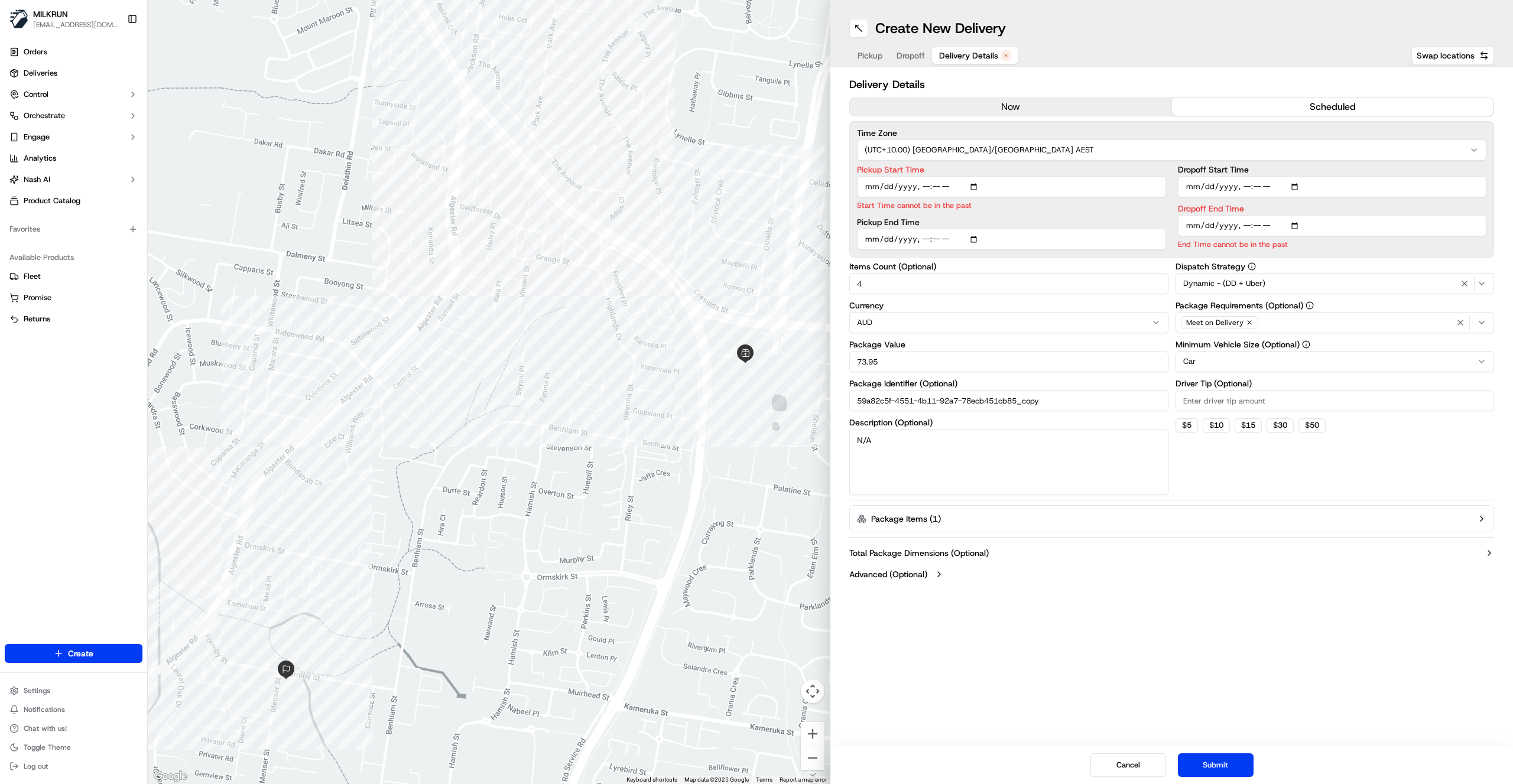
click at [1003, 102] on button "now" at bounding box center [1011, 106] width 322 height 18
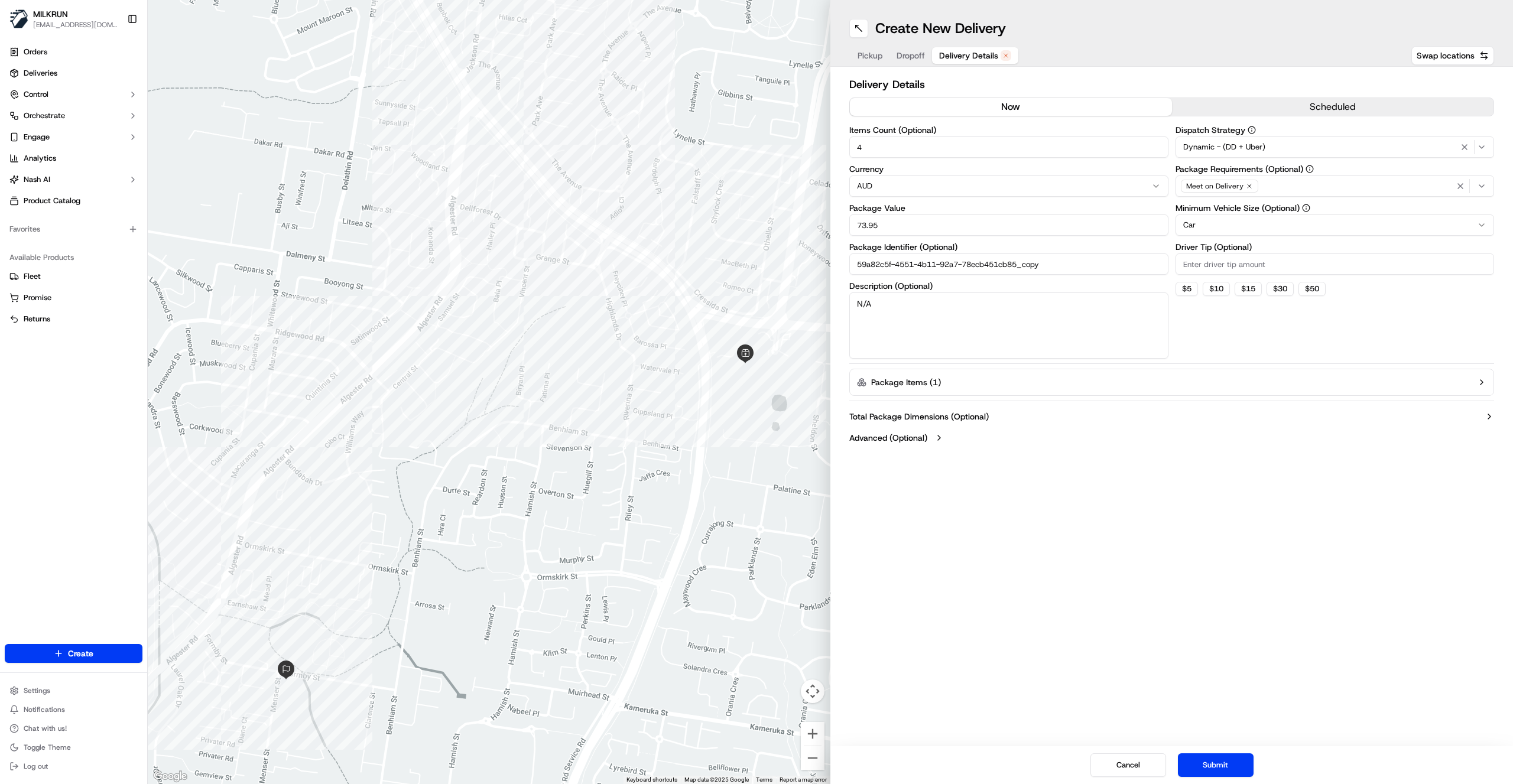
click at [1305, 147] on div "Dynamic - (DD + Uber)" at bounding box center [1335, 147] width 313 height 14
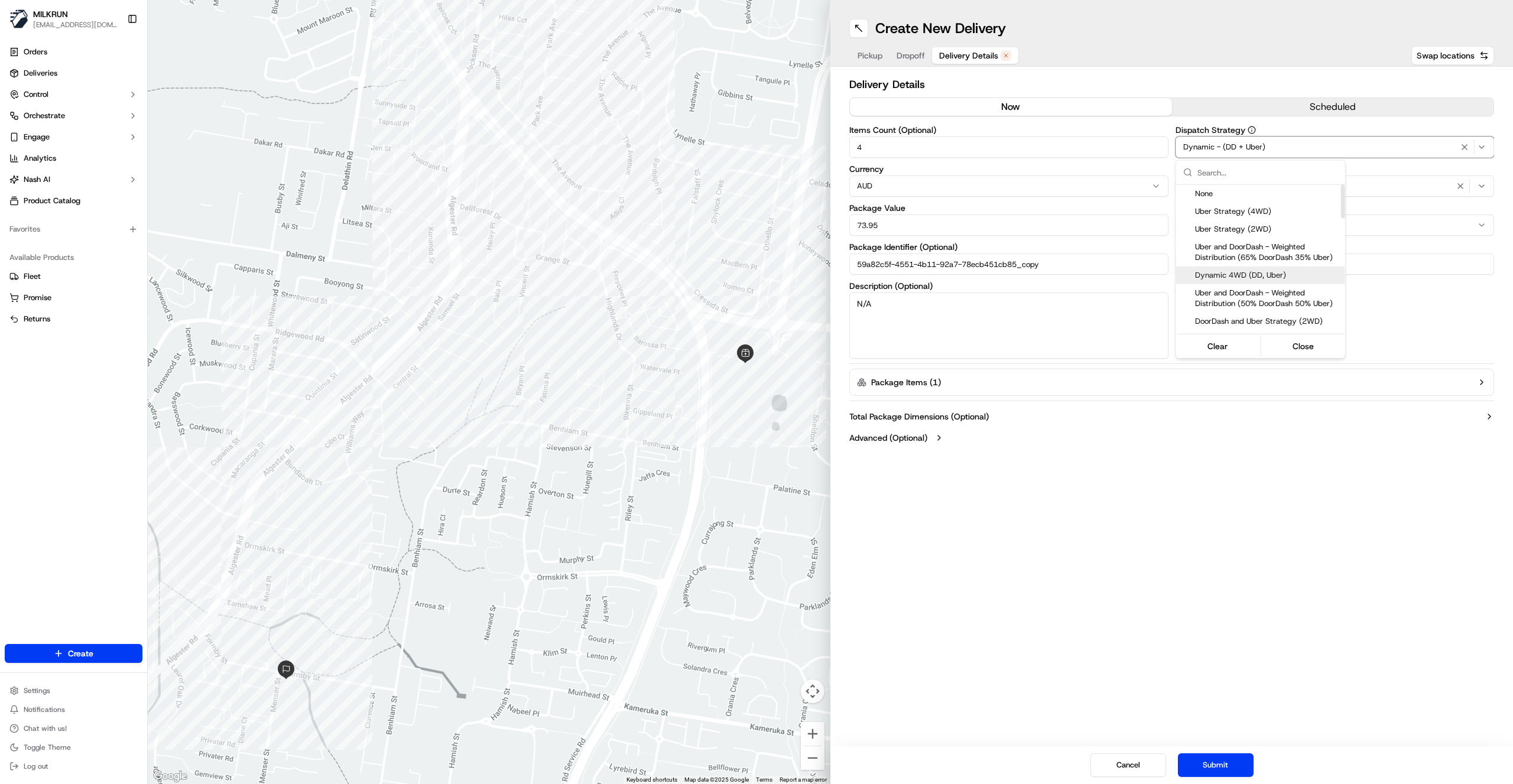
click at [1258, 276] on span "Dynamic 4WD (DD, Uber)" at bounding box center [1268, 275] width 145 height 11
click at [1376, 489] on html "MILKRUN ccuthbert1@woolworths.com.au Toggle Sidebar Orders Deliveries Control O…" at bounding box center [756, 392] width 1513 height 784
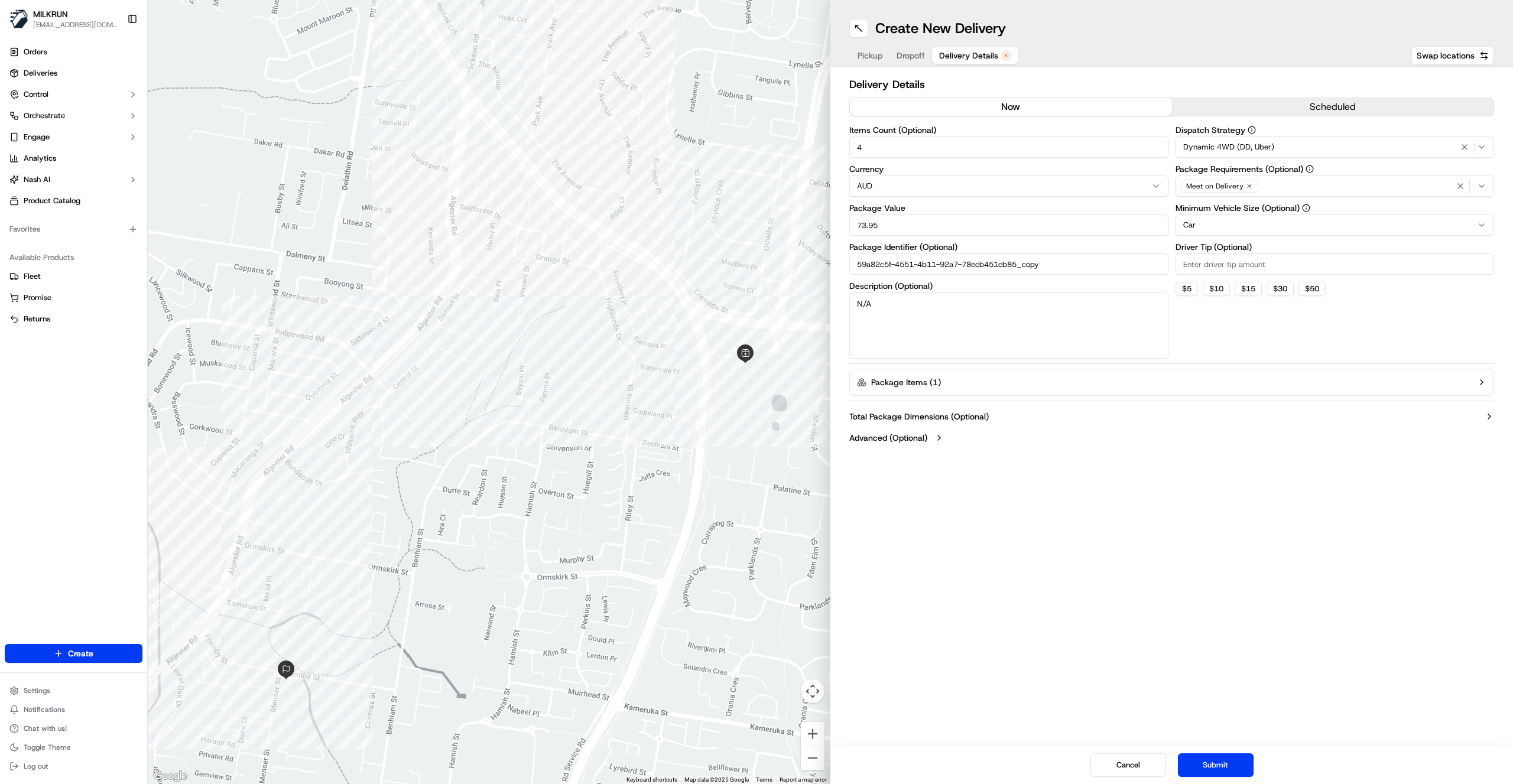
click at [922, 61] on span "Dropoff" at bounding box center [911, 55] width 28 height 12
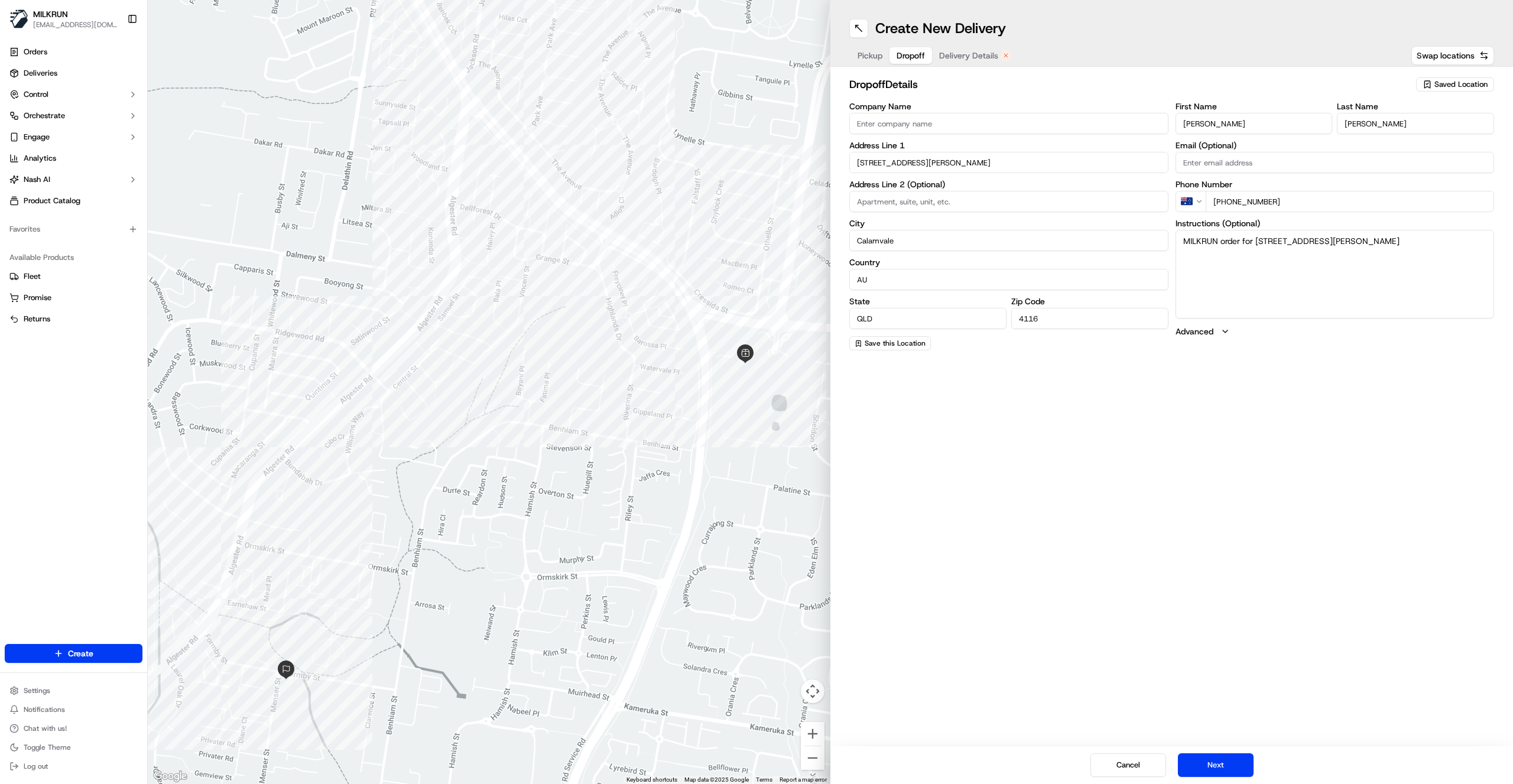
click at [863, 56] on span "Pickup" at bounding box center [870, 55] width 25 height 12
click at [914, 59] on span "Dropoff" at bounding box center [911, 55] width 28 height 12
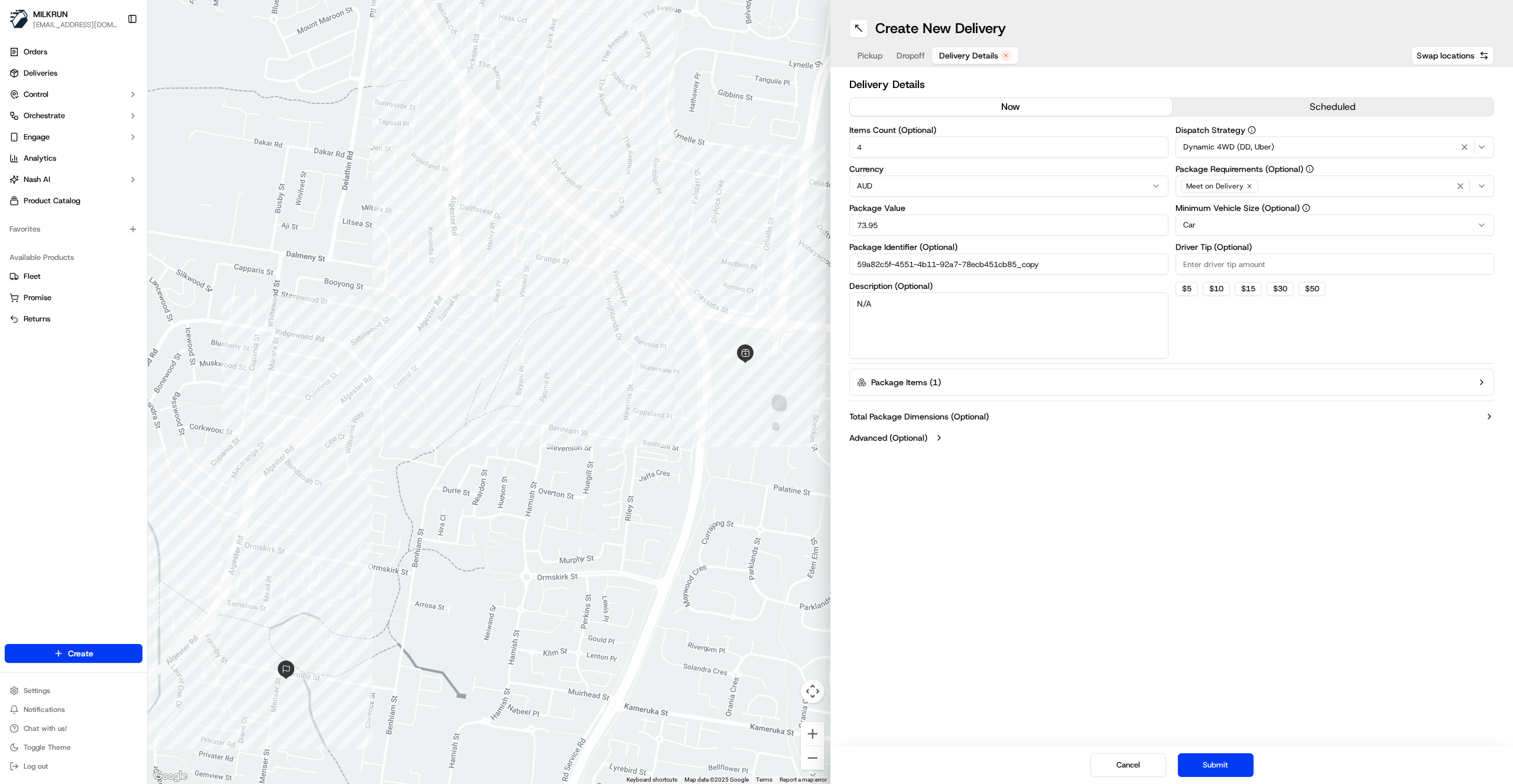
click at [973, 55] on span "Delivery Details" at bounding box center [969, 55] width 59 height 12
click at [1217, 764] on button "Submit" at bounding box center [1215, 766] width 75 height 24
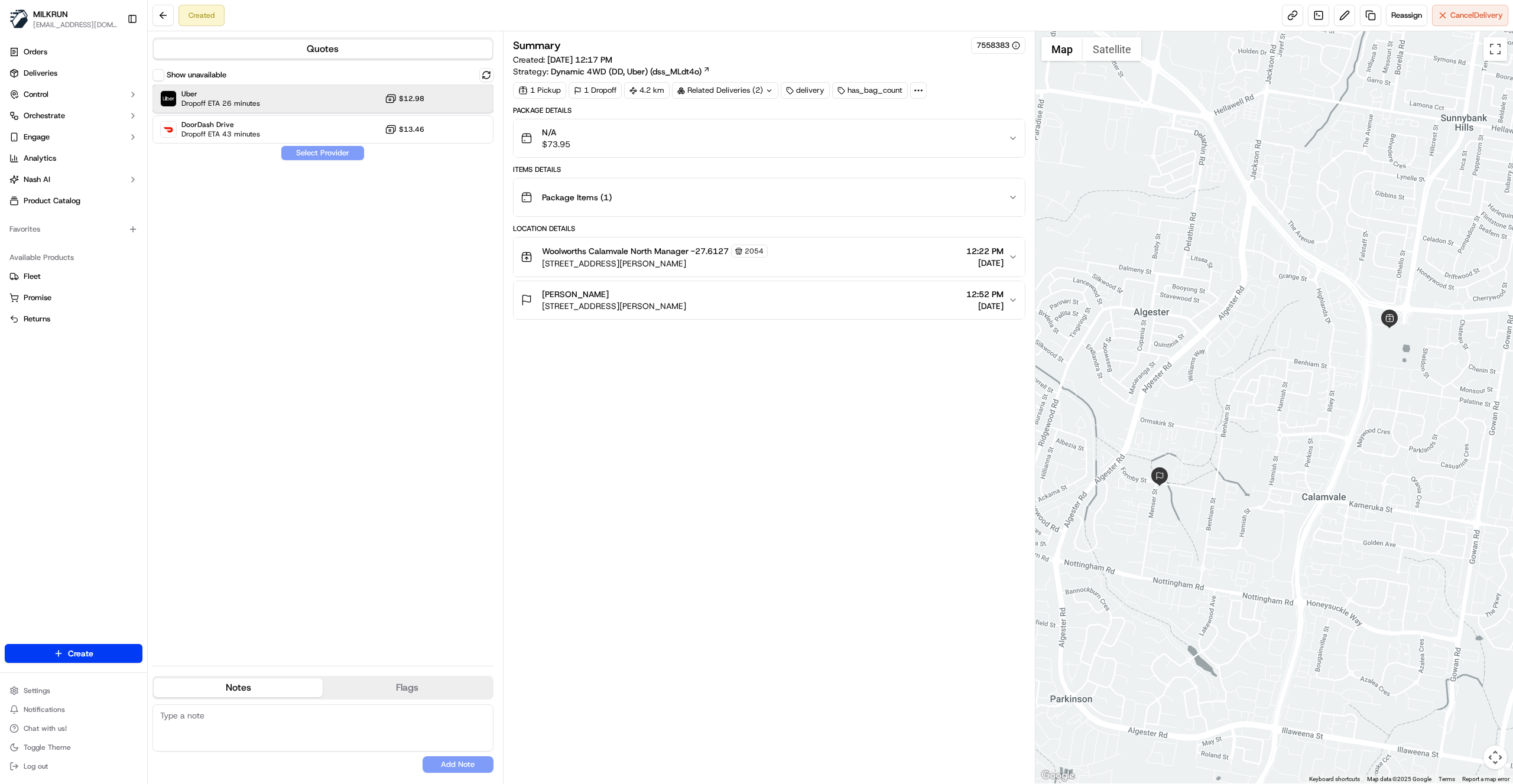
click at [374, 101] on div "Uber Dropoff ETA 26 minutes $12.98" at bounding box center [323, 99] width 341 height 28
click at [337, 157] on button "Assign Provider" at bounding box center [322, 153] width 84 height 14
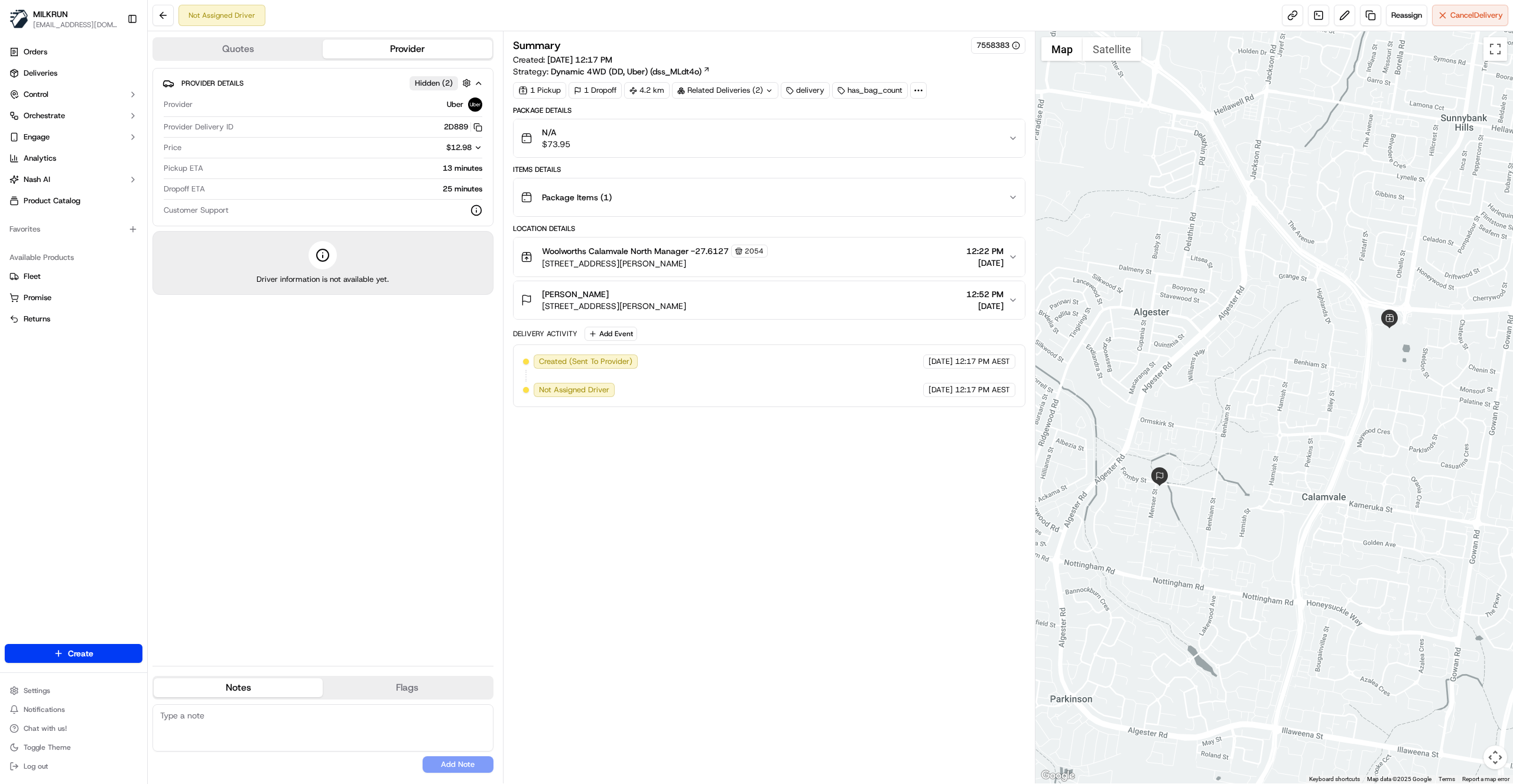
drag, startPoint x: 709, startPoint y: 525, endPoint x: 794, endPoint y: 443, distance: 118.1
click at [710, 524] on div "Summary 7558383 Created: 21/09/2025 12:17 PM Strategy: Dynamic 4WD (DD, Uber) (…" at bounding box center [769, 408] width 513 height 740
click at [1292, 16] on link at bounding box center [1293, 16] width 21 height 21
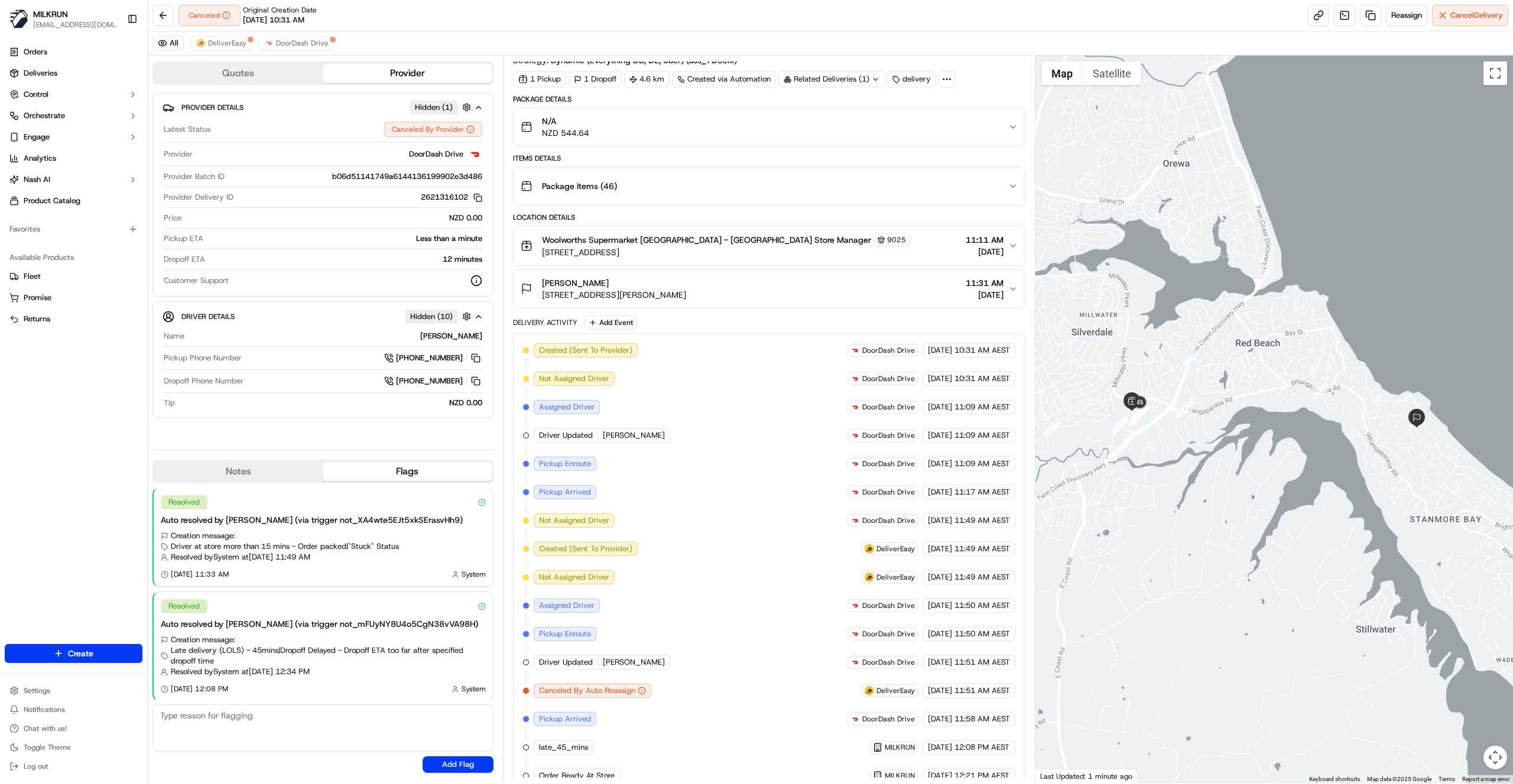
scroll to position [69, 0]
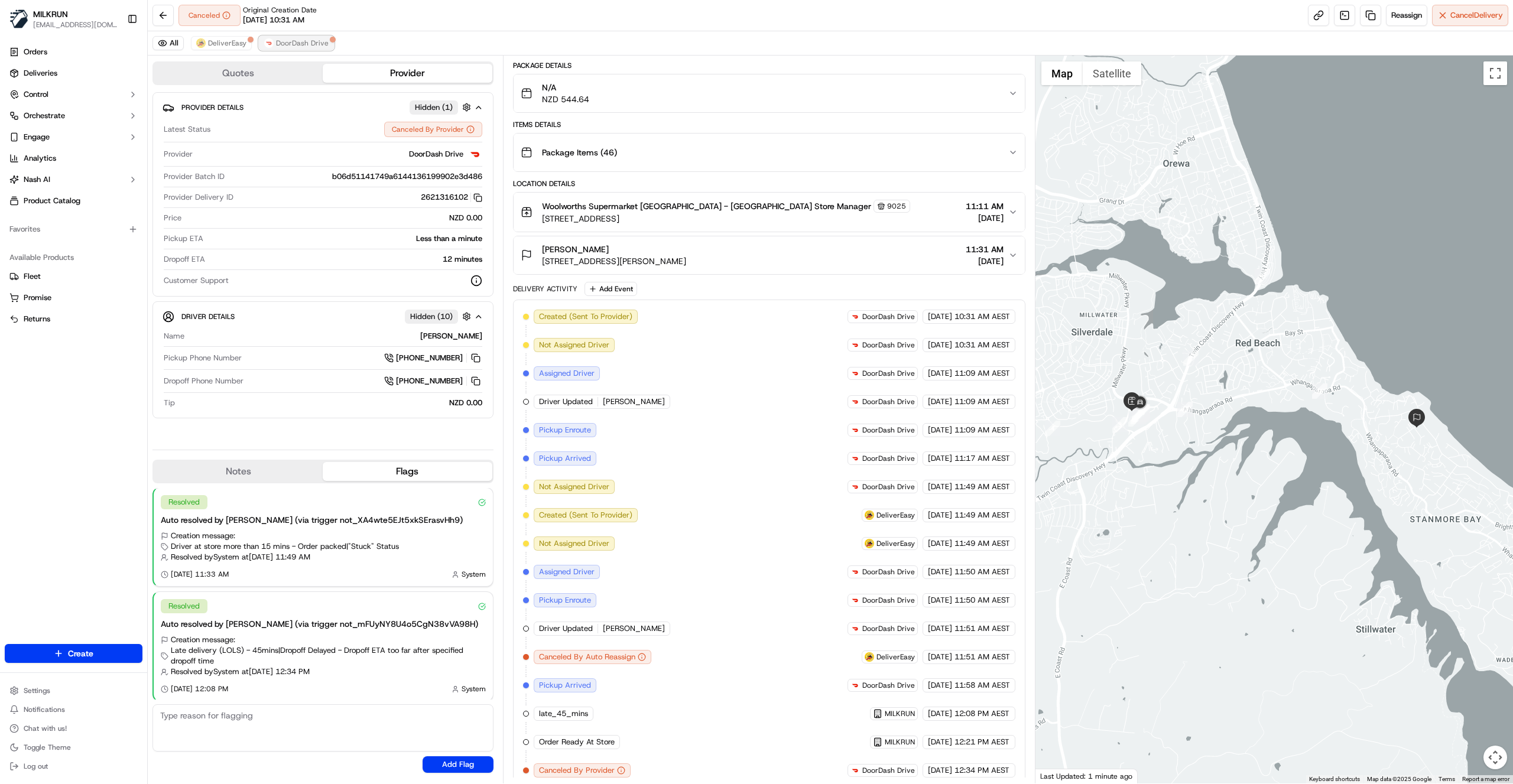
click at [294, 45] on span "DoorDash Drive" at bounding box center [302, 42] width 53 height 9
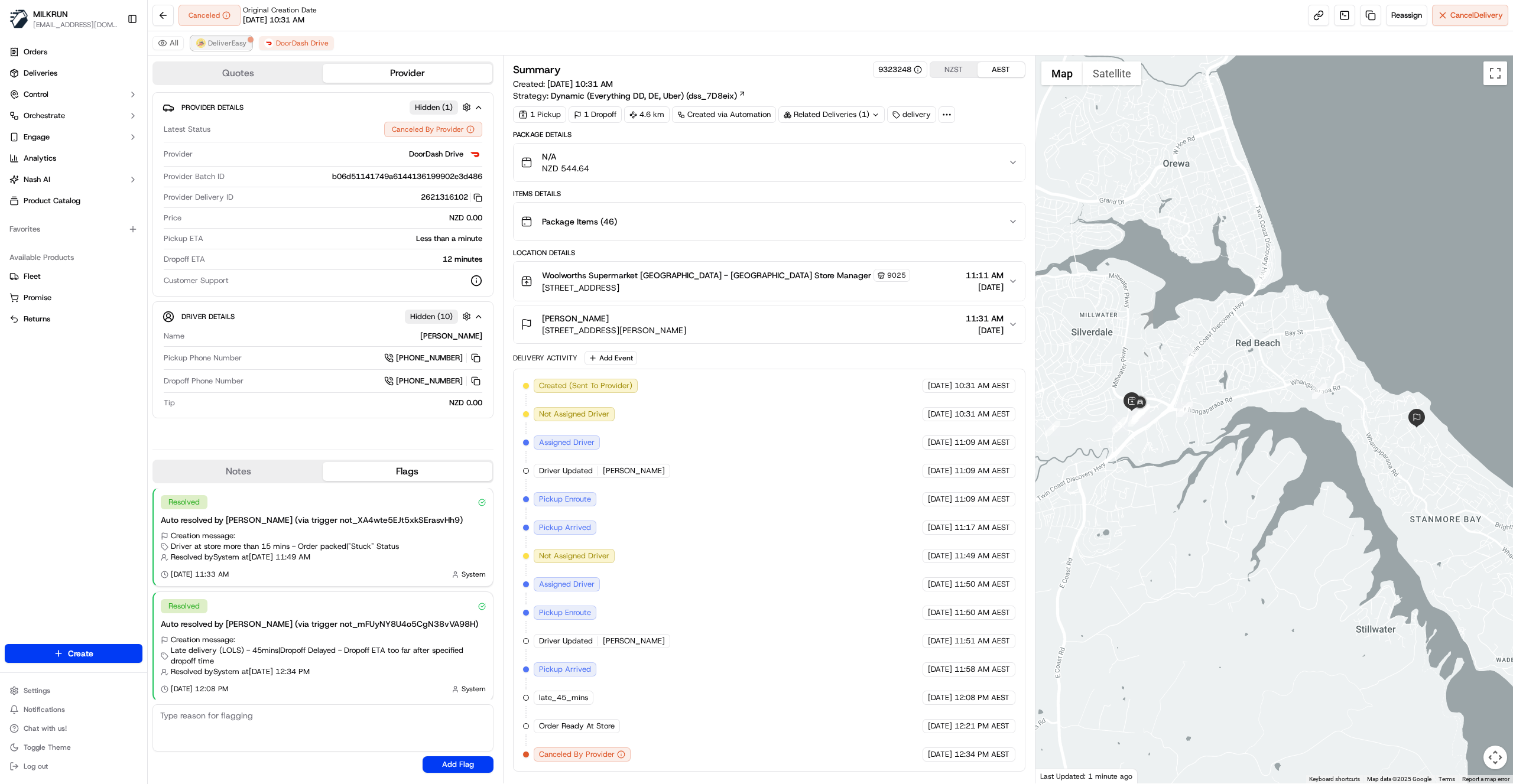
click at [233, 42] on span "DeliverEasy" at bounding box center [227, 42] width 38 height 9
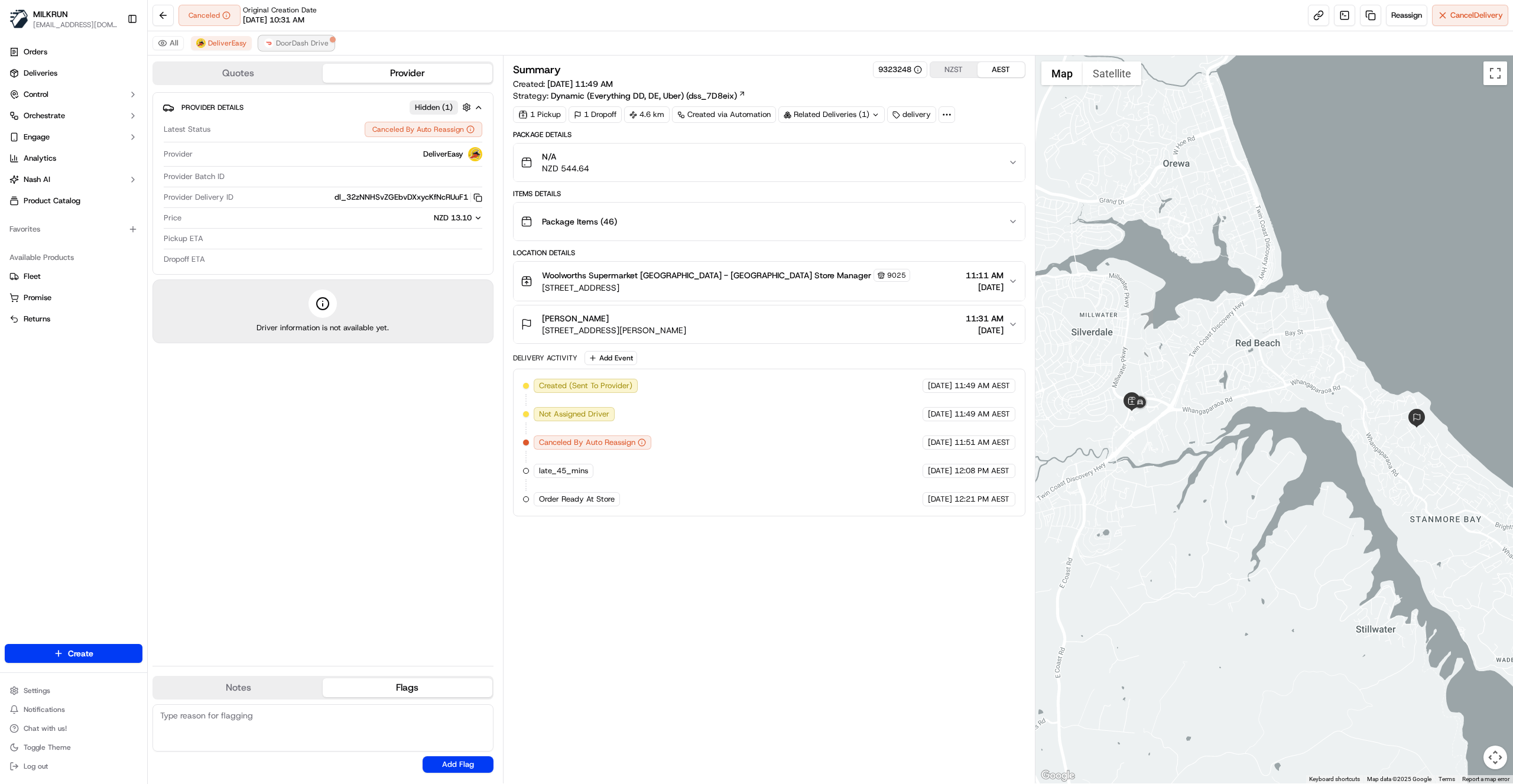
click at [286, 44] on span "DoorDash Drive" at bounding box center [302, 42] width 53 height 9
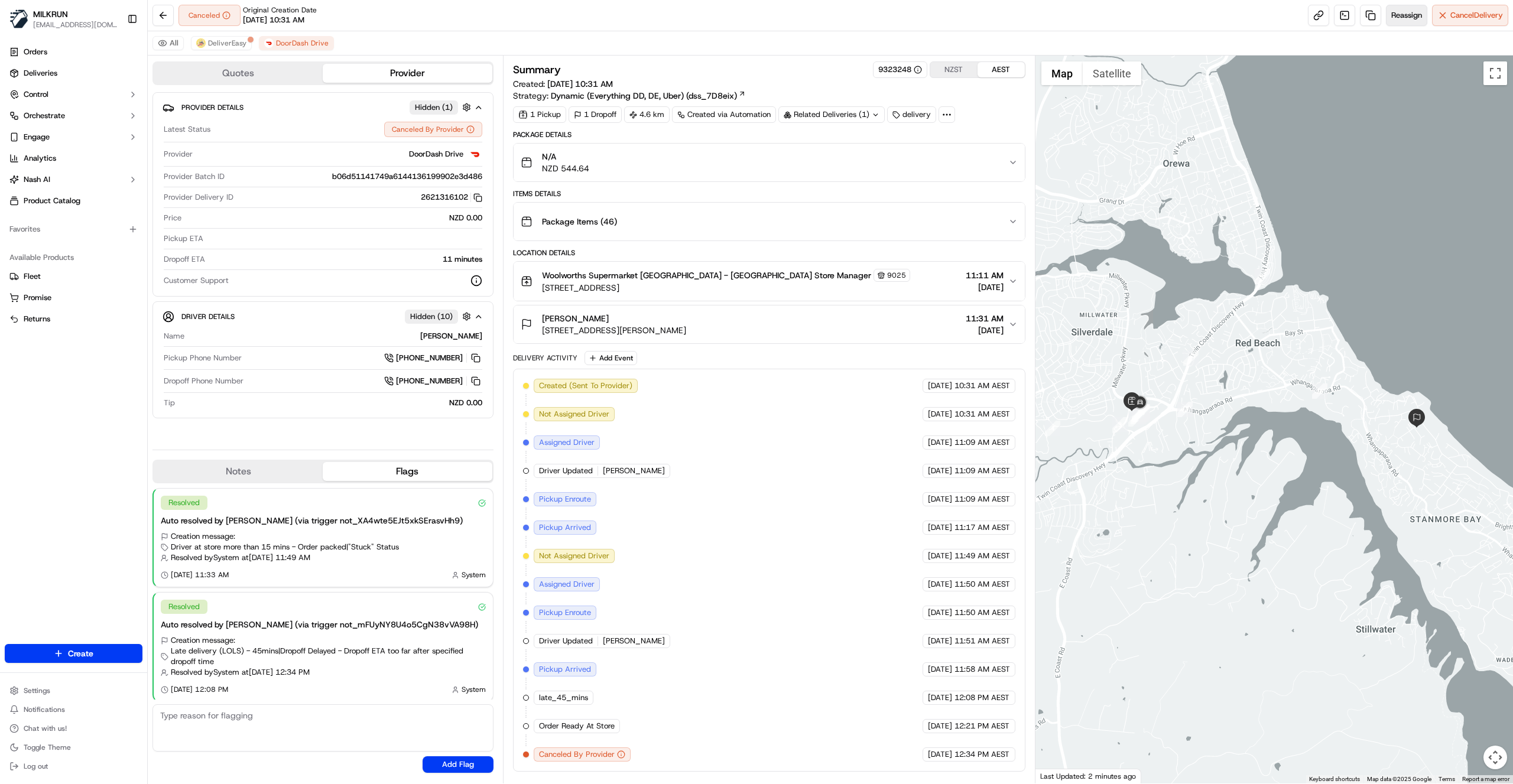
click at [1393, 13] on span "Reassign" at bounding box center [1407, 15] width 31 height 11
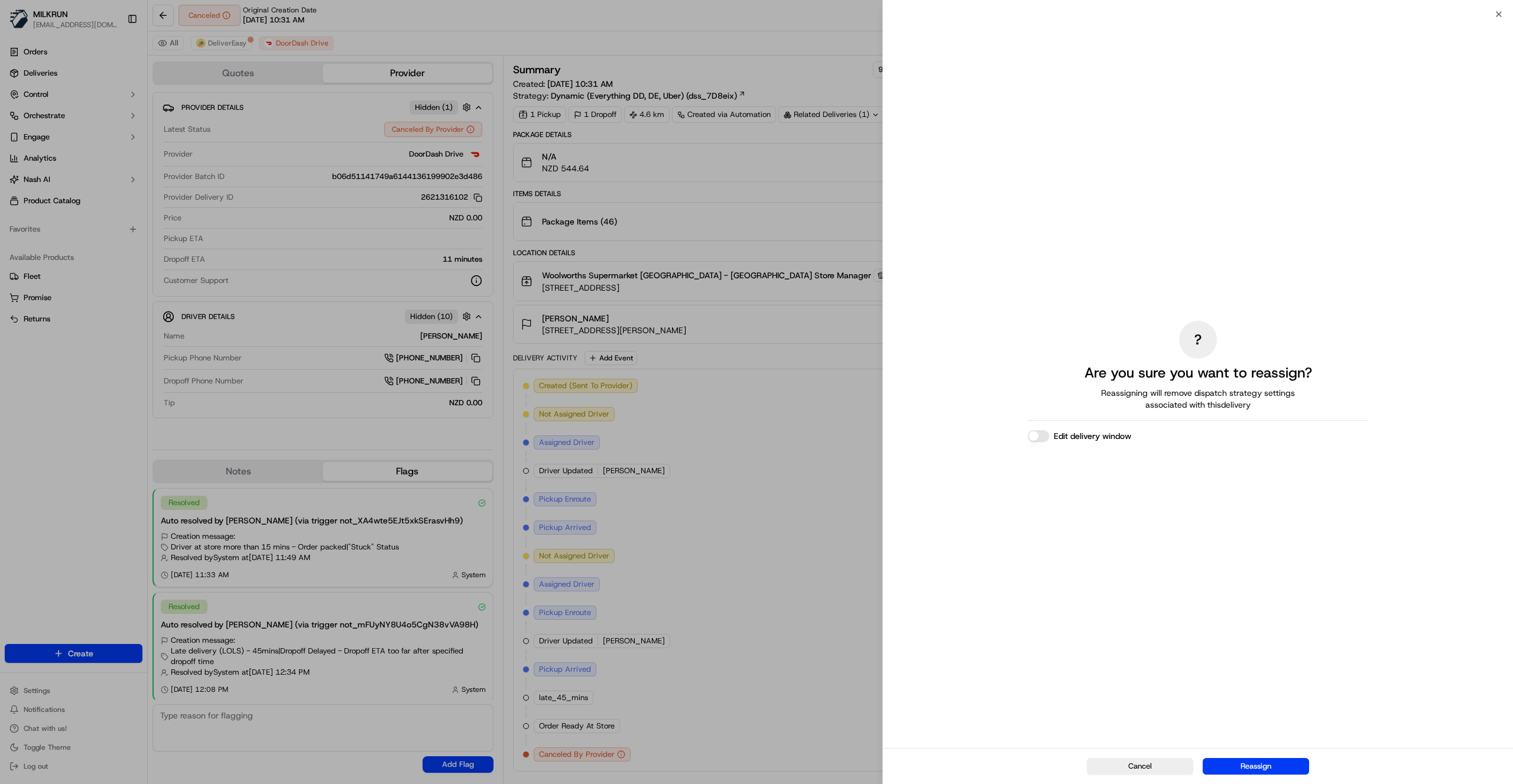
click at [1258, 767] on button "Reassign" at bounding box center [1256, 766] width 107 height 16
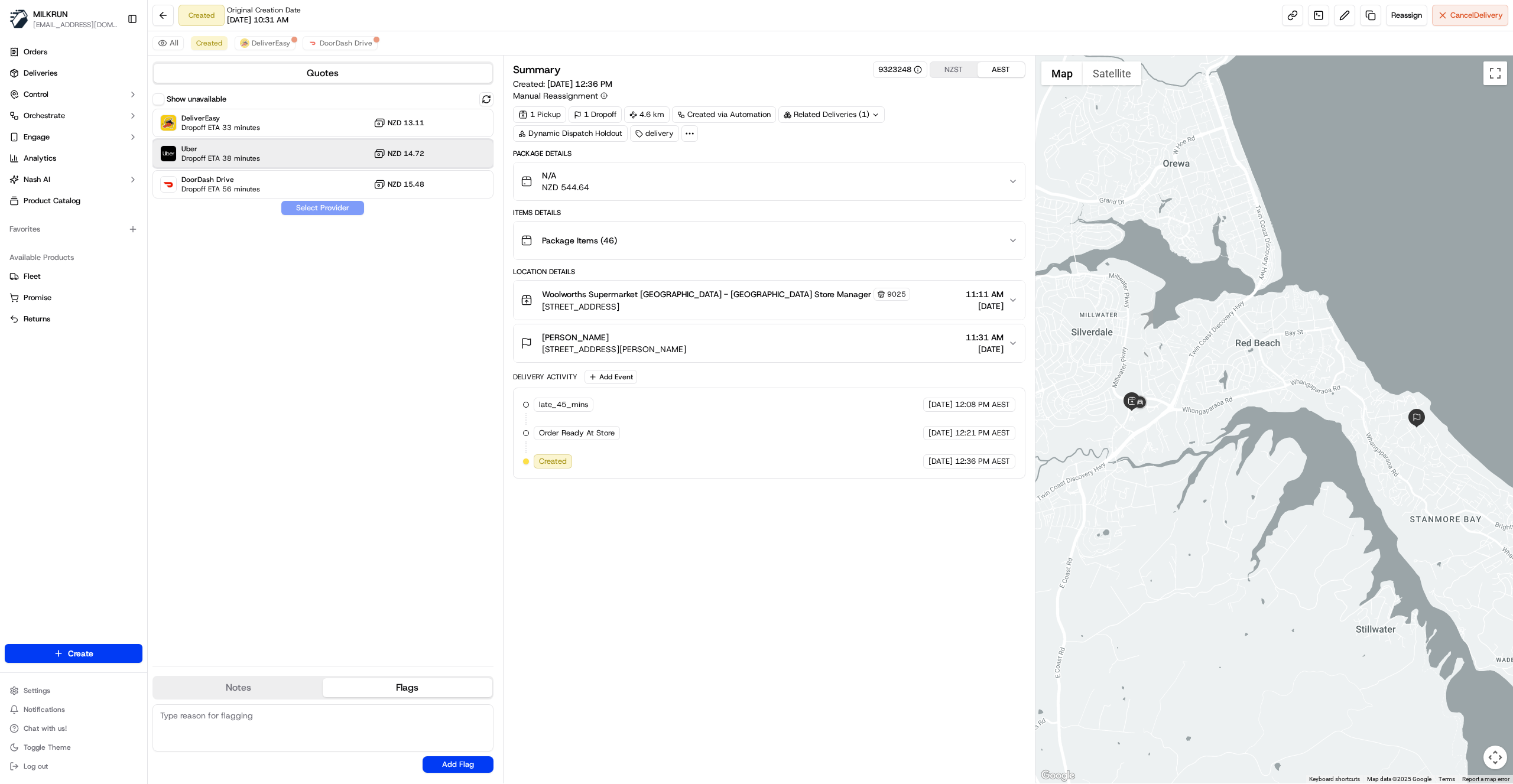
click at [442, 155] on div "Uber Dropoff ETA 38 minutes NZD 14.72" at bounding box center [323, 154] width 341 height 28
click at [325, 209] on button "Assign Provider" at bounding box center [322, 208] width 84 height 14
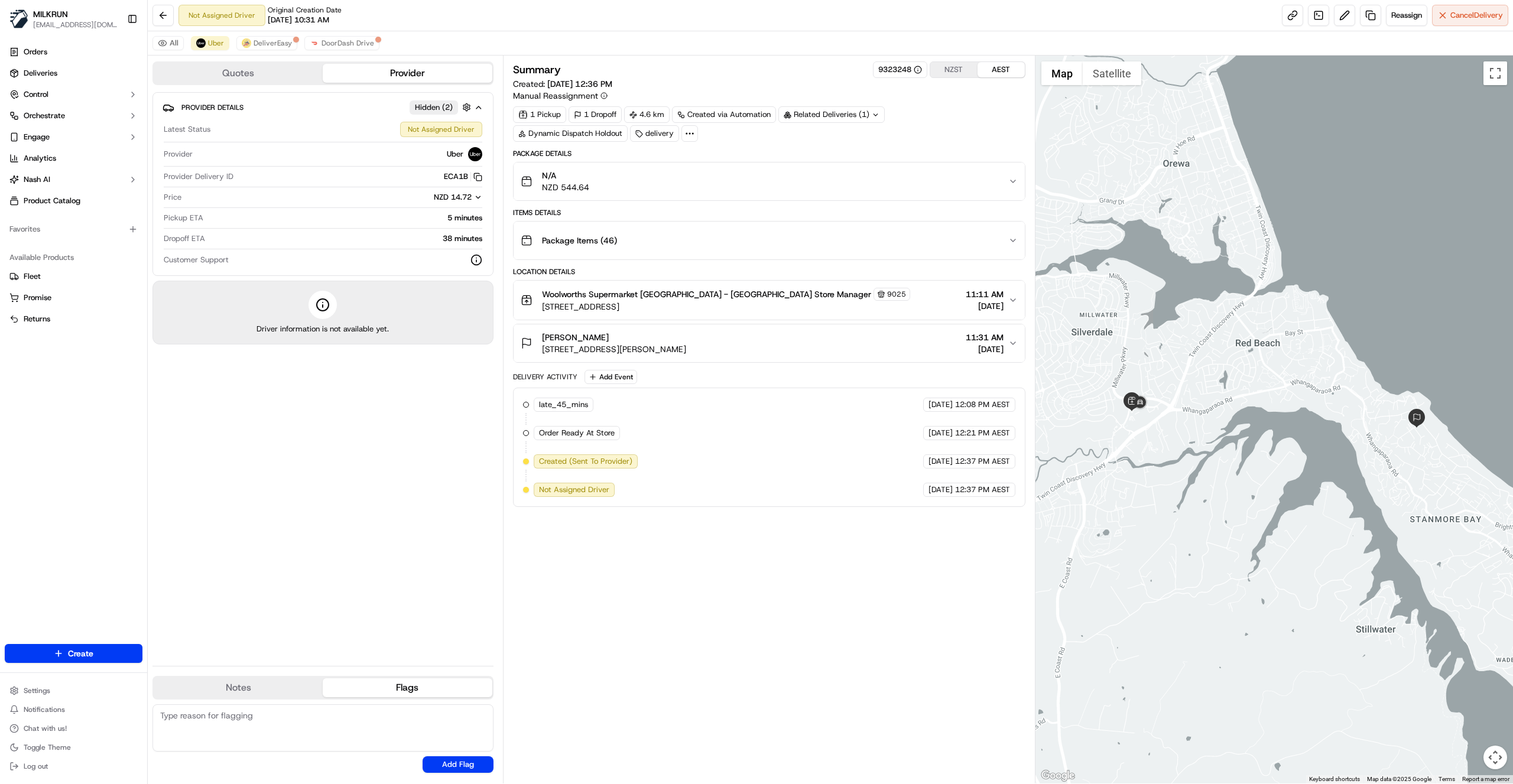
click at [622, 566] on div "Summary 9323248 NZST AEST Created: 21/09/2025 12:36 PM Manual Reassignment 1 Pi…" at bounding box center [769, 419] width 513 height 716
click at [270, 49] on button "DeliverEasy" at bounding box center [267, 43] width 61 height 14
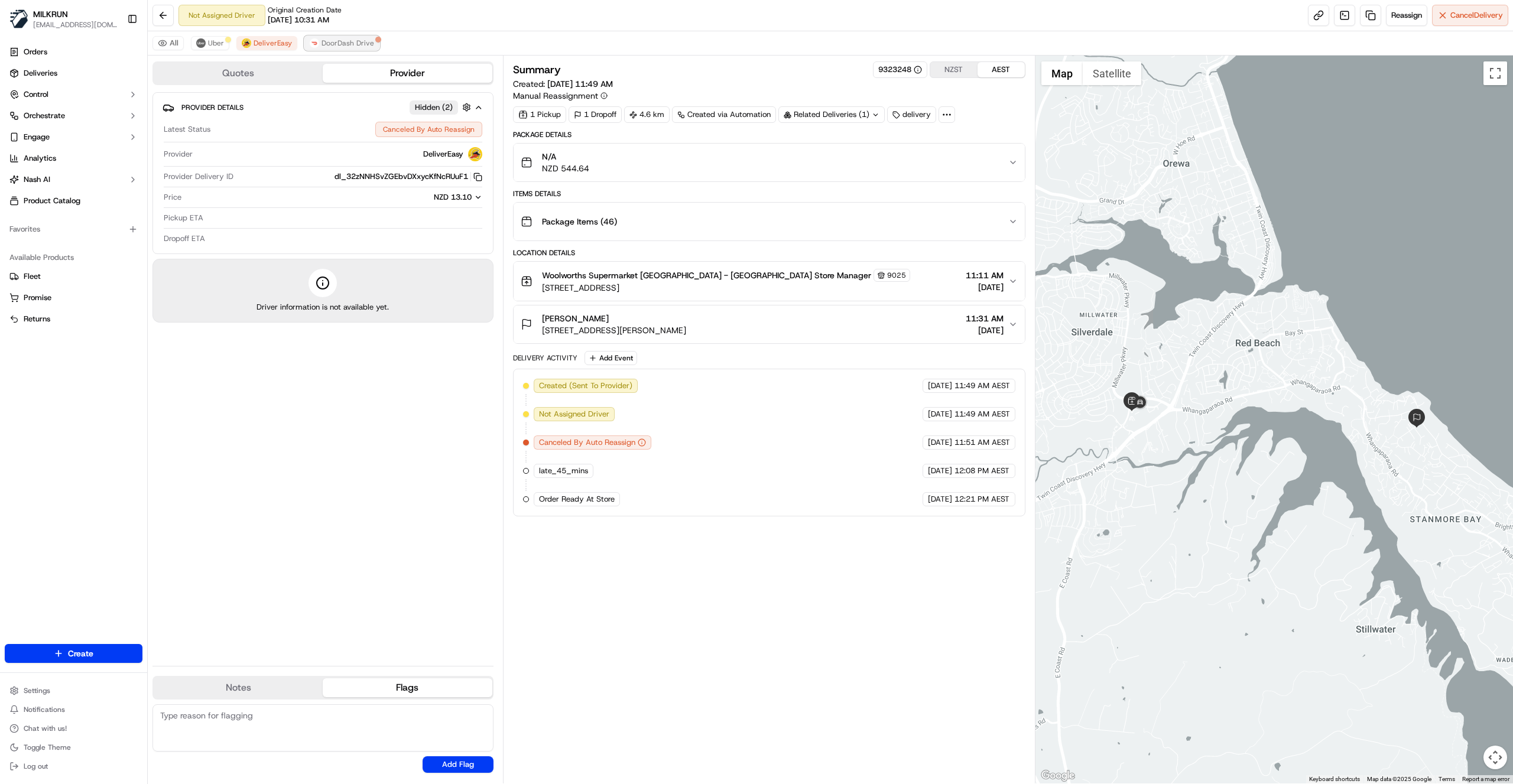
click at [336, 49] on button "DoorDash Drive" at bounding box center [342, 43] width 75 height 14
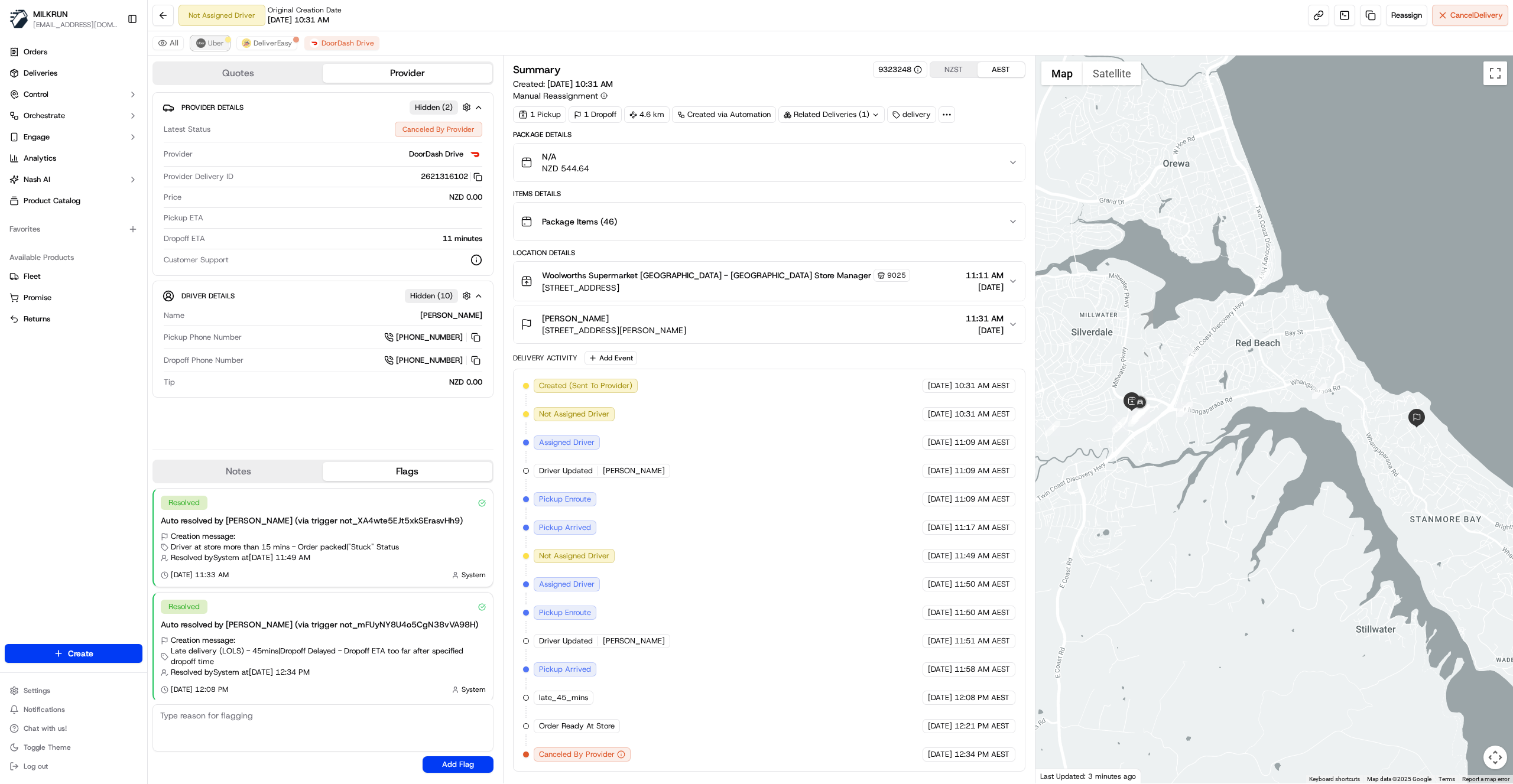
click at [209, 45] on span "Uber" at bounding box center [216, 42] width 16 height 9
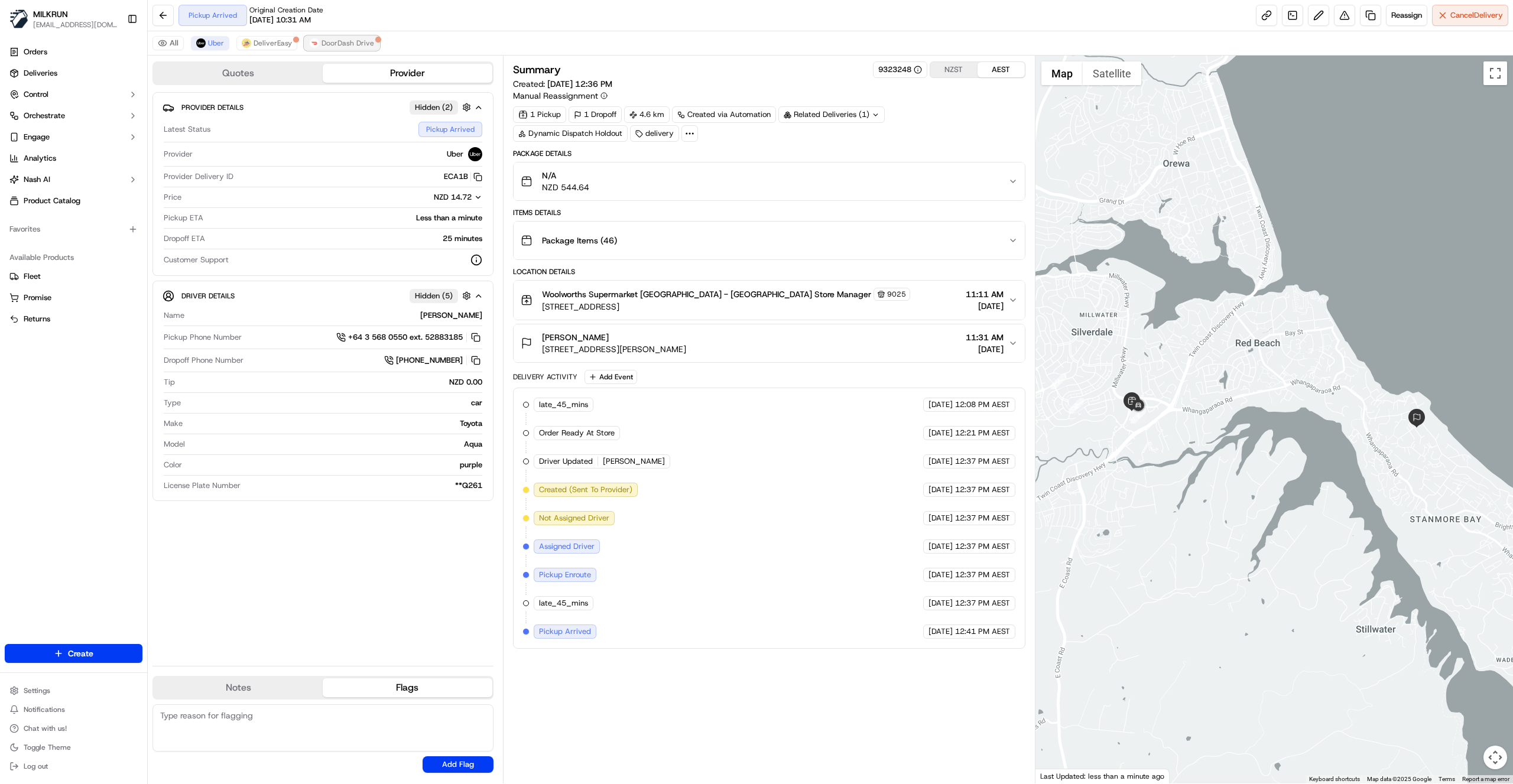
click at [331, 43] on span "DoorDash Drive" at bounding box center [348, 42] width 53 height 9
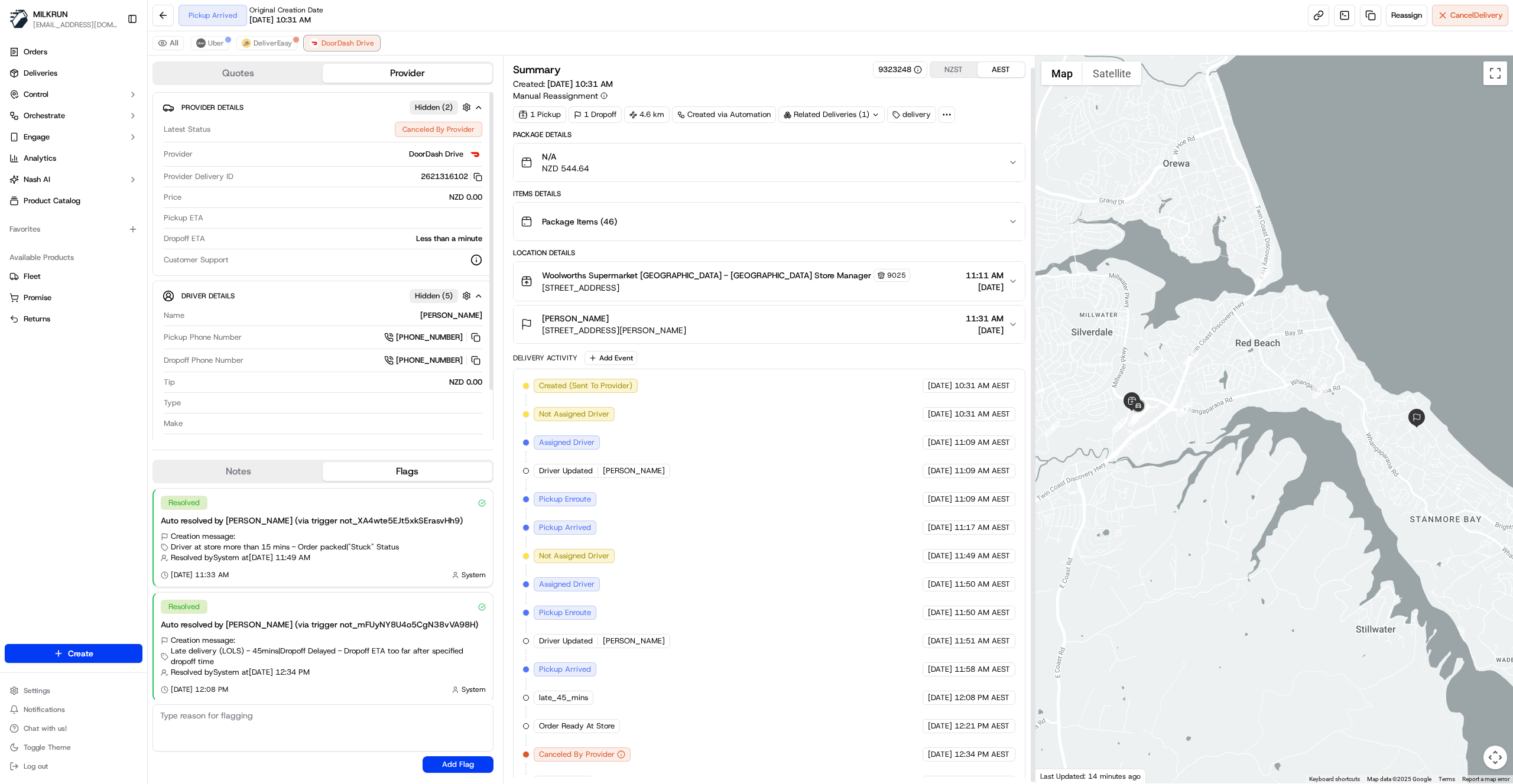
scroll to position [13, 0]
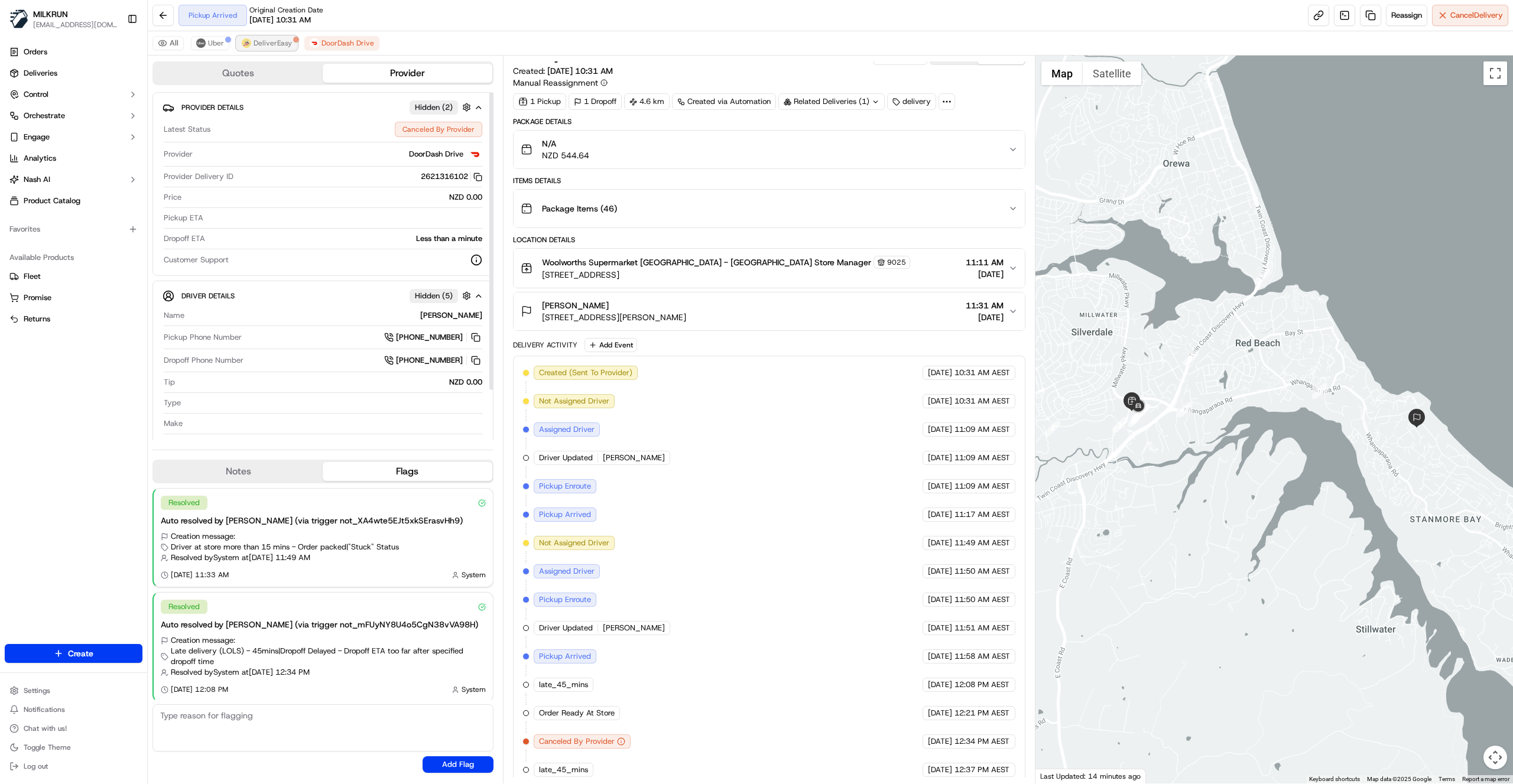
click at [255, 40] on span "DeliverEasy" at bounding box center [273, 42] width 38 height 9
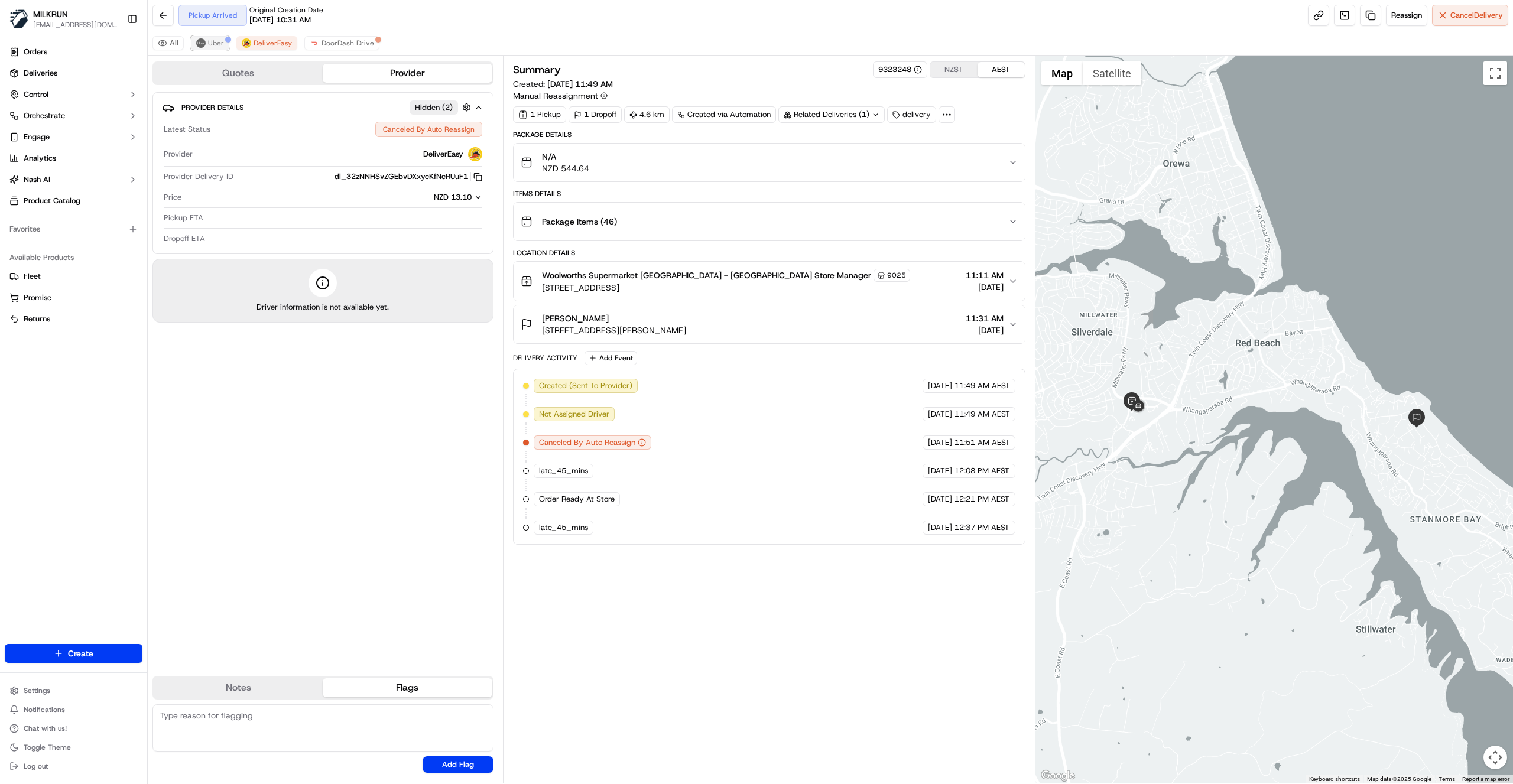
click at [221, 42] on span "Uber" at bounding box center [216, 42] width 16 height 9
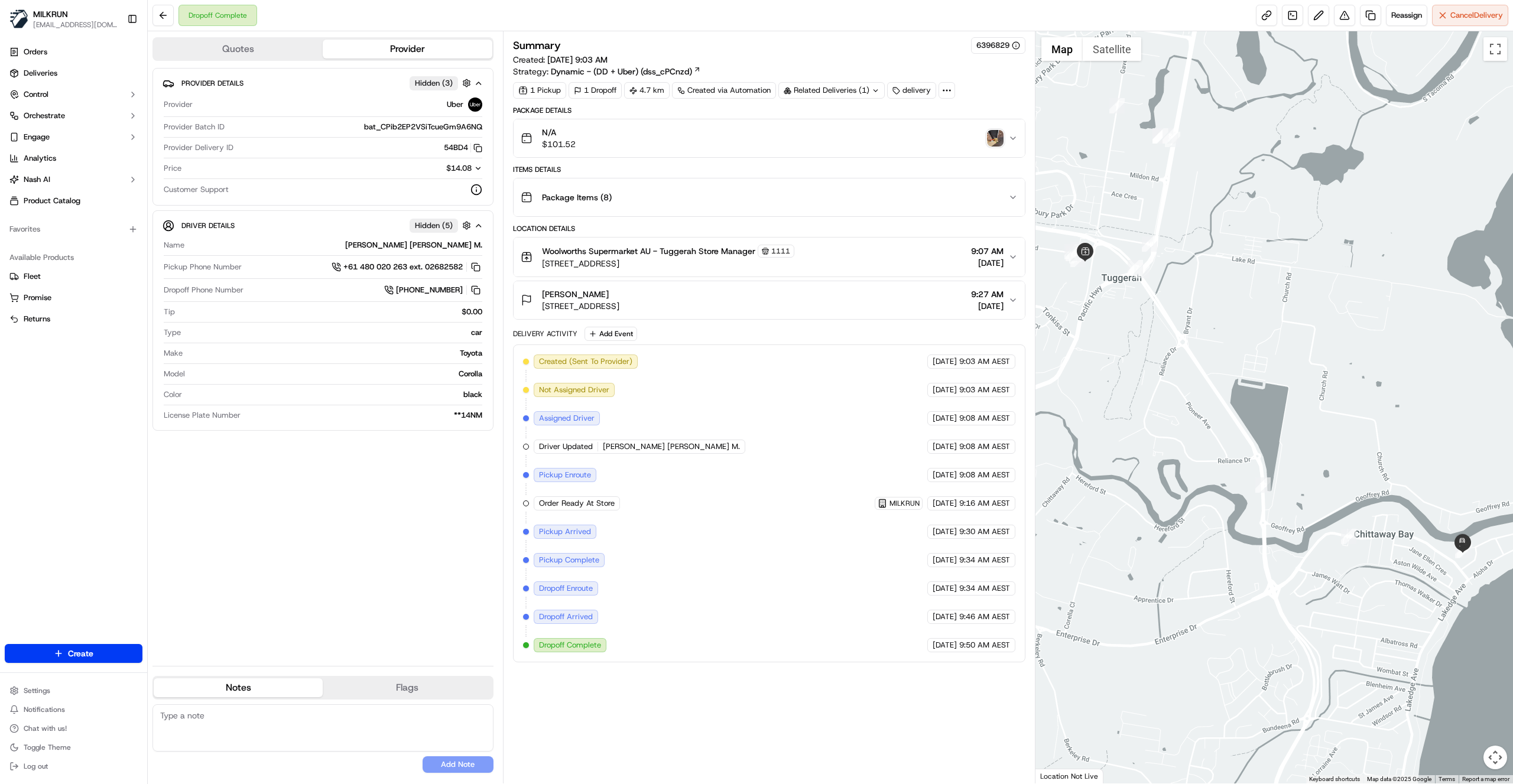
click at [1014, 136] on icon "button" at bounding box center [1013, 137] width 9 height 9
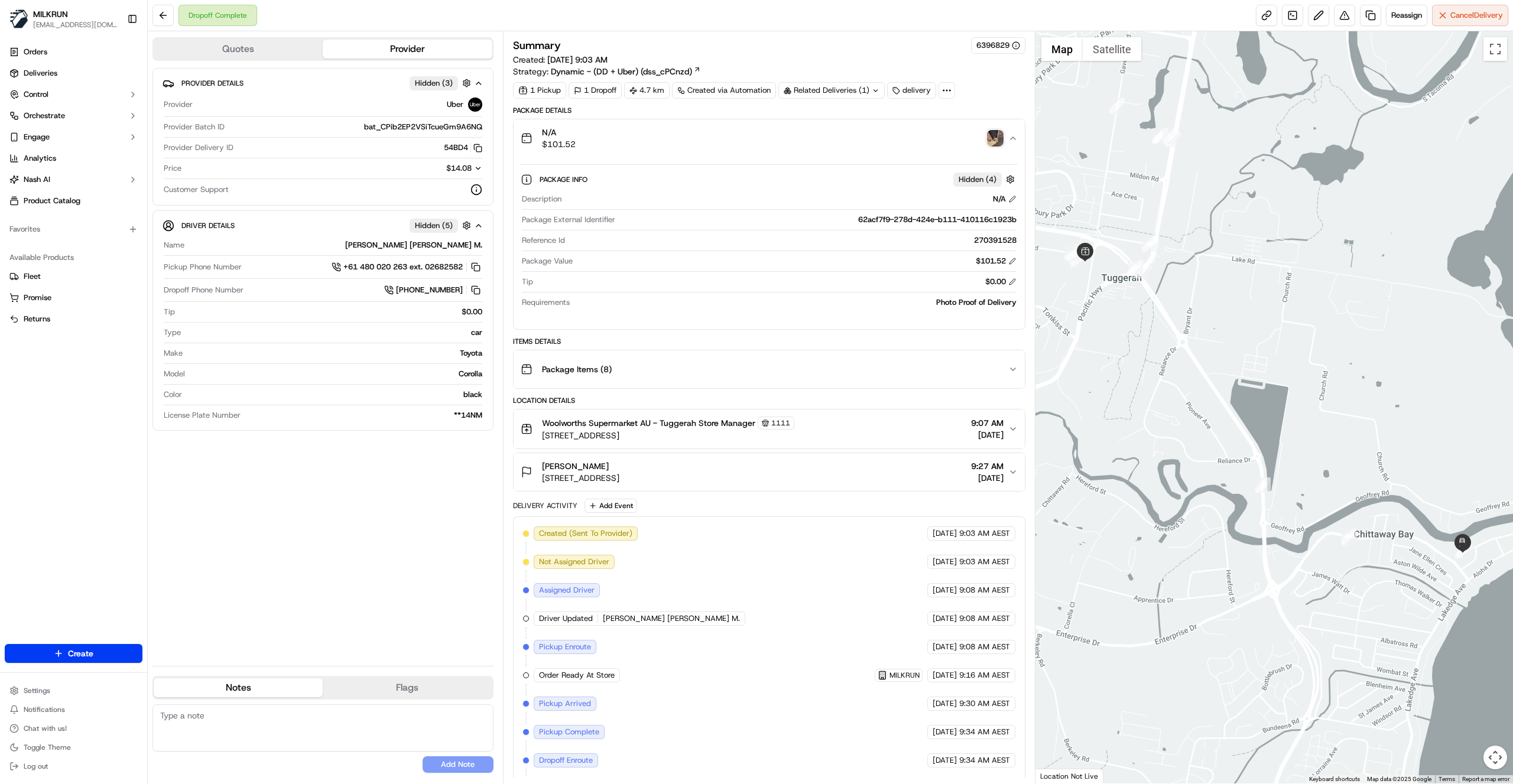
click at [992, 137] on img "button" at bounding box center [995, 137] width 16 height 16
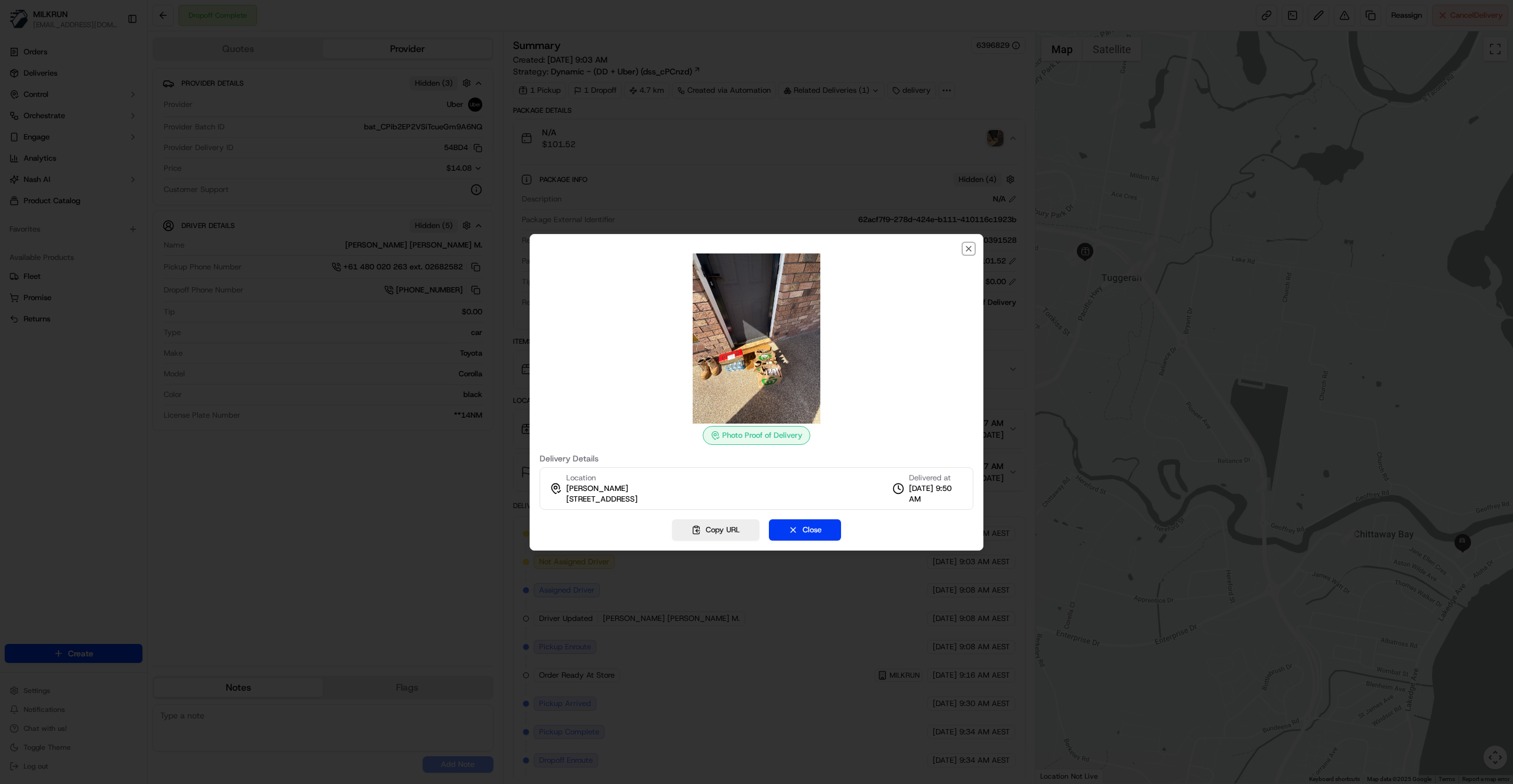
click at [968, 250] on icon "button" at bounding box center [968, 248] width 5 height 5
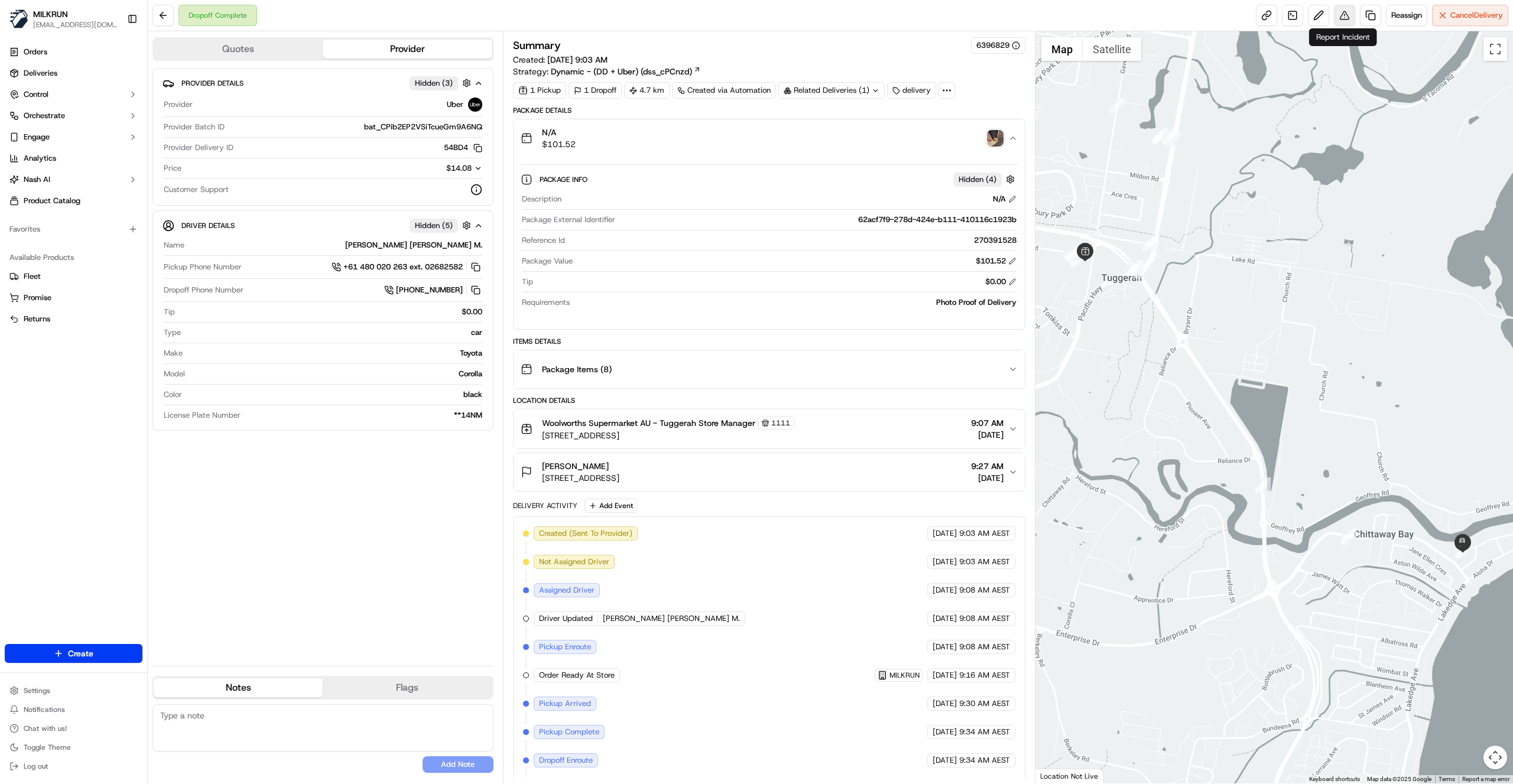
click at [1342, 16] on button at bounding box center [1345, 16] width 21 height 21
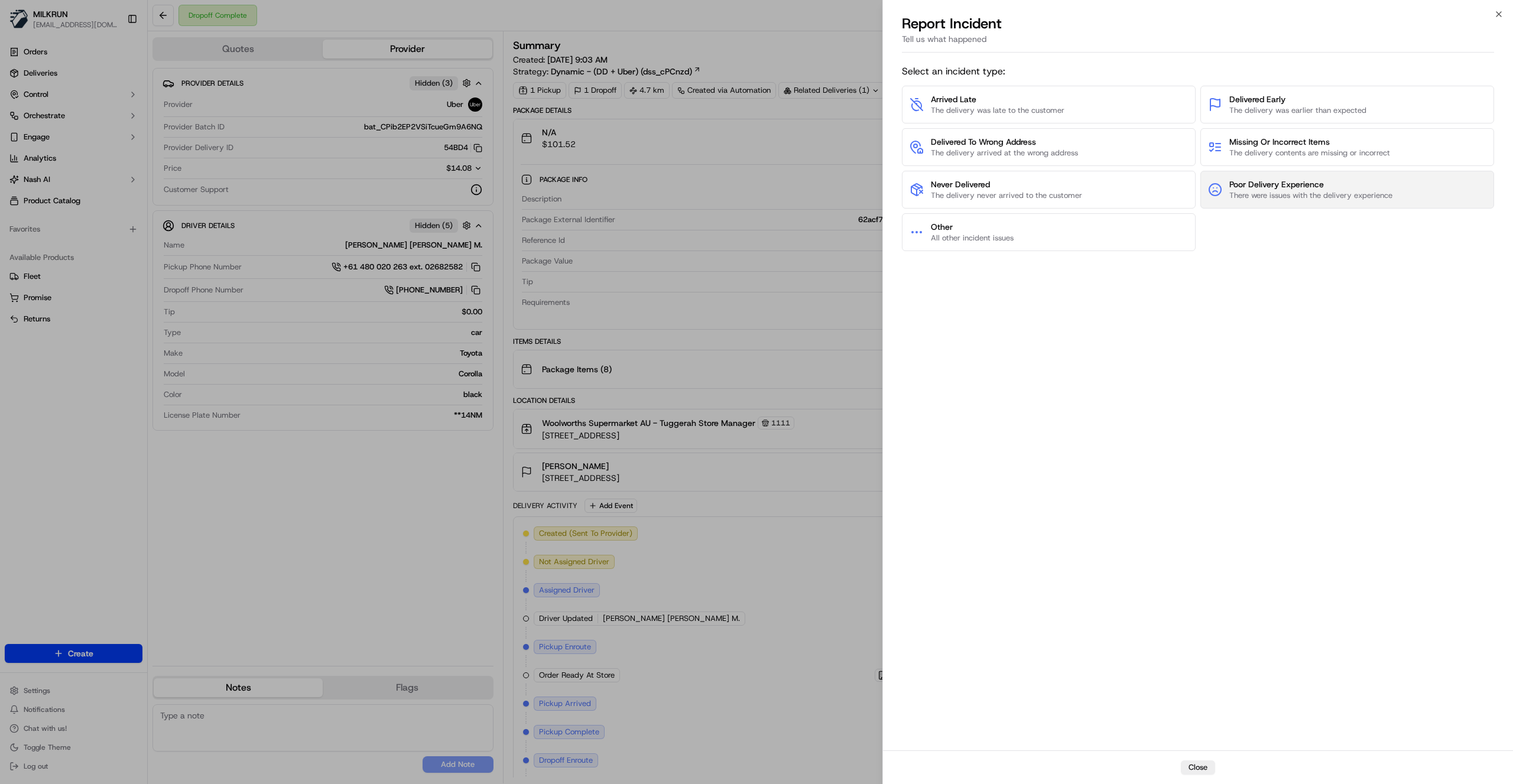
click at [1347, 188] on span "Poor Delivery Experience" at bounding box center [1311, 184] width 163 height 12
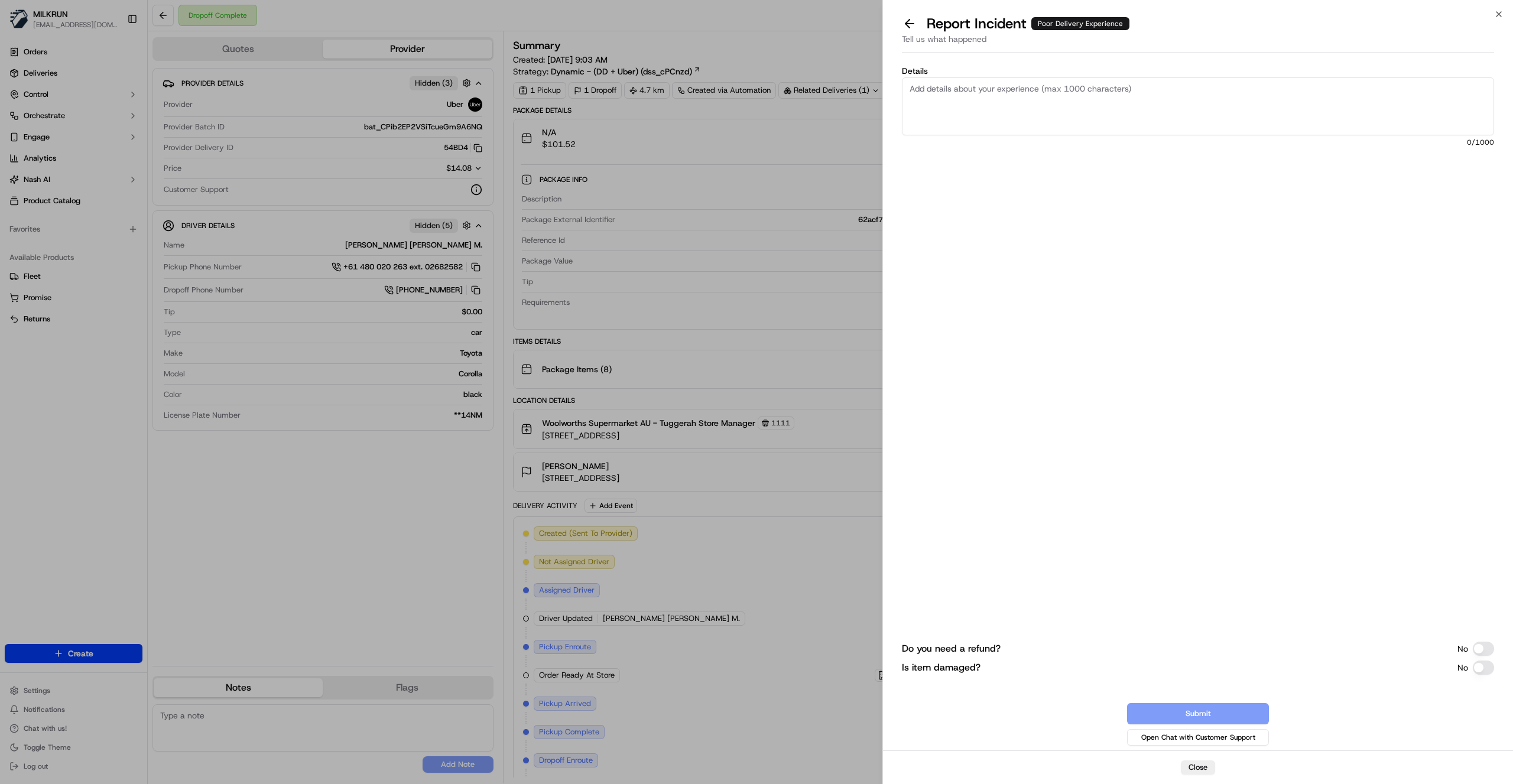
click at [963, 103] on textarea "Details" at bounding box center [1198, 106] width 593 height 58
type textarea "D"
type textarea "F"
click at [1038, 92] on textarea "Feedback from customer:" at bounding box center [1198, 106] width 593 height 58
paste textarea "Delivery driver left items in front of the door so I couldn't open the front do…"
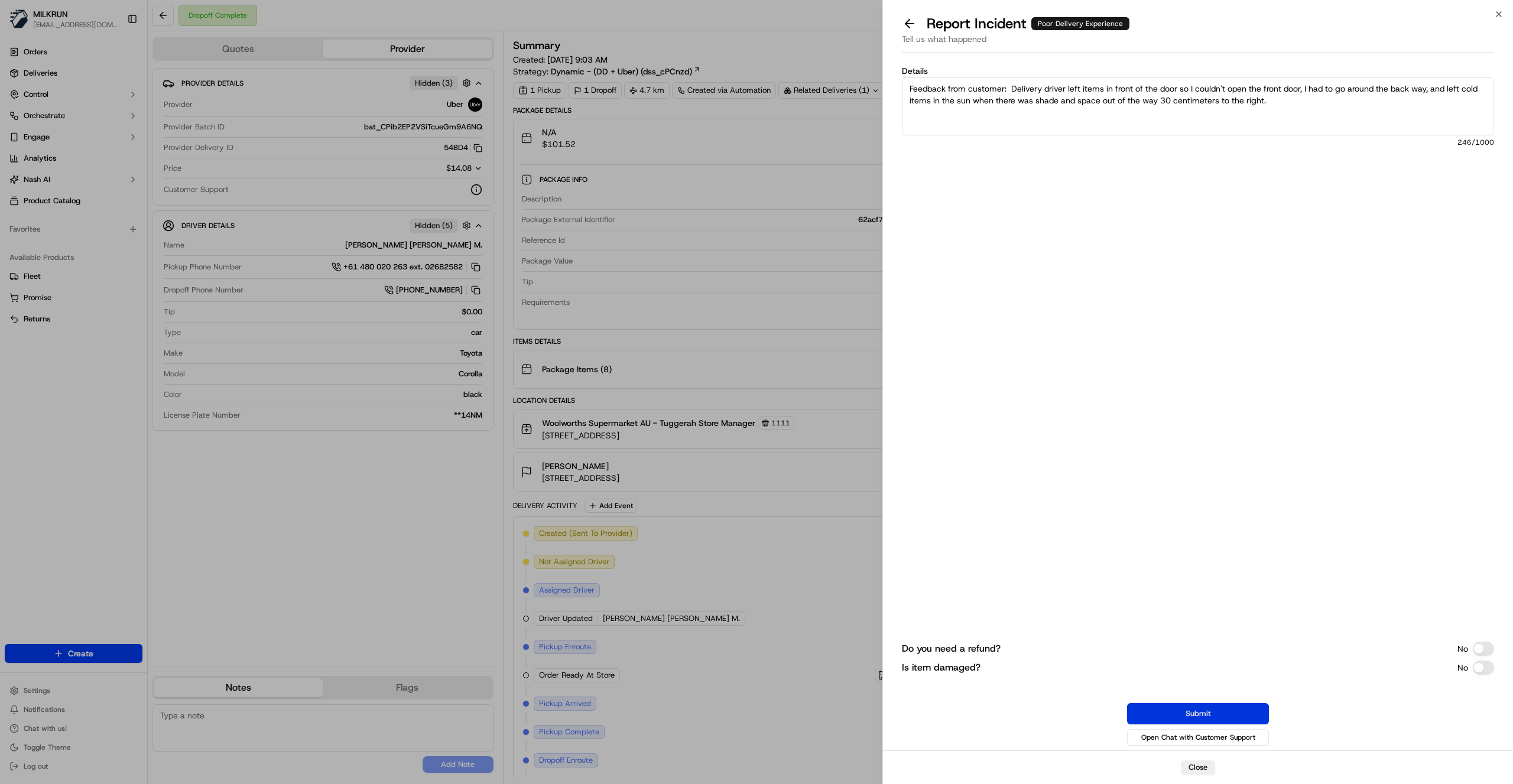
type textarea "Feedback from customer: Delivery driver left items in front of the door so I co…"
click at [1213, 716] on button "Submit" at bounding box center [1198, 713] width 142 height 21
